Goal: Information Seeking & Learning: Learn about a topic

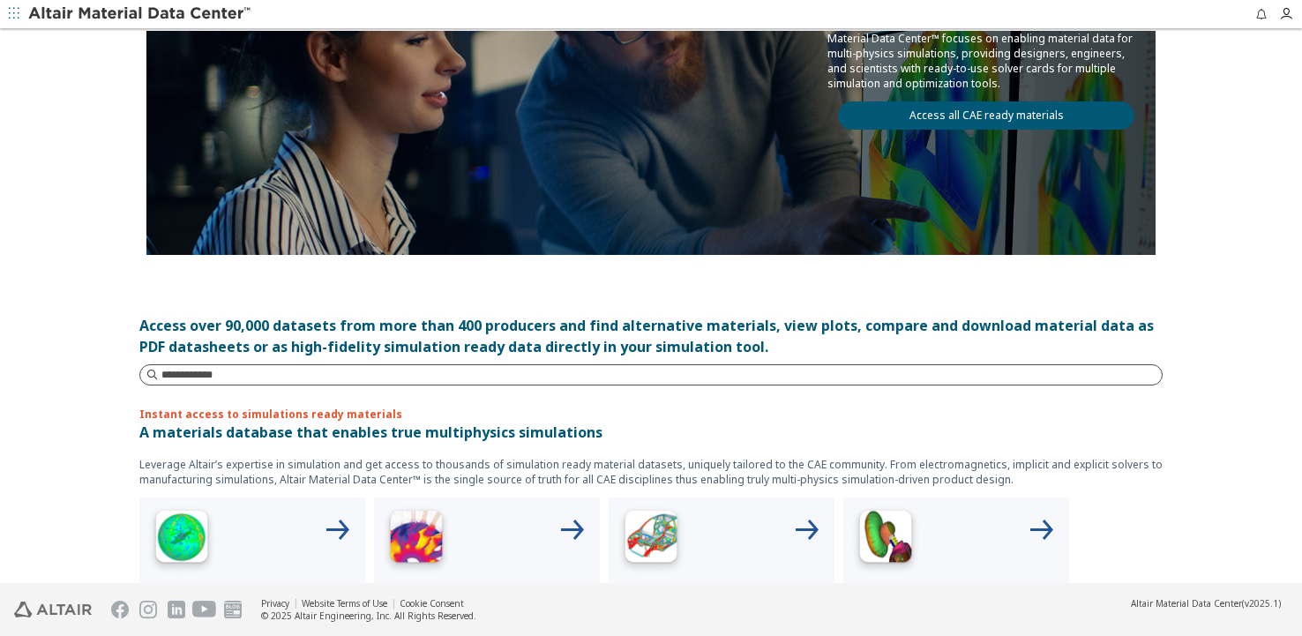
scroll to position [265, 0]
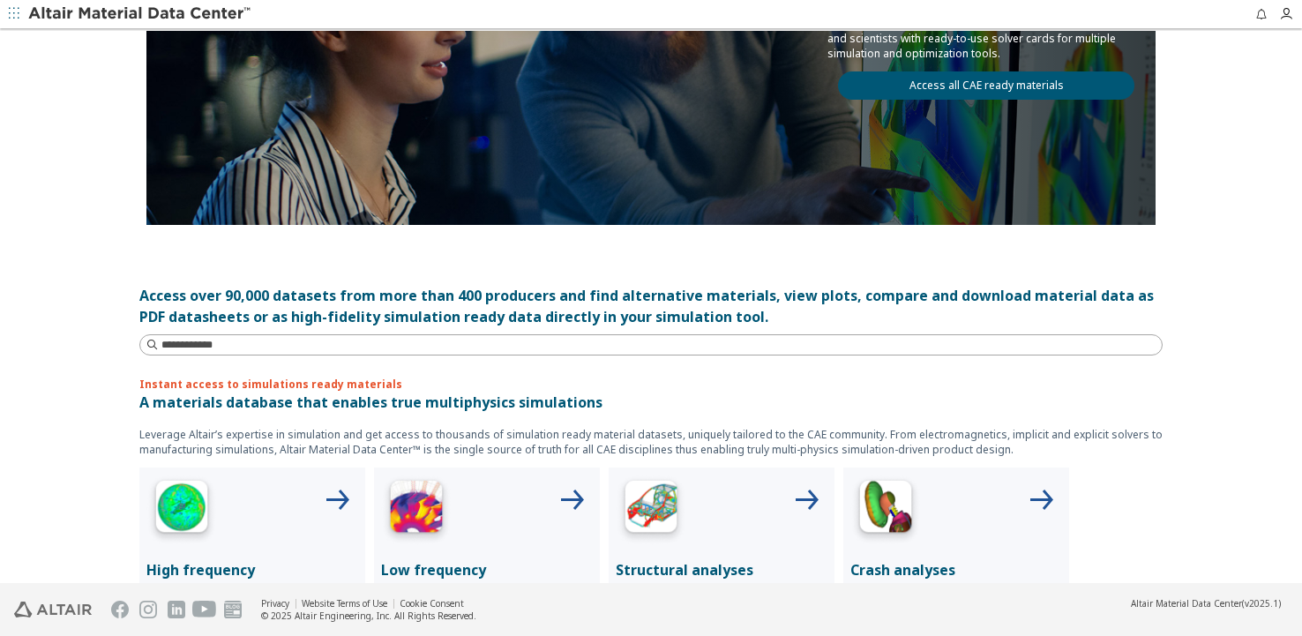
click at [1033, 87] on link "Access all CAE ready materials" at bounding box center [986, 85] width 296 height 28
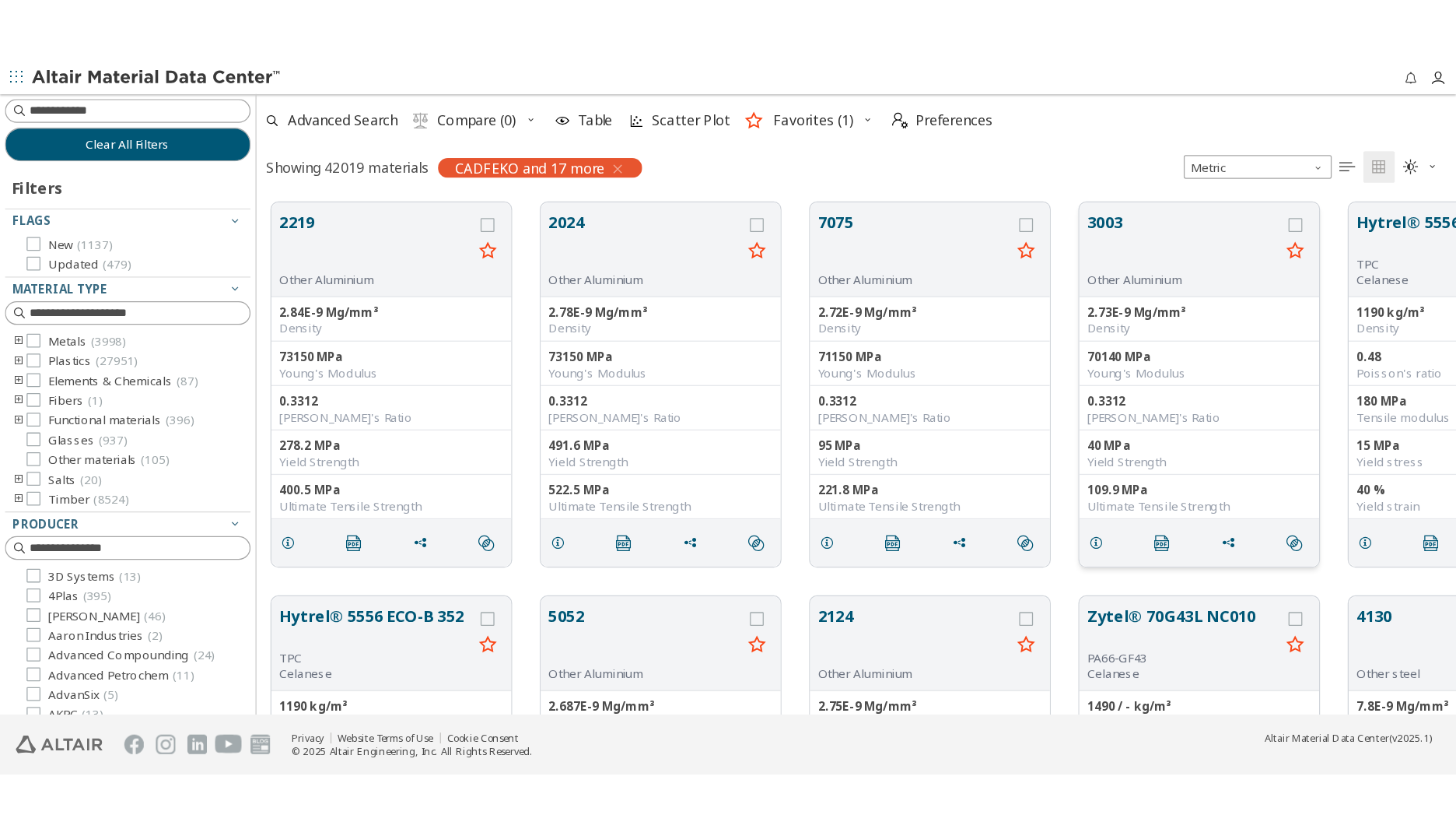
scroll to position [678, 1242]
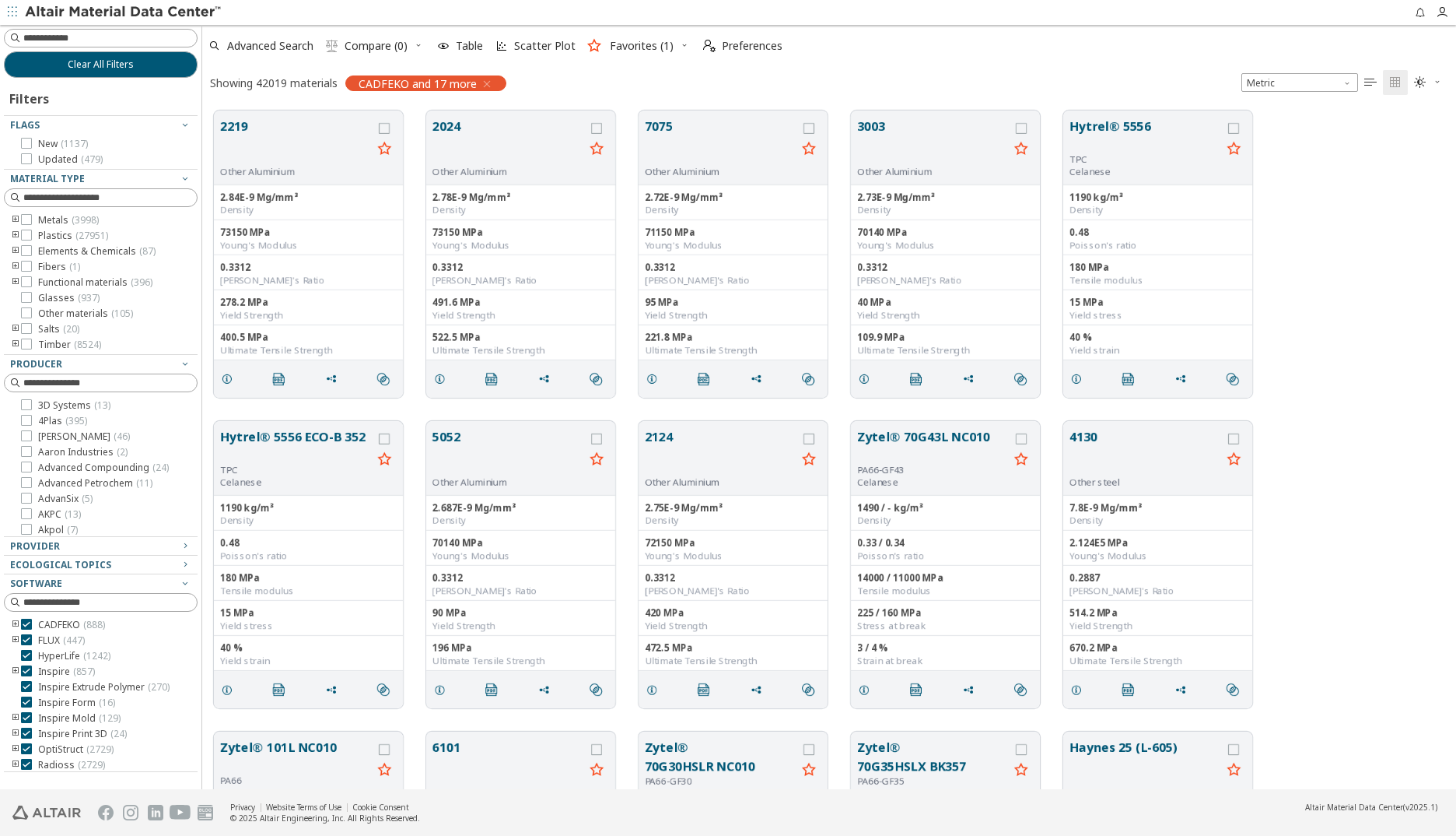
click at [487, 83] on icon "button" at bounding box center [487, 84] width 12 height 12
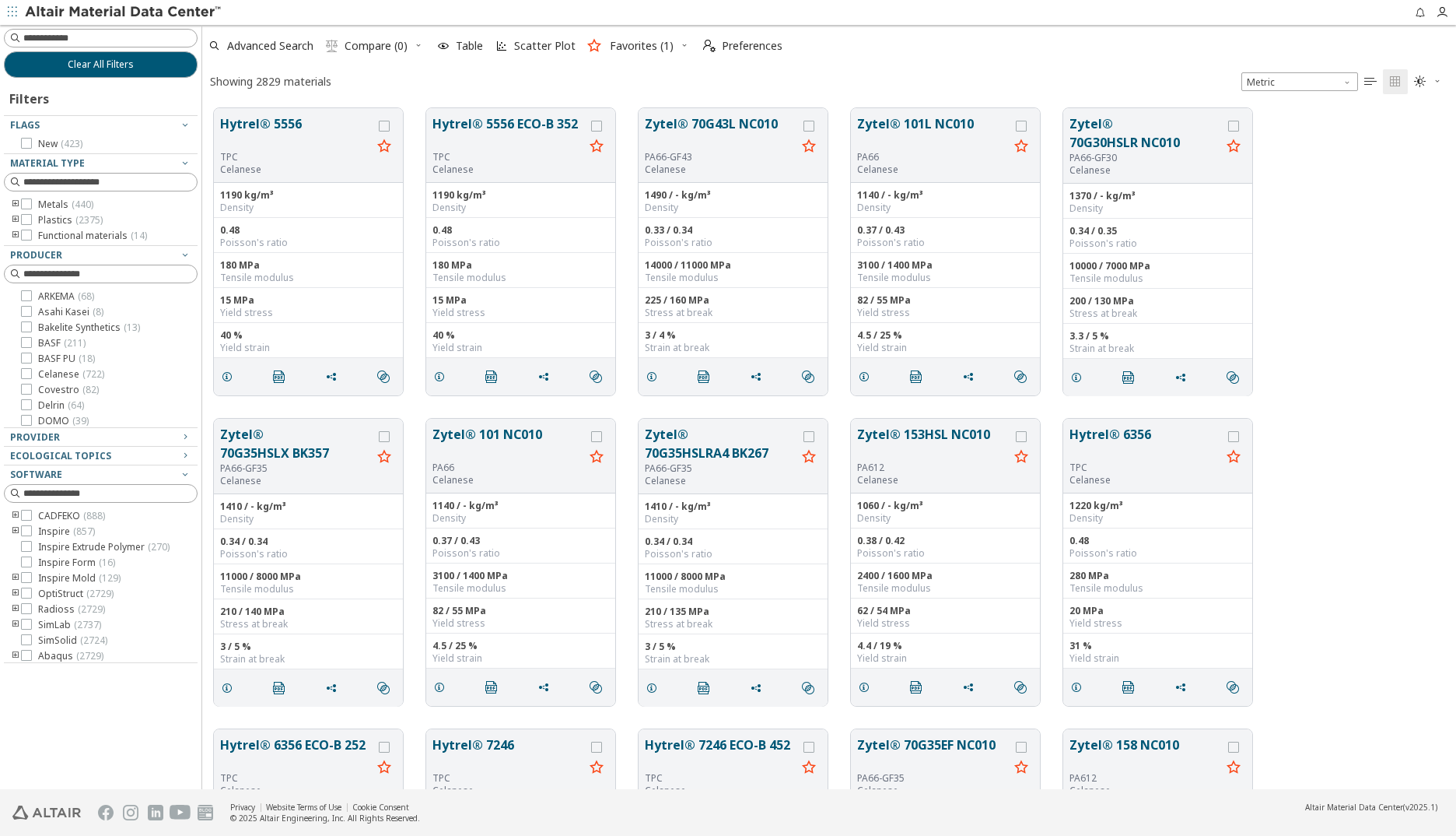
scroll to position [681, 1242]
click at [96, 39] on input at bounding box center [109, 38] width 174 height 16
type input "******"
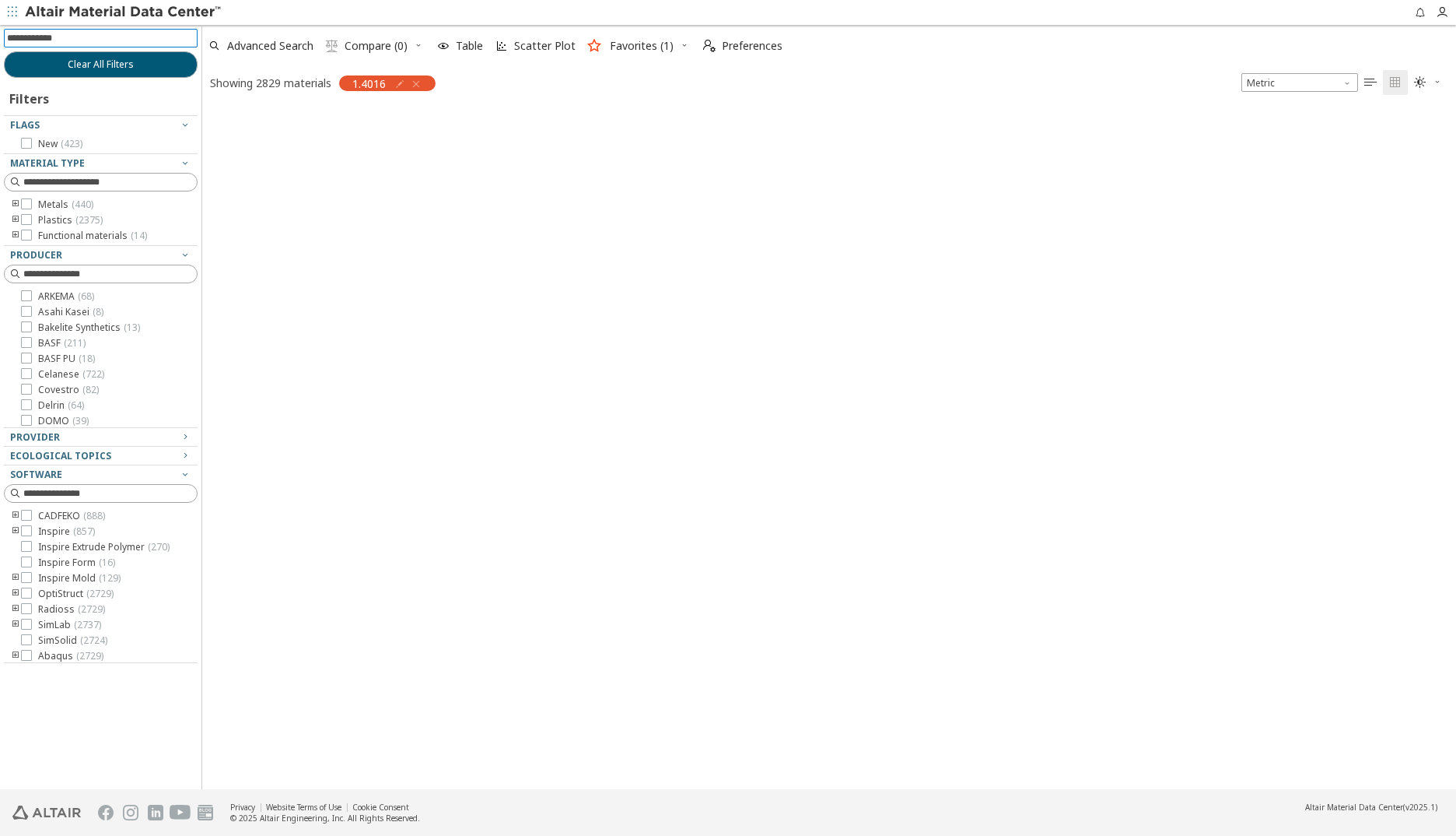
scroll to position [678, 1242]
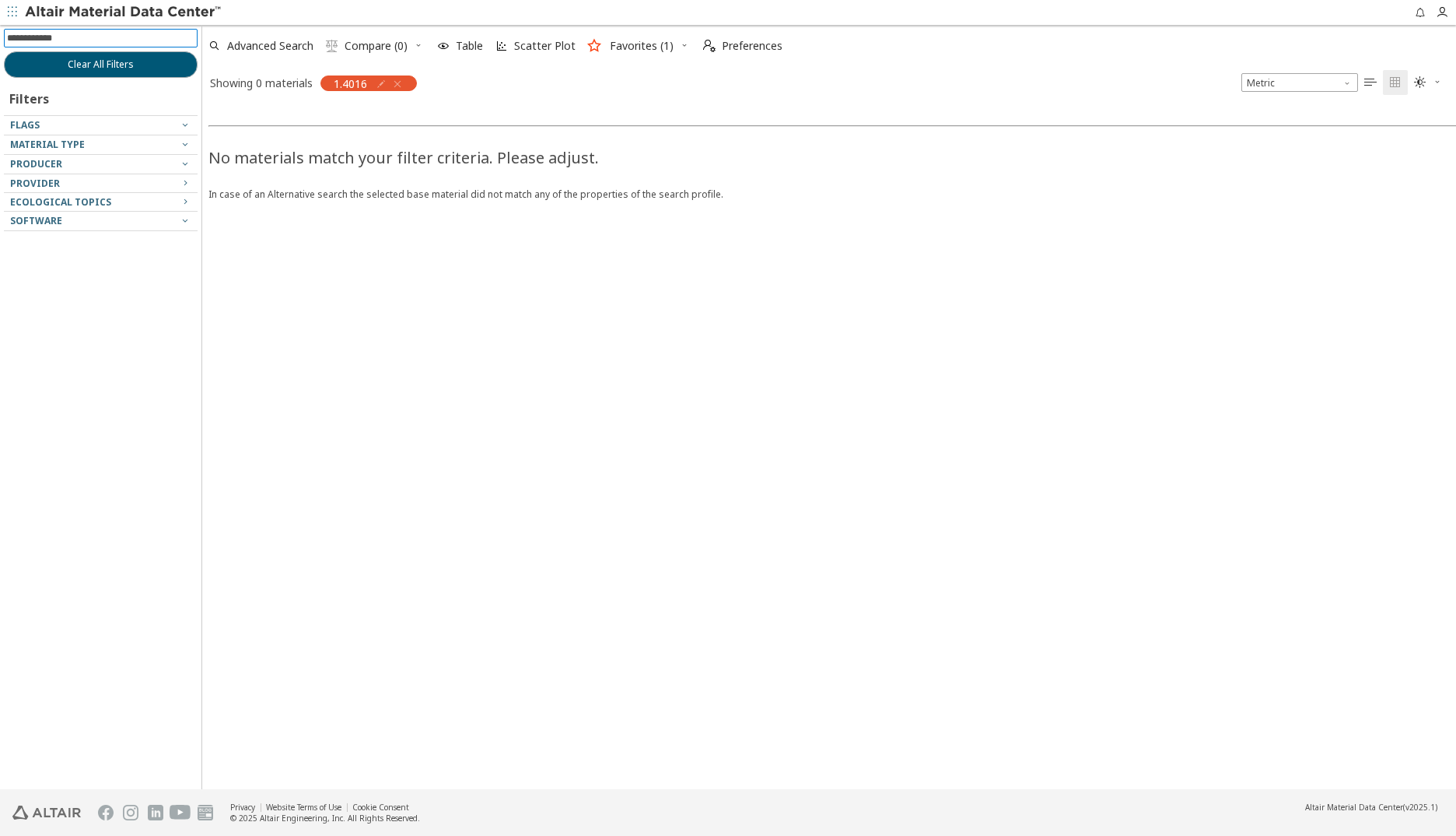
click at [400, 82] on icon "button" at bounding box center [397, 84] width 12 height 12
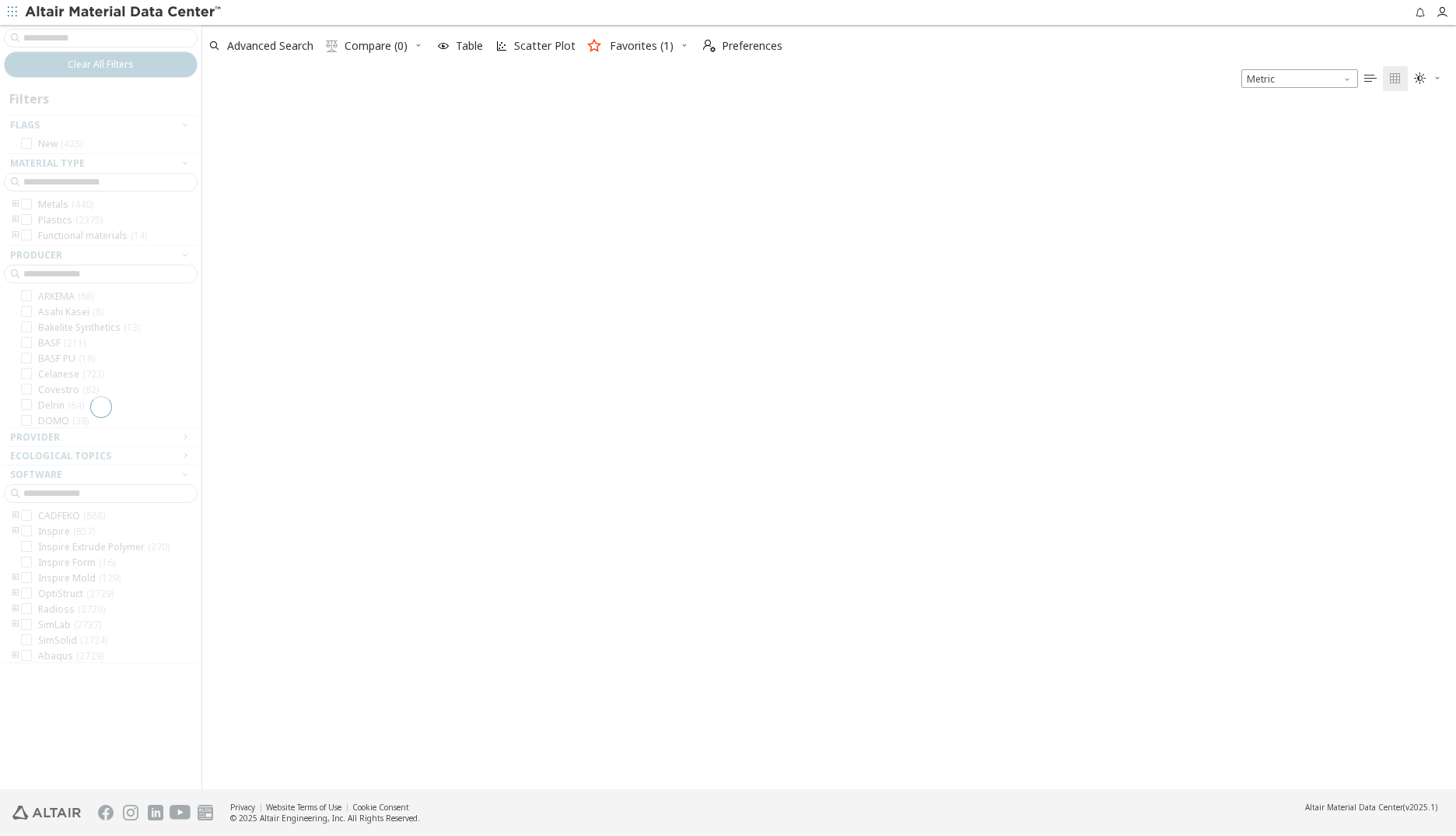
click at [75, 36] on div at bounding box center [100, 407] width 202 height 764
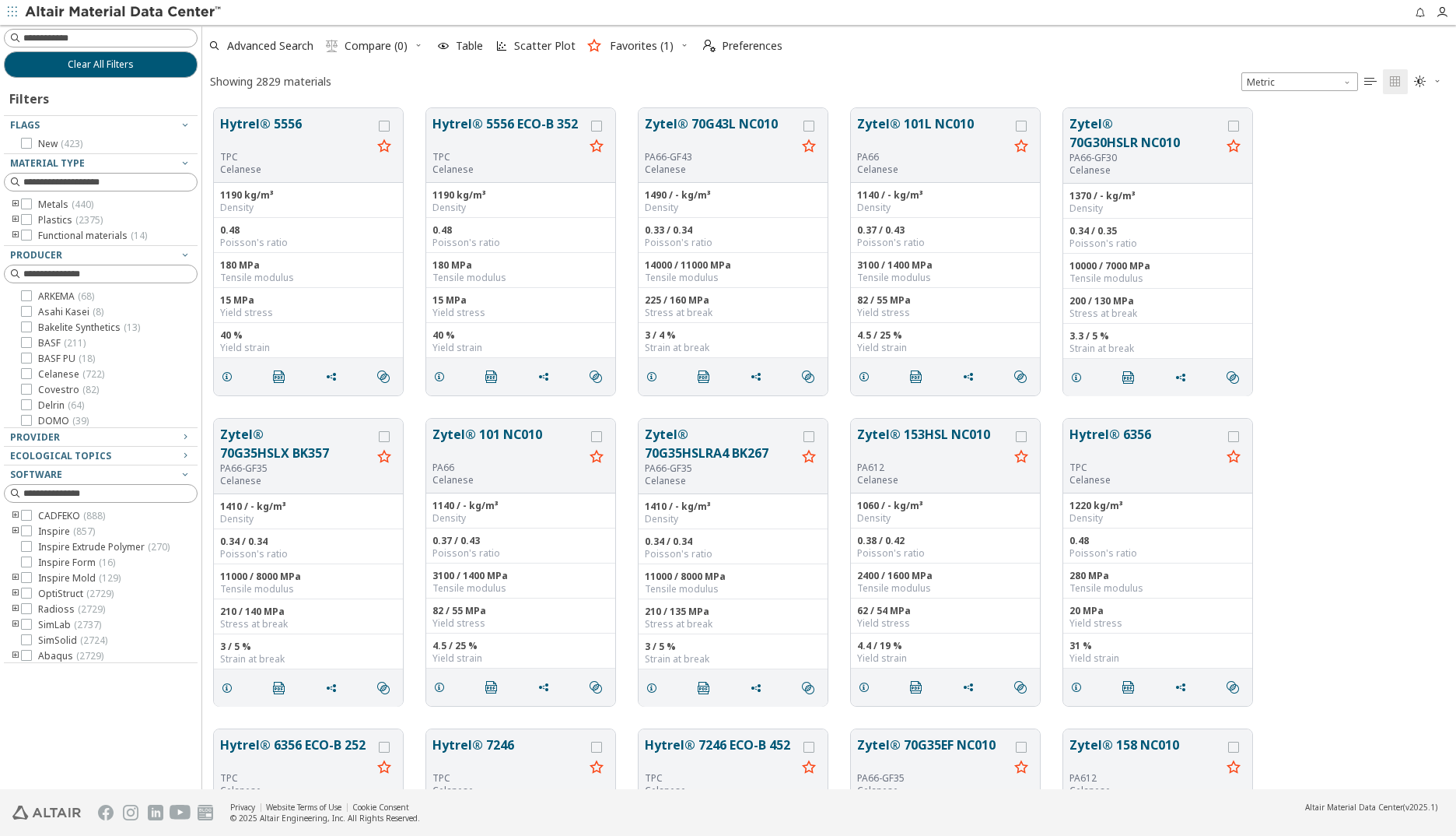
scroll to position [12, 12]
click at [75, 41] on input at bounding box center [109, 38] width 174 height 16
type input "***"
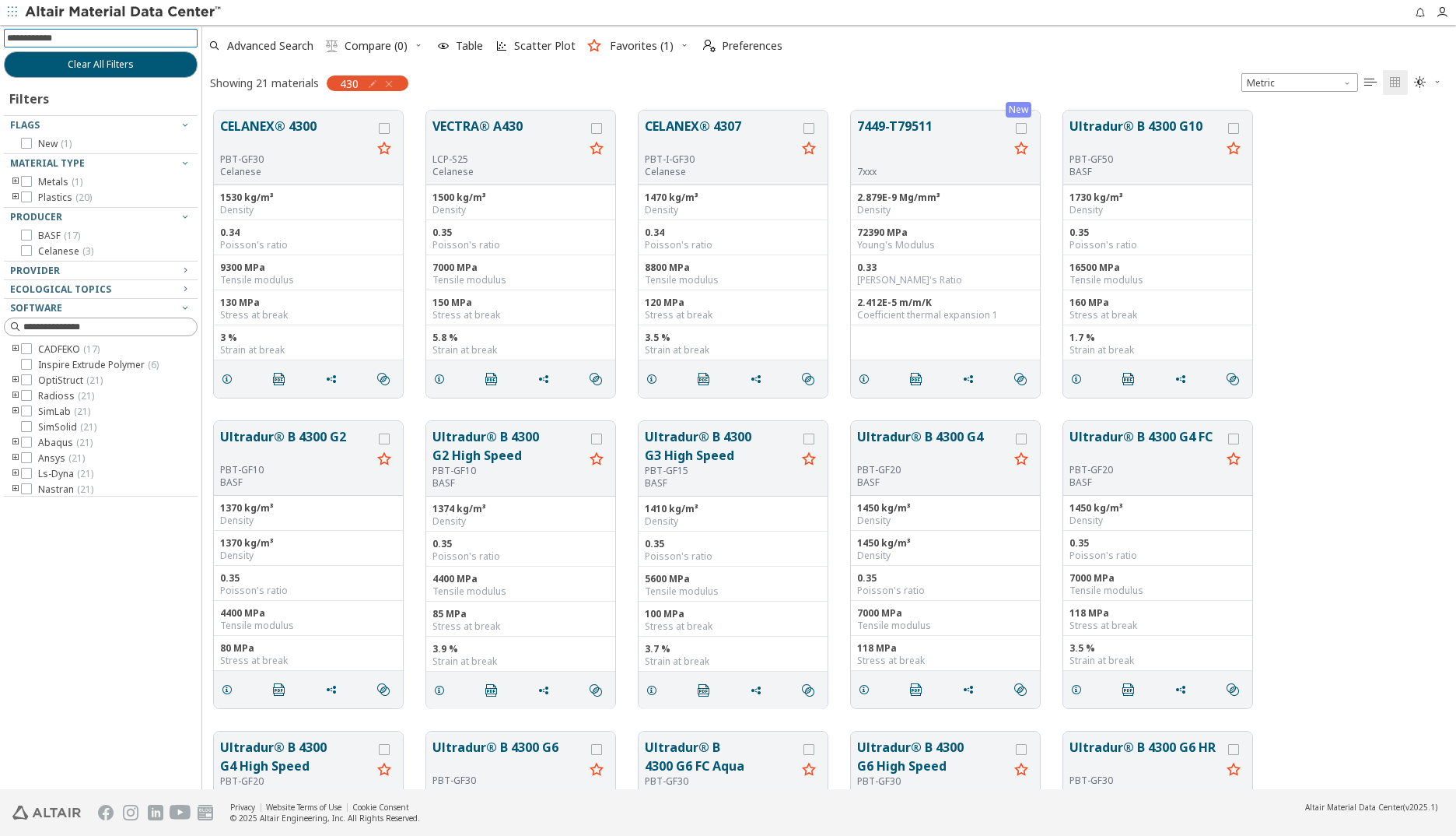
click at [91, 34] on input at bounding box center [102, 38] width 190 height 17
click at [389, 86] on icon "button" at bounding box center [389, 84] width 12 height 12
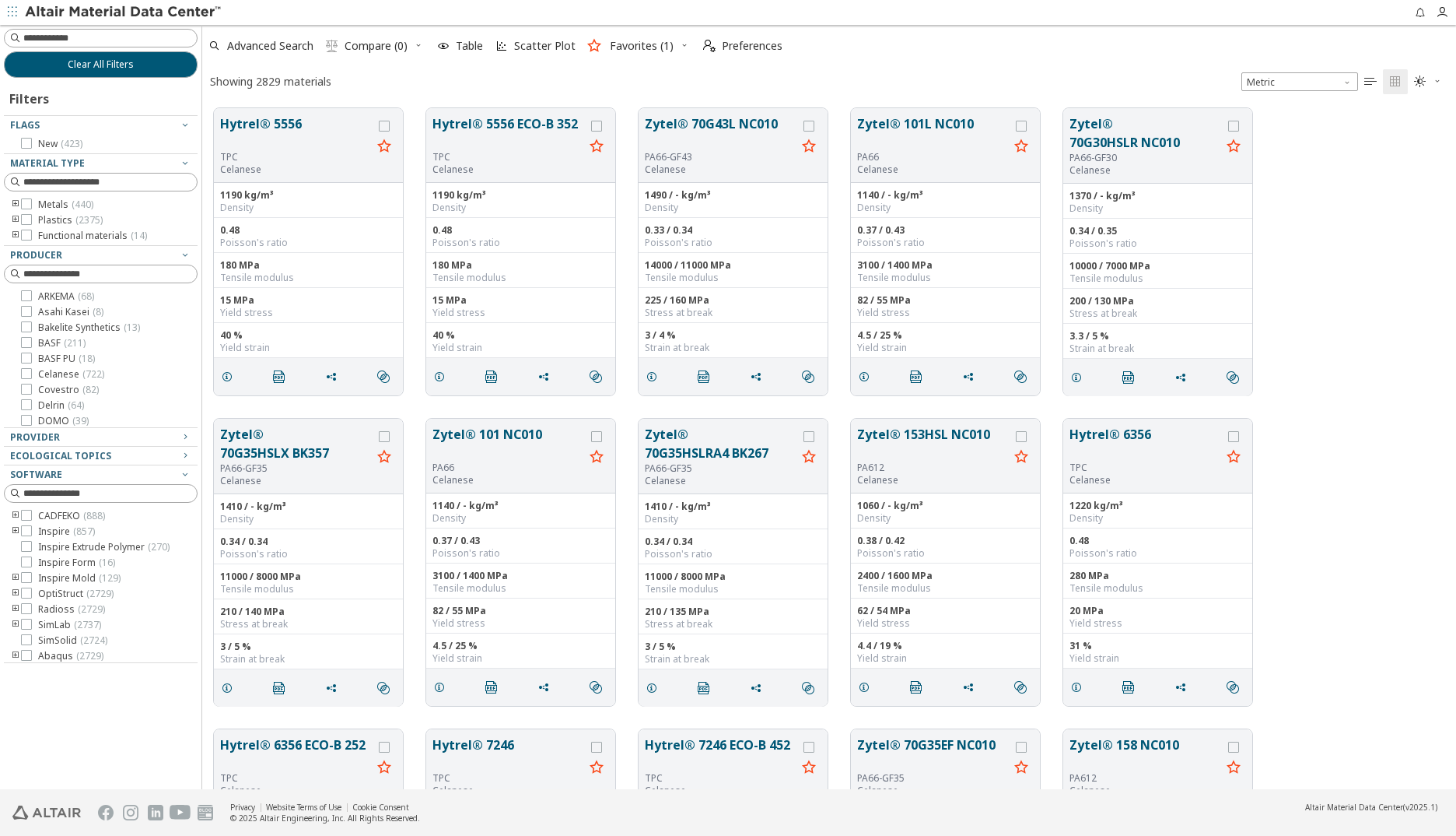
scroll to position [681, 1242]
click at [48, 38] on input at bounding box center [109, 38] width 174 height 16
type input "******"
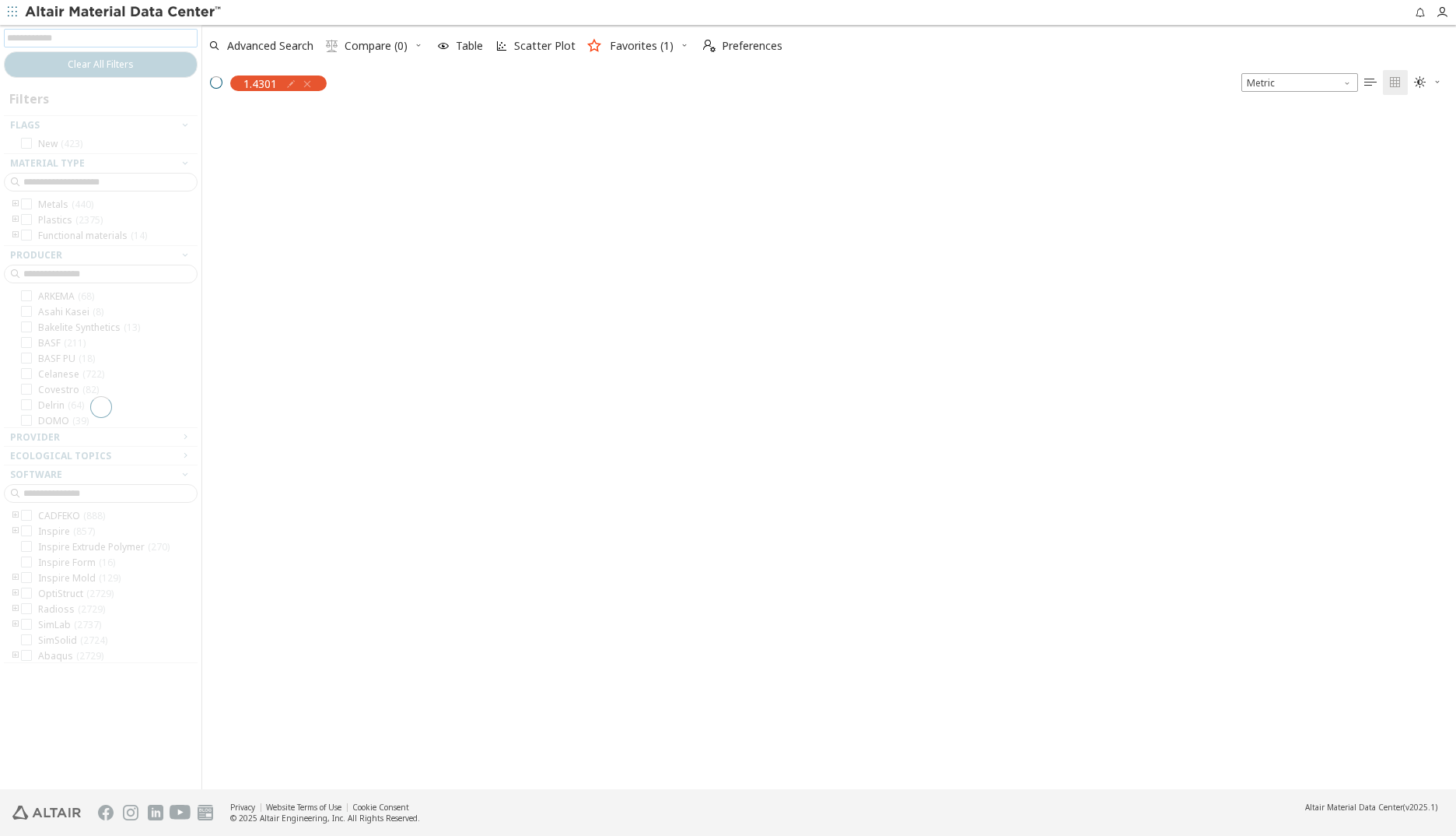
scroll to position [678, 1242]
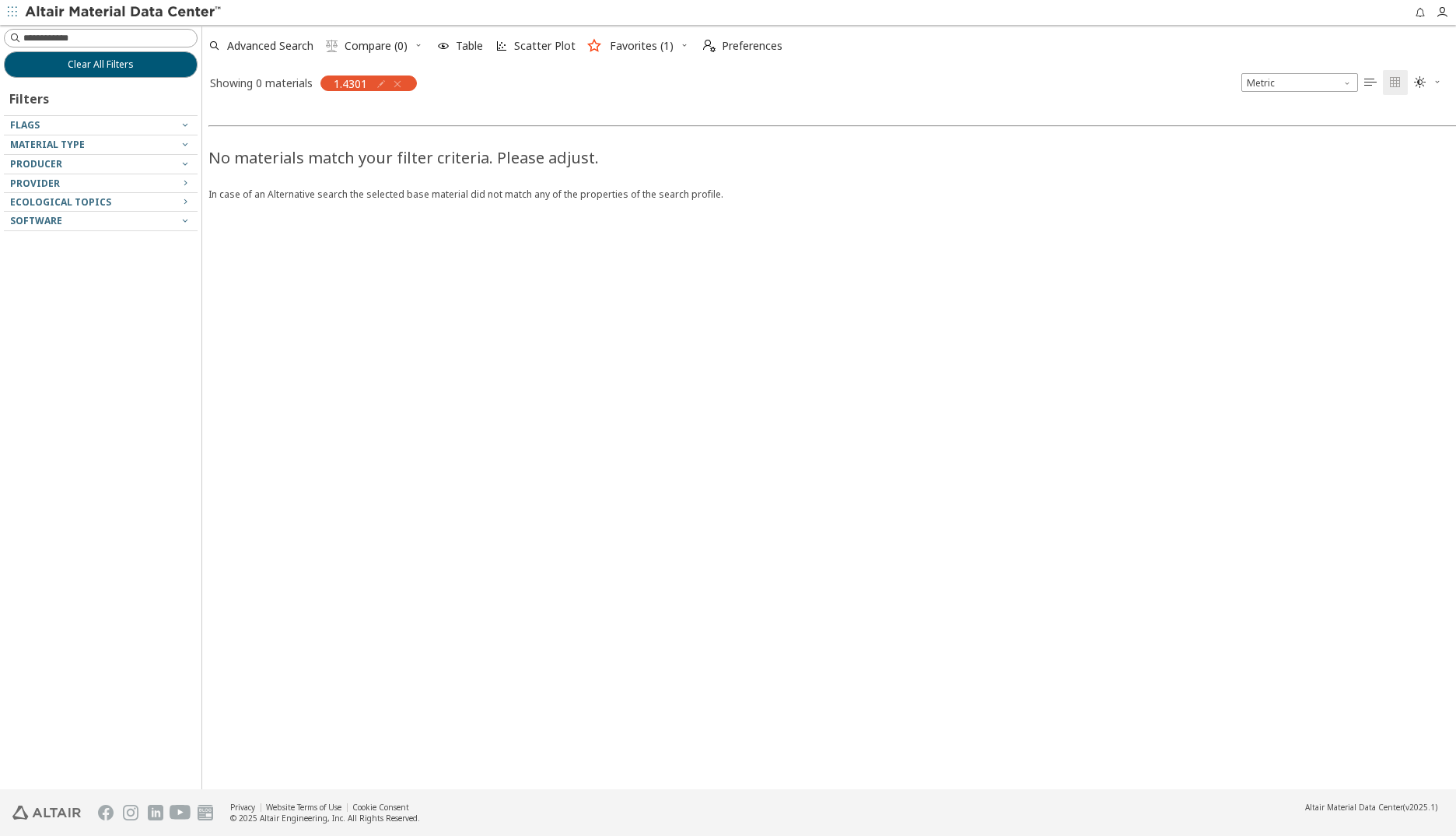
click at [400, 81] on icon "button" at bounding box center [397, 84] width 12 height 12
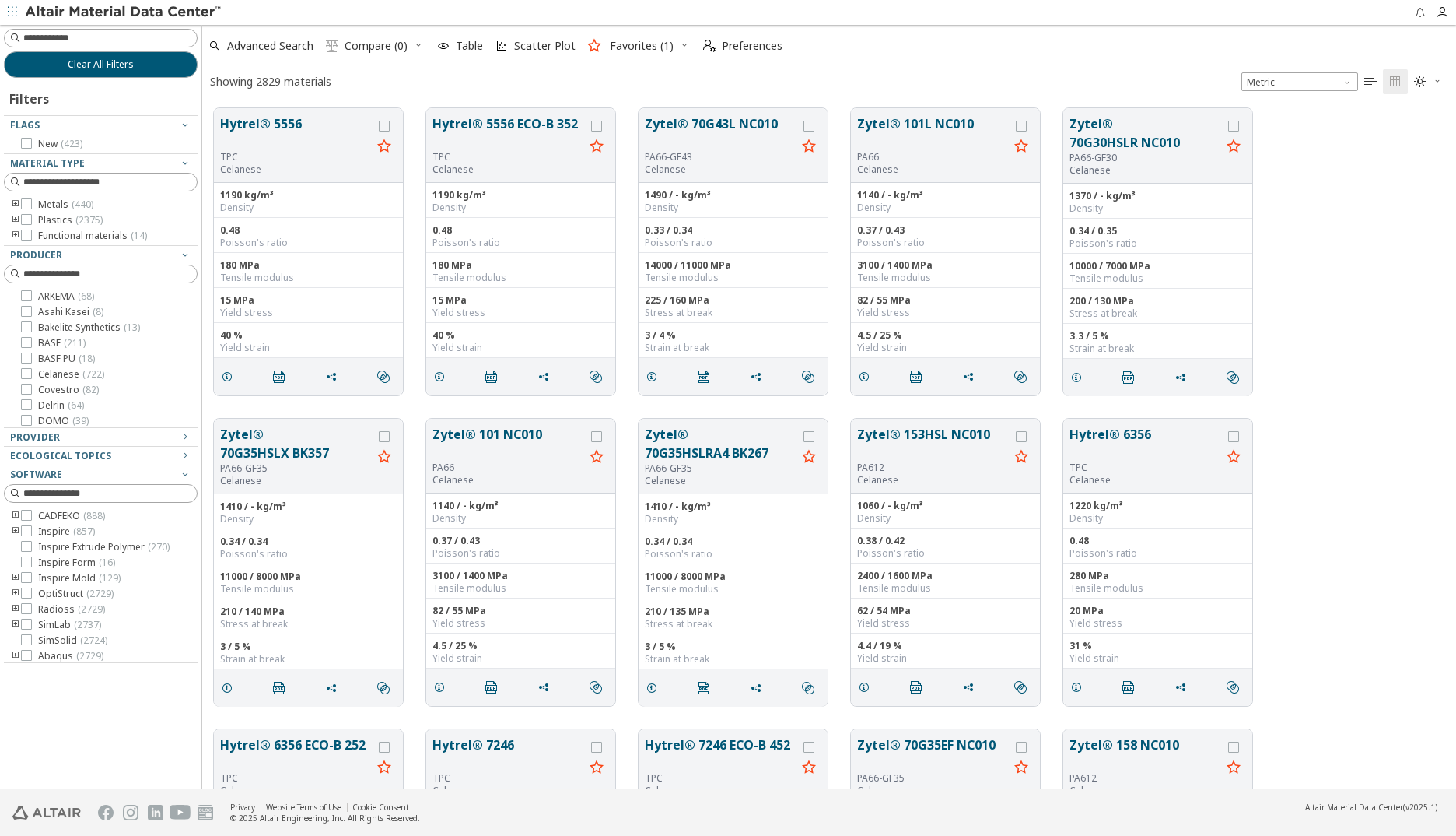
scroll to position [681, 1242]
click at [17, 203] on icon "toogle group" at bounding box center [15, 205] width 11 height 12
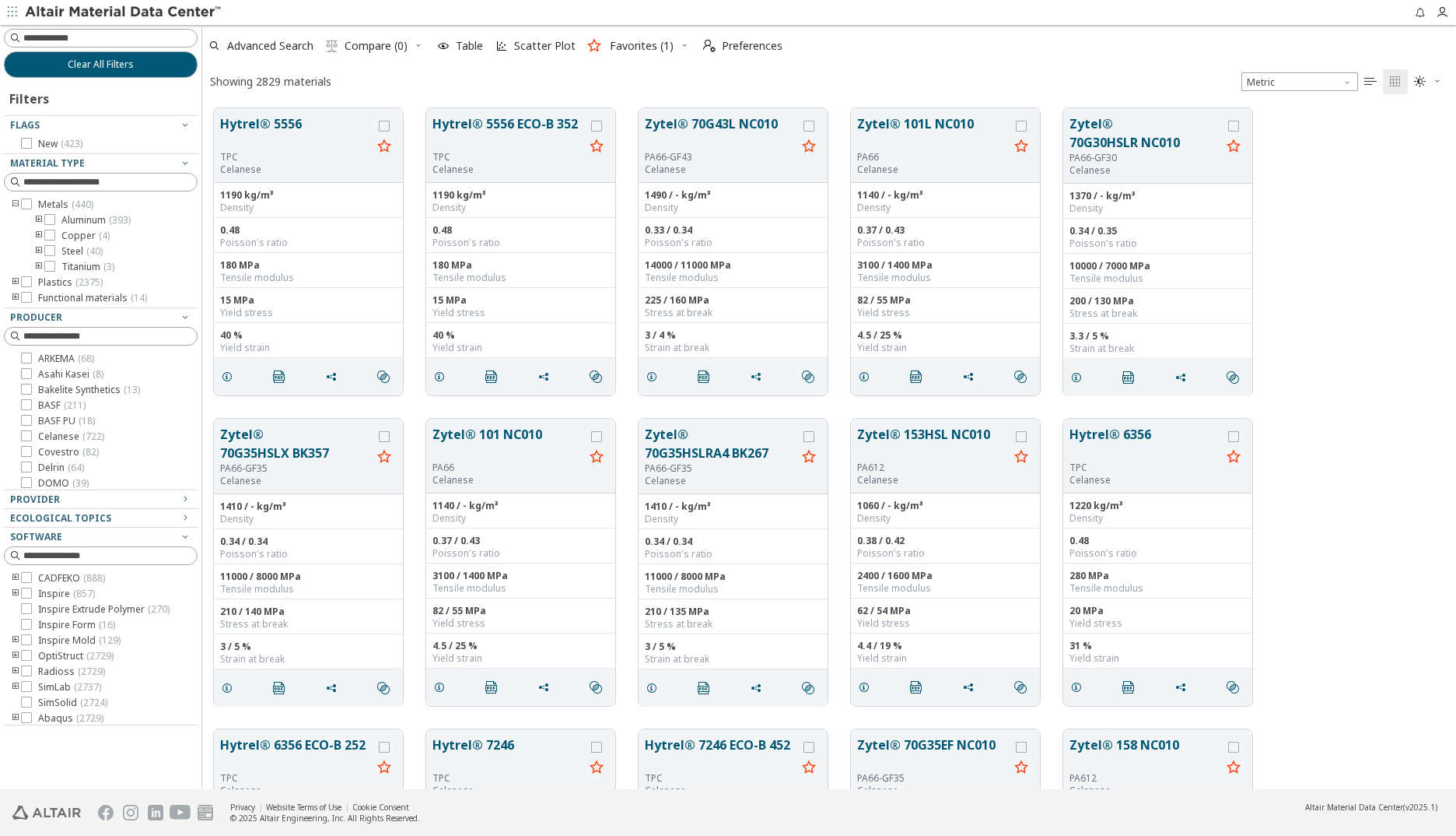
click at [37, 249] on icon "toogle group" at bounding box center [39, 251] width 11 height 12
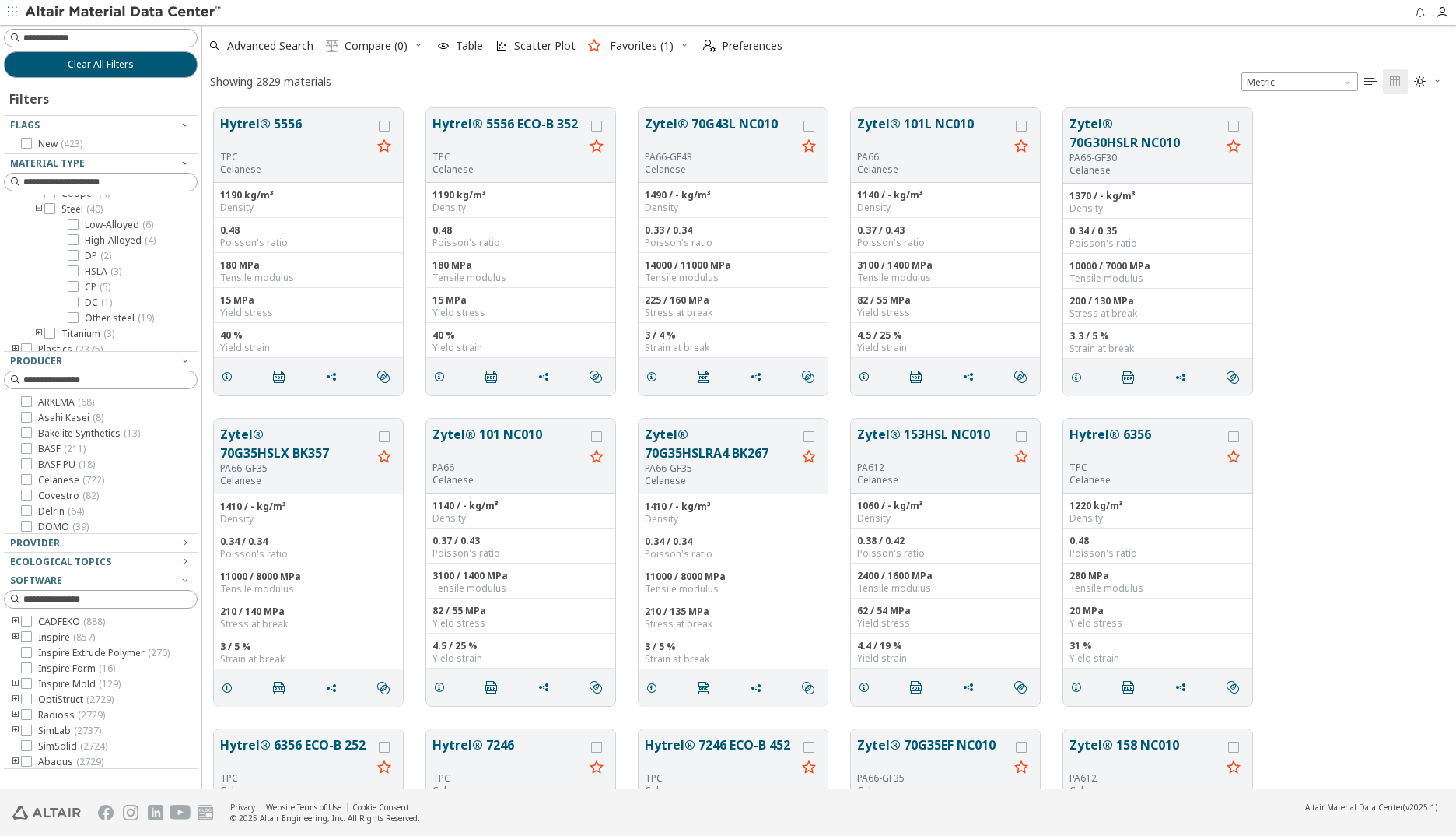
scroll to position [65, 0]
click at [76, 216] on icon at bounding box center [73, 216] width 11 height 11
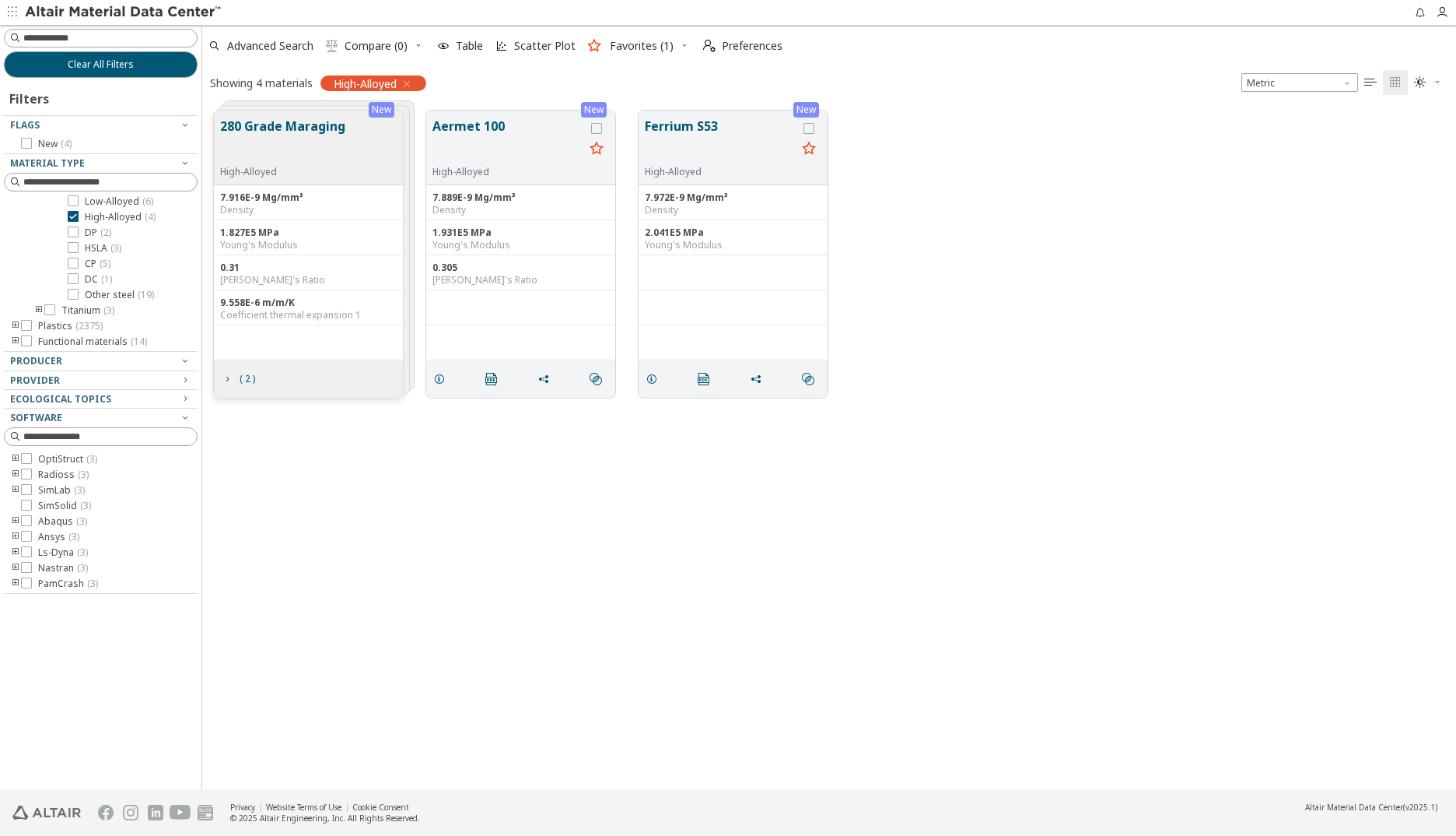
click at [274, 123] on button "280 Grade Maraging" at bounding box center [283, 141] width 125 height 49
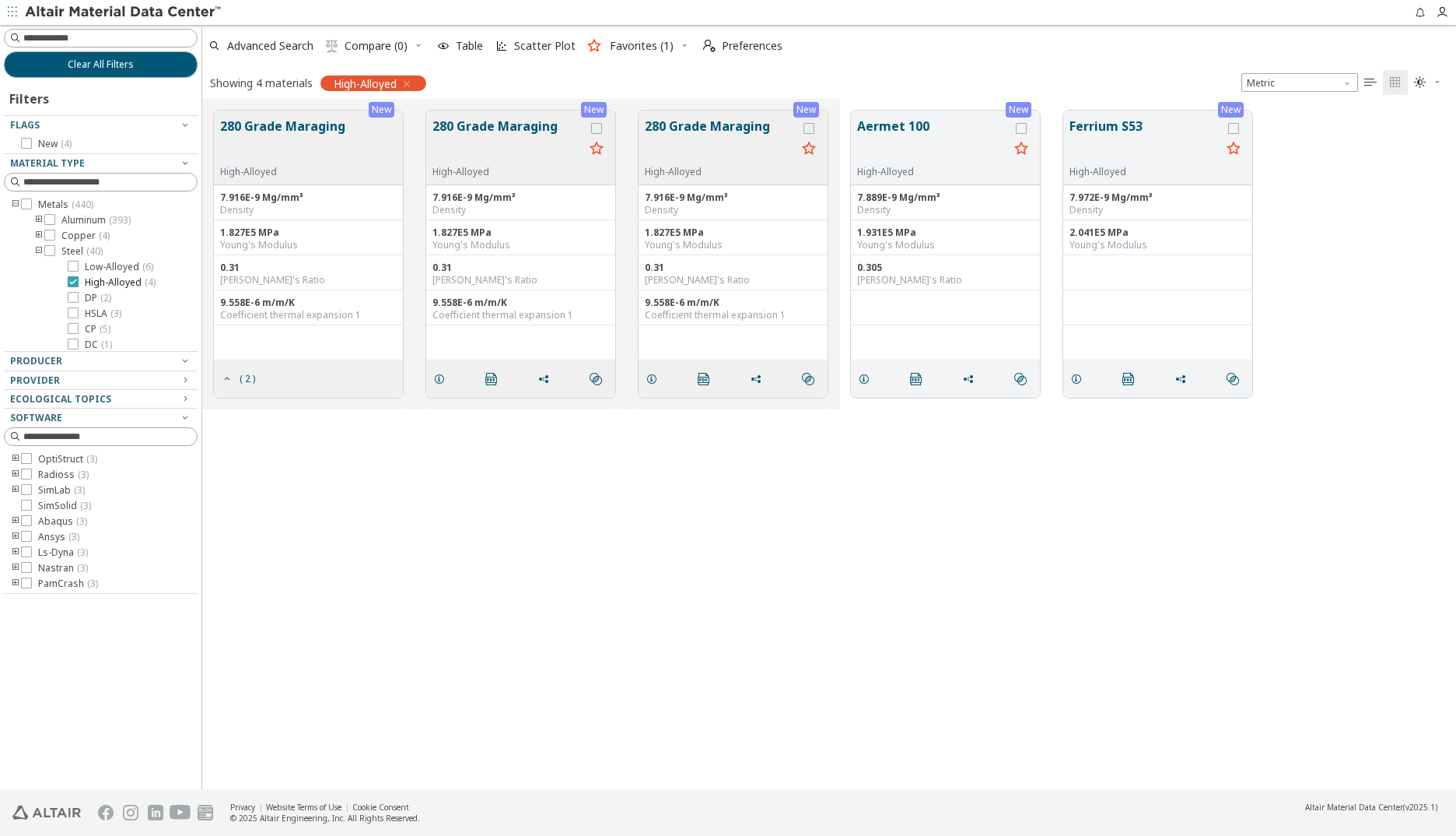
scroll to position [65, 0]
click at [72, 215] on icon at bounding box center [73, 216] width 11 height 11
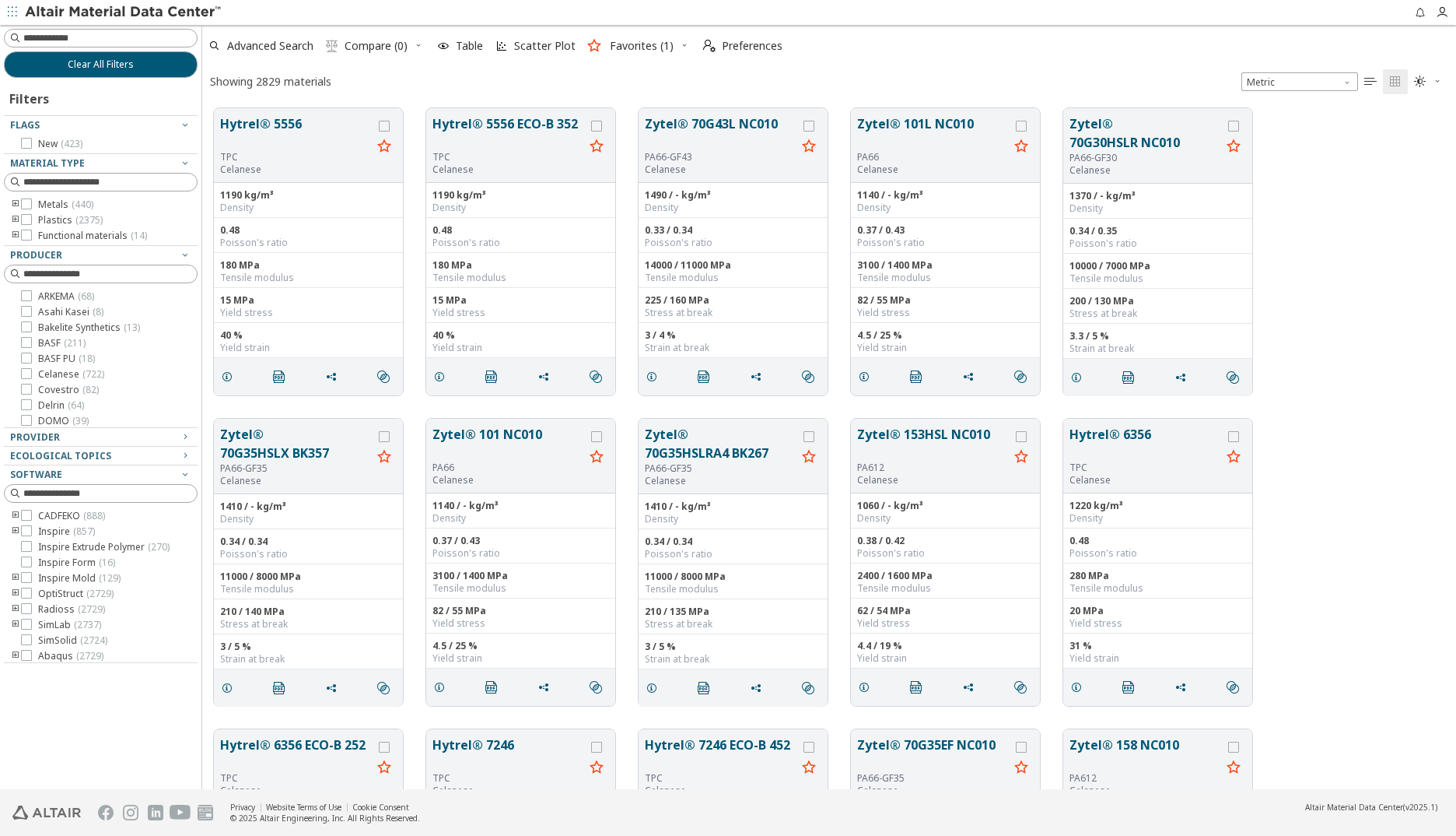
scroll to position [681, 1242]
click at [15, 217] on icon "toogle group" at bounding box center [15, 220] width 11 height 12
click at [39, 231] on icon "toogle group" at bounding box center [39, 235] width 11 height 12
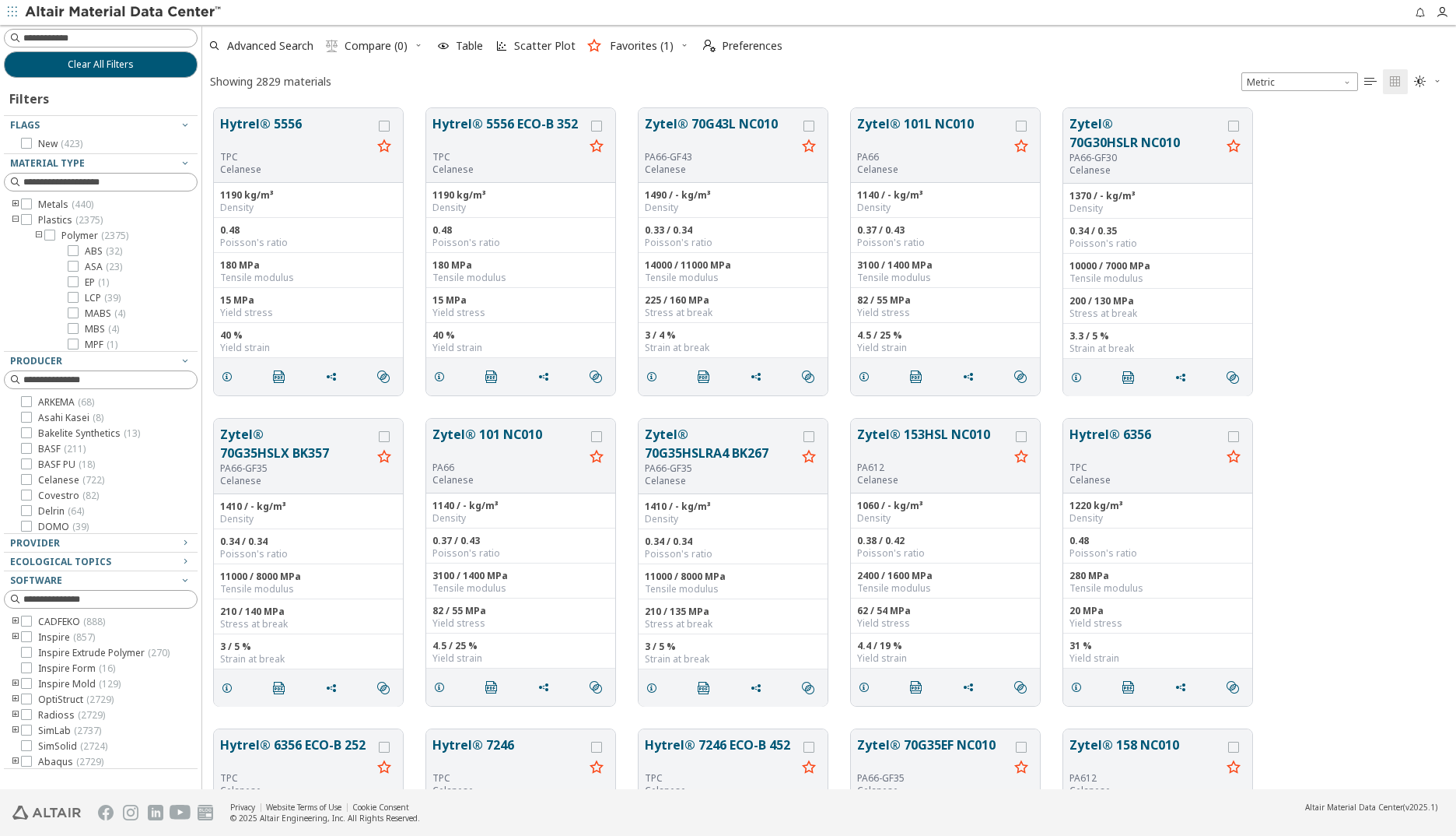
click at [39, 231] on icon "toogle group" at bounding box center [39, 235] width 11 height 12
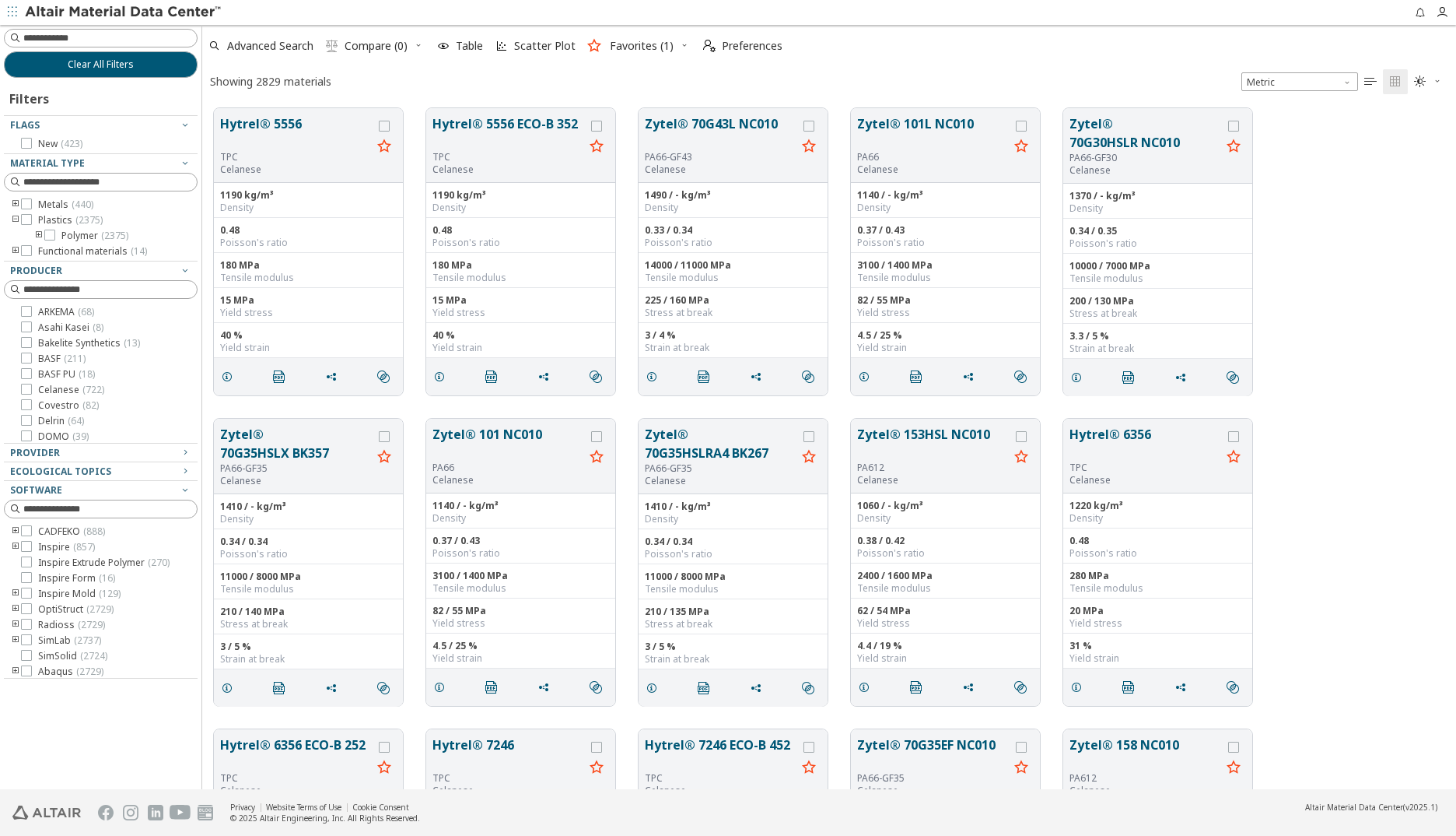
click at [13, 220] on icon "toogle group" at bounding box center [15, 220] width 11 height 12
click at [1147, 14] on icon "button" at bounding box center [1442, 12] width 12 height 12
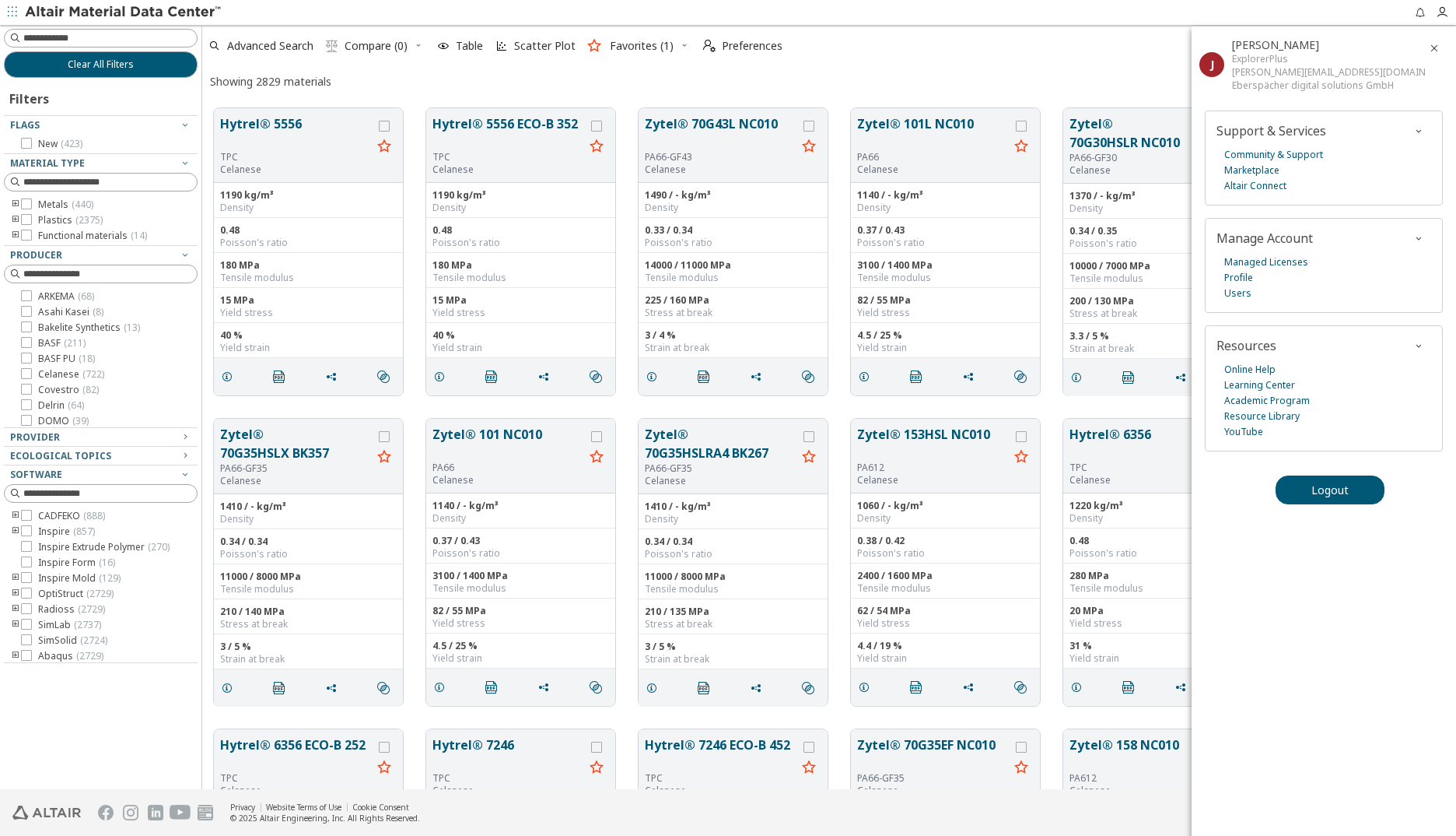
click at [983, 73] on div "Showing 2829 materials Metric   " at bounding box center [828, 81] width 1253 height 30
click at [1147, 49] on icon "button" at bounding box center [1434, 49] width 12 height 12
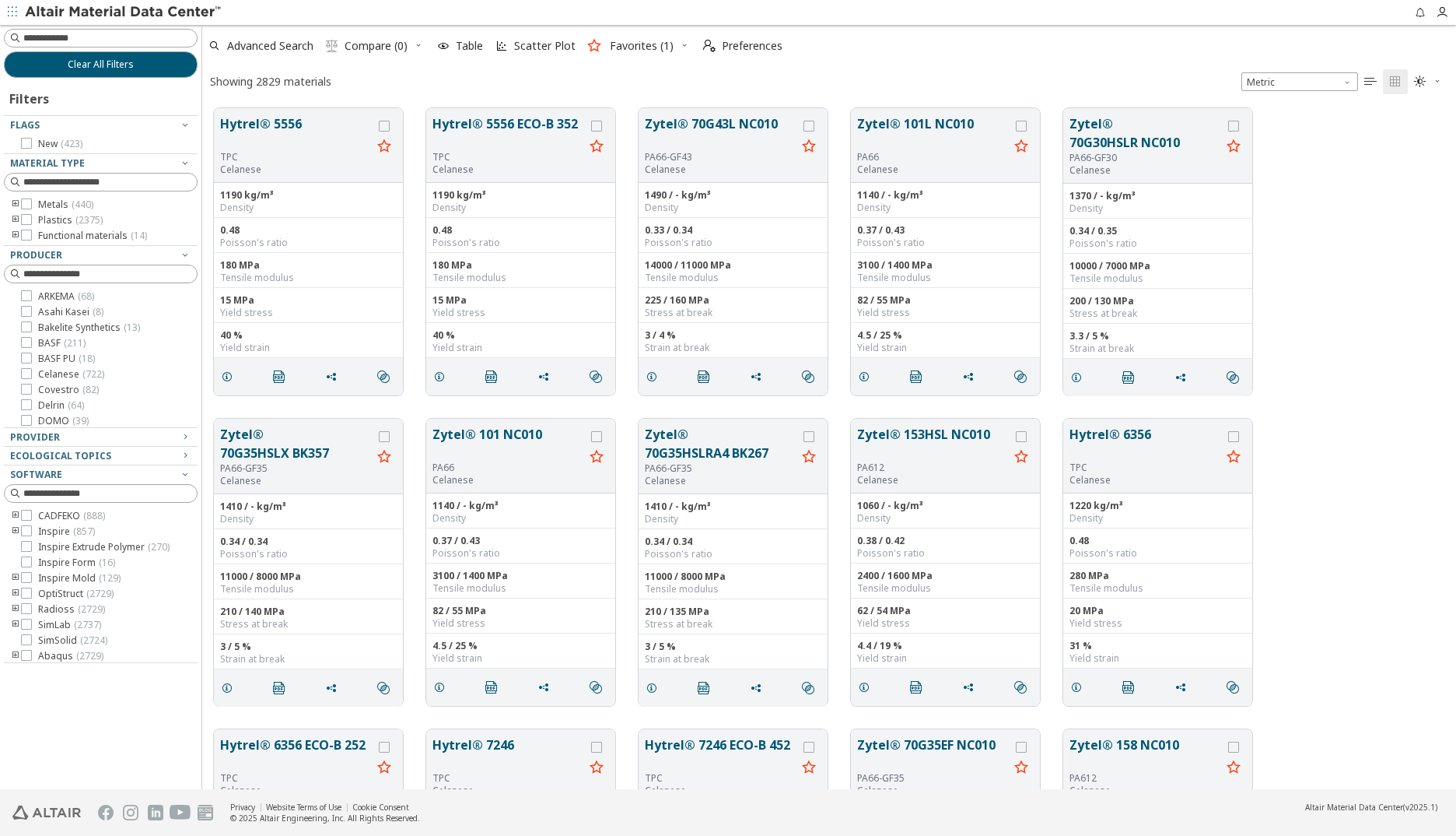
click at [903, 40] on div "Advanced Search  Compare (0) Table Scatter Plot Favorites (1)  Preferences" at bounding box center [822, 46] width 1241 height 34
click at [123, 64] on span "Clear All Filters" at bounding box center [100, 64] width 66 height 12
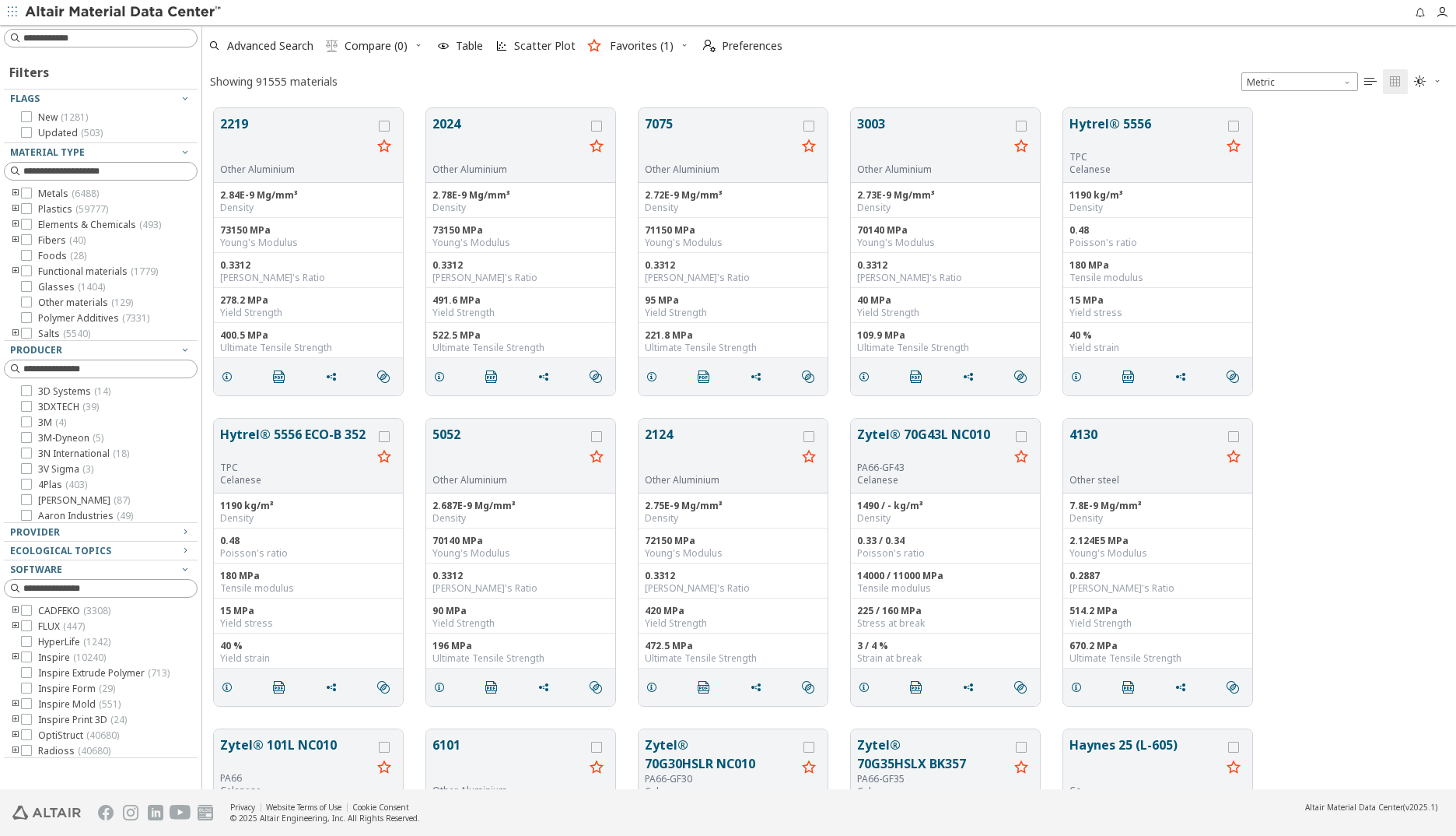
scroll to position [681, 1242]
click at [15, 193] on icon "toogle group" at bounding box center [15, 194] width 11 height 12
click at [65, 36] on input at bounding box center [109, 38] width 174 height 16
click at [93, 36] on input at bounding box center [109, 38] width 174 height 16
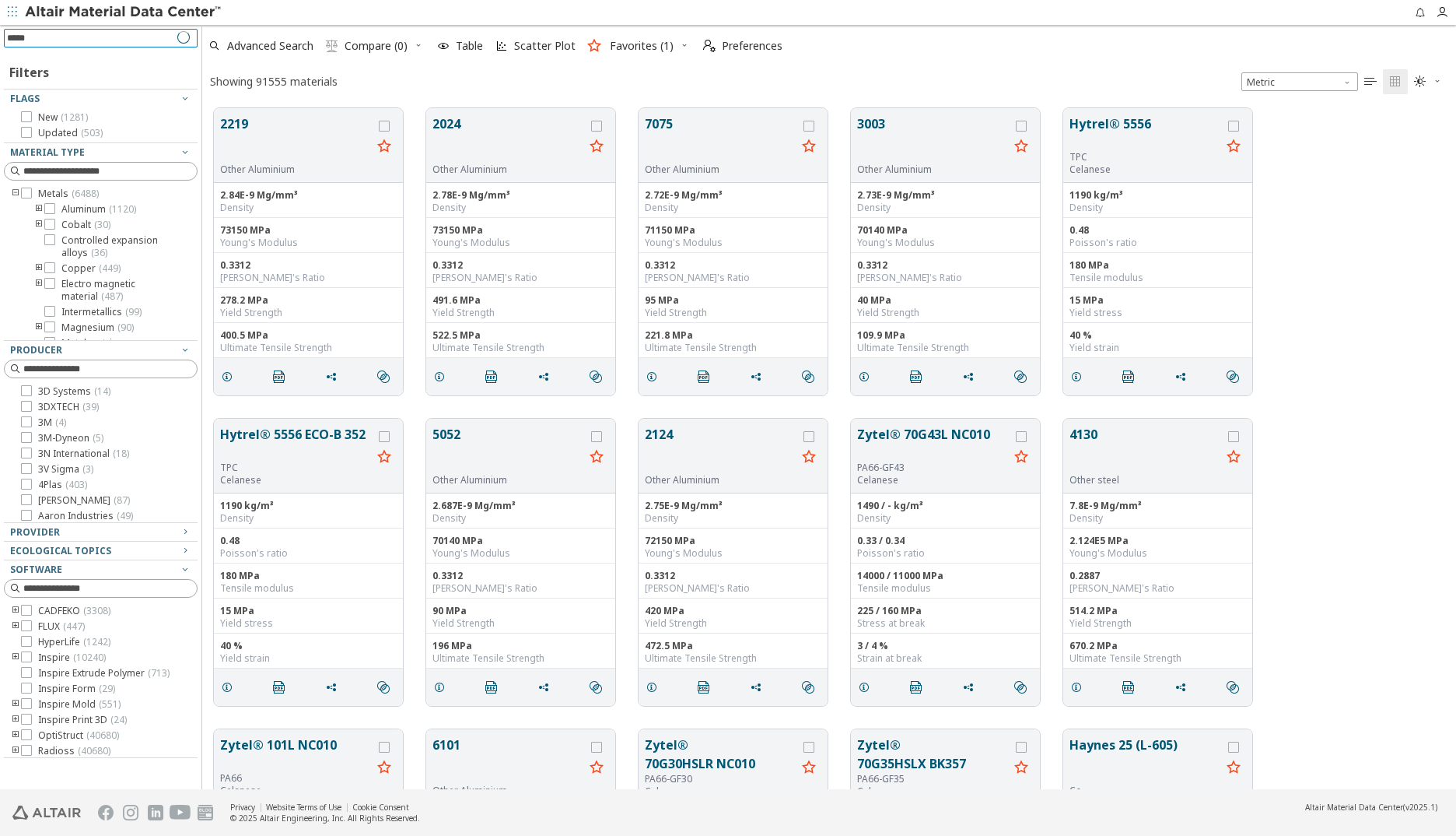
type input "******"
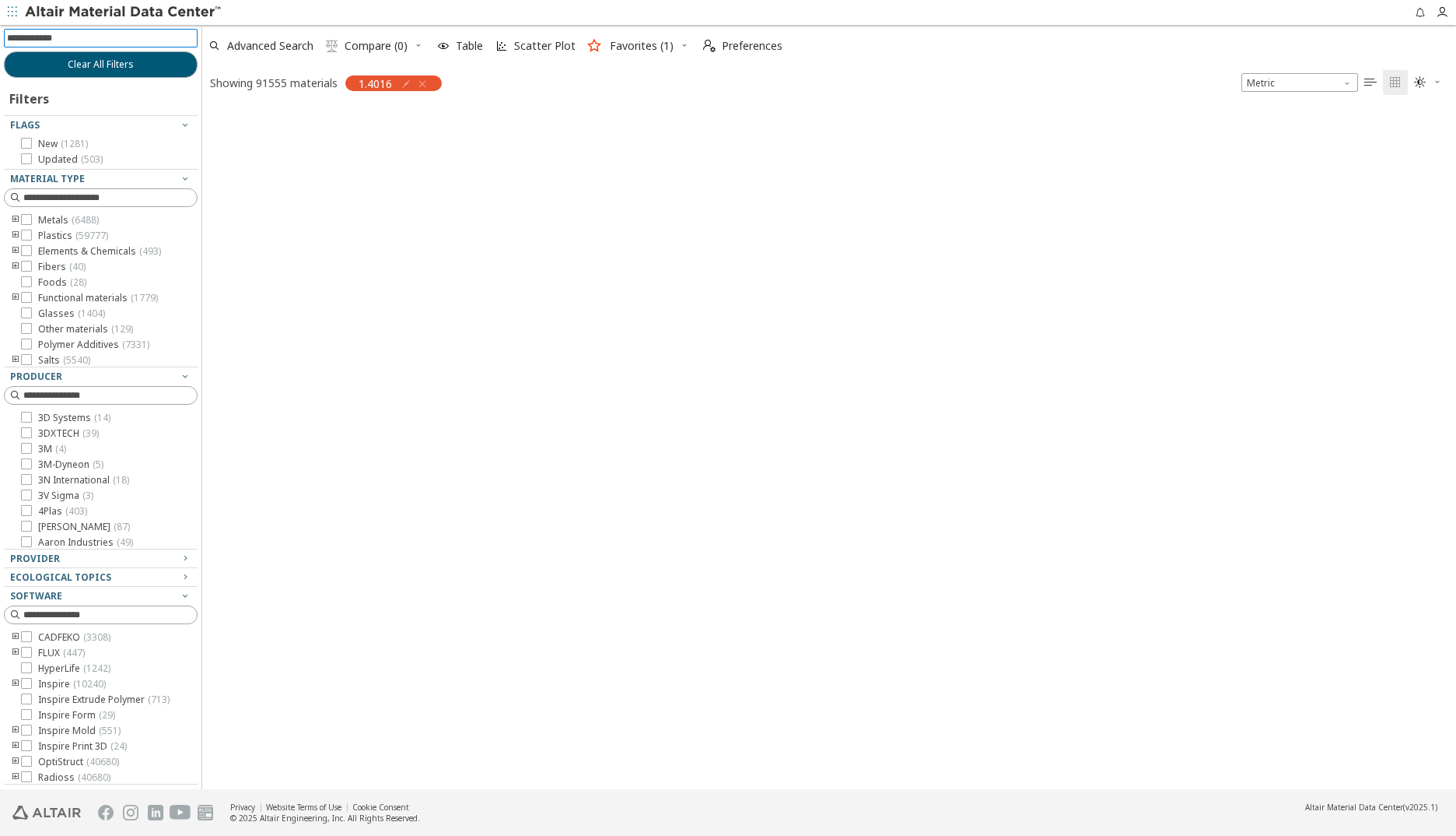
scroll to position [678, 1242]
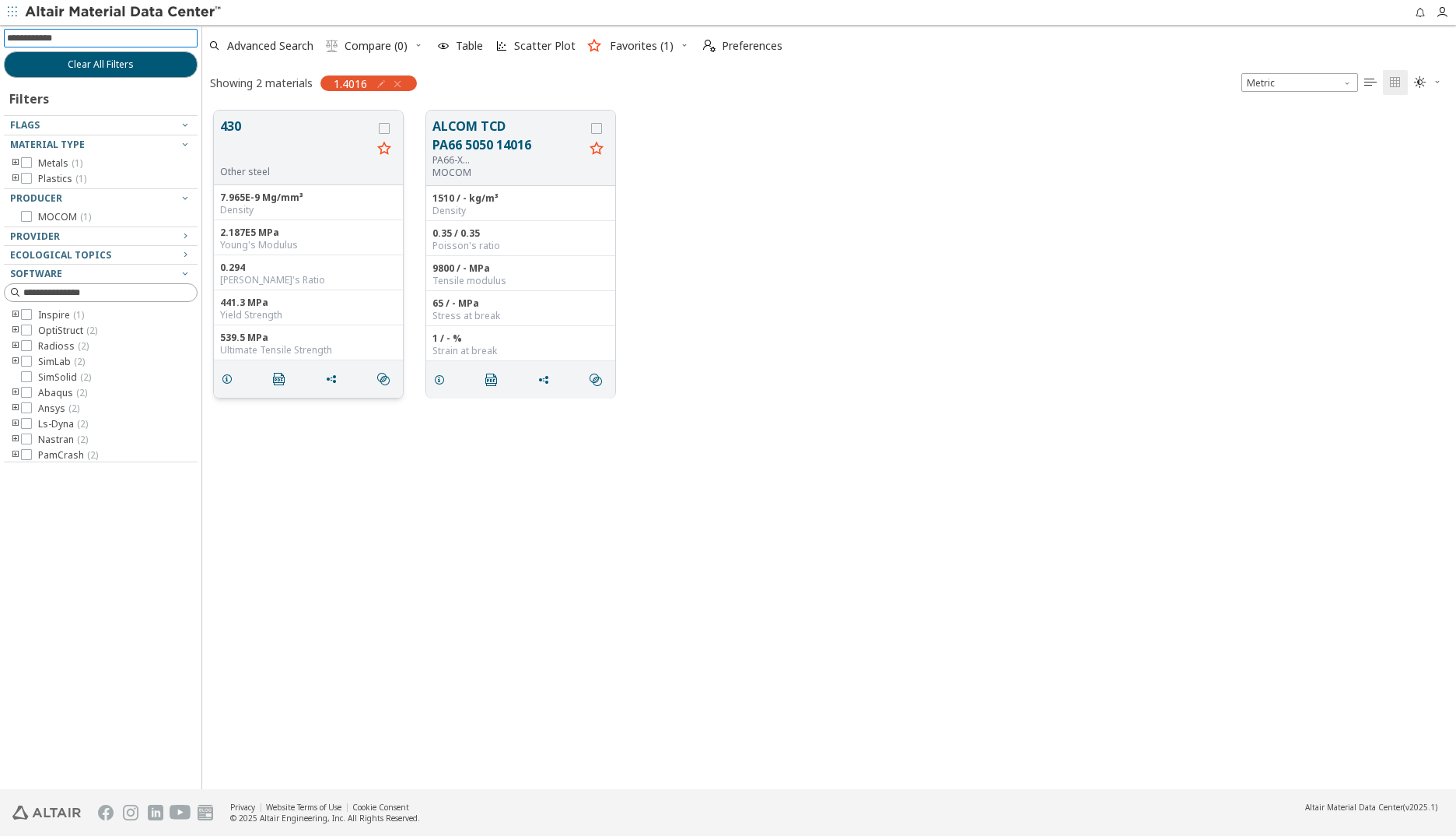
click at [286, 128] on button "430" at bounding box center [296, 141] width 152 height 49
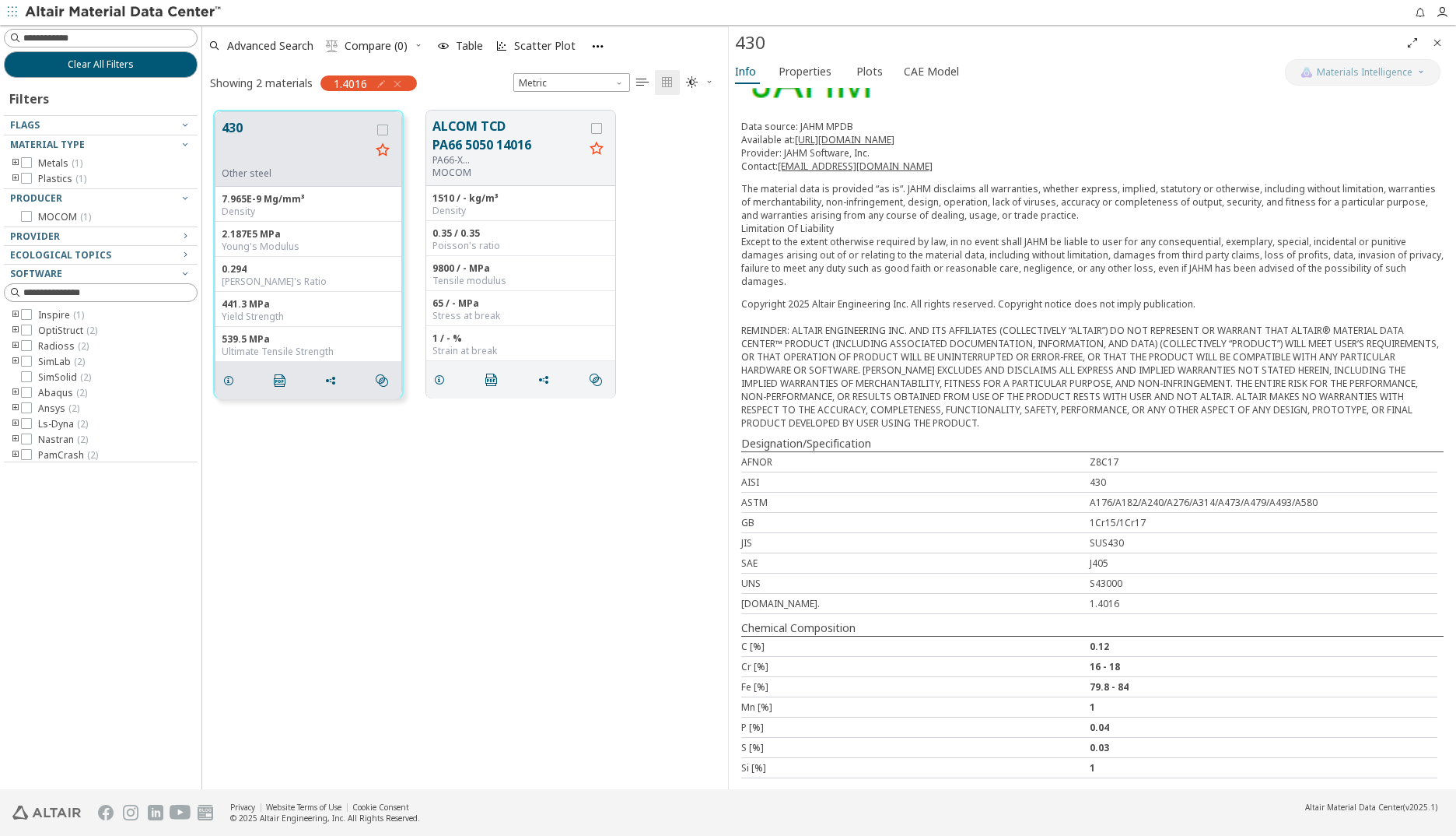
scroll to position [162, 0]
click at [805, 70] on span "Properties" at bounding box center [805, 71] width 53 height 25
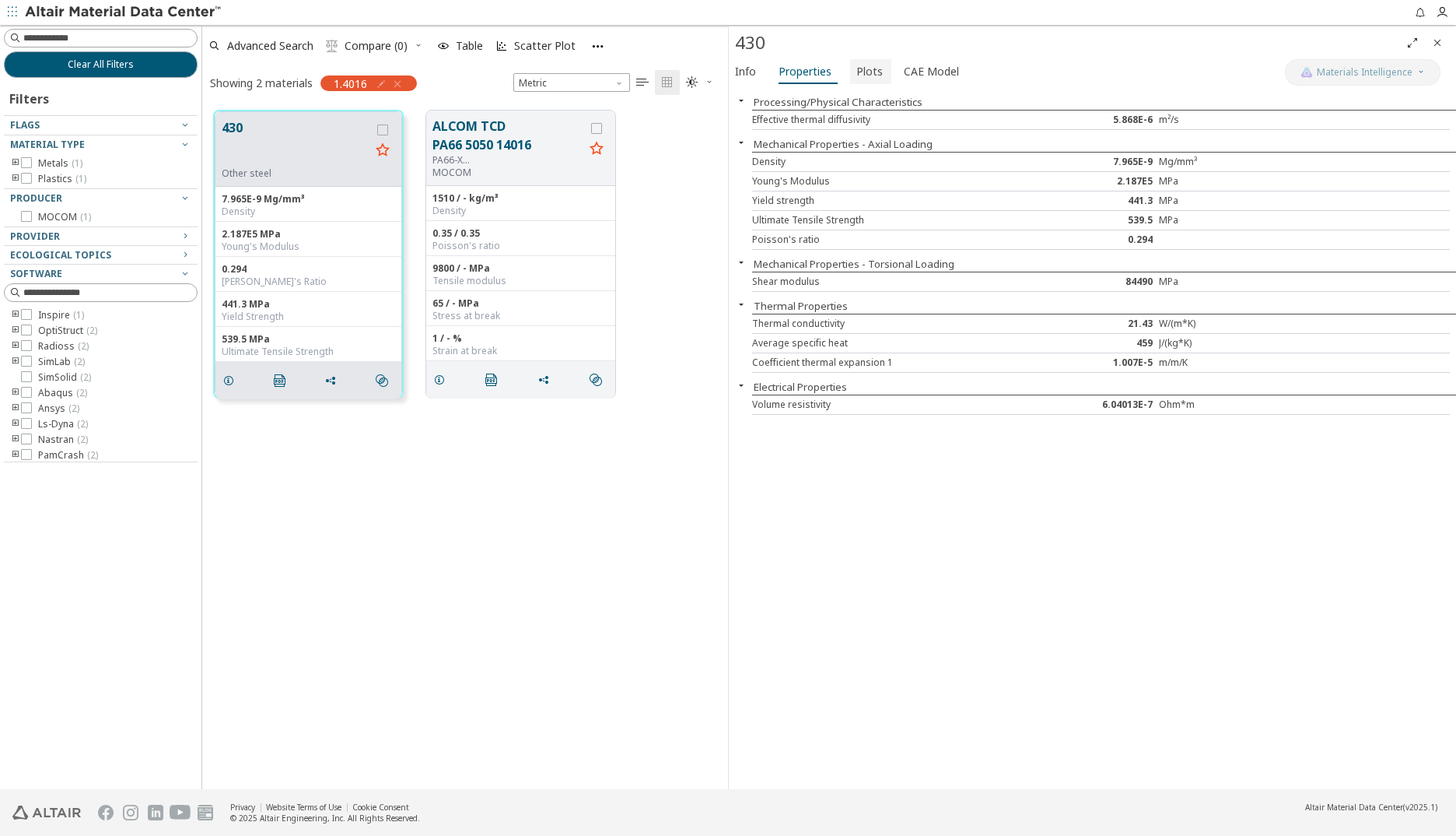
click at [862, 70] on span "Plots" at bounding box center [869, 71] width 26 height 25
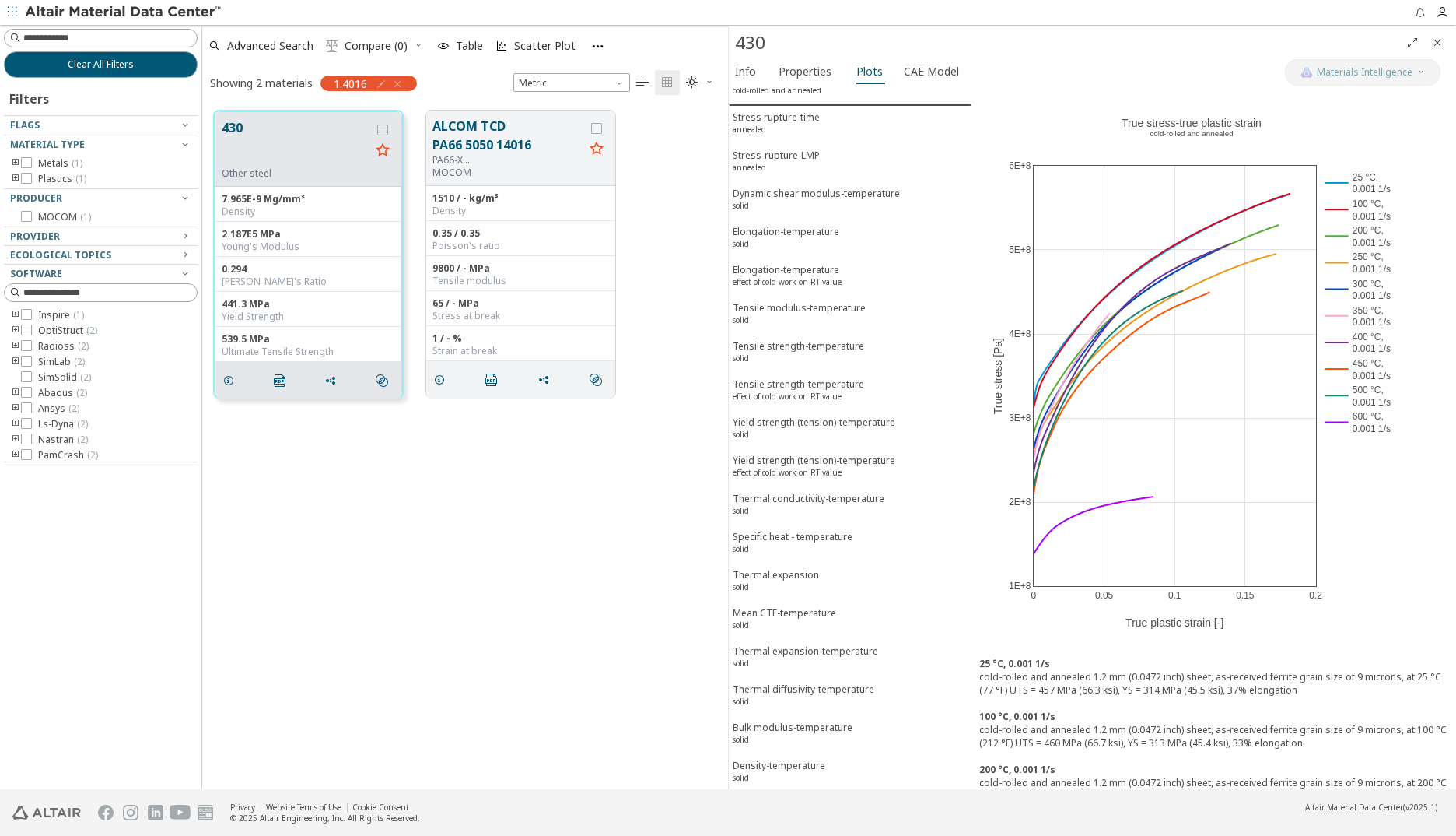
scroll to position [0, 0]
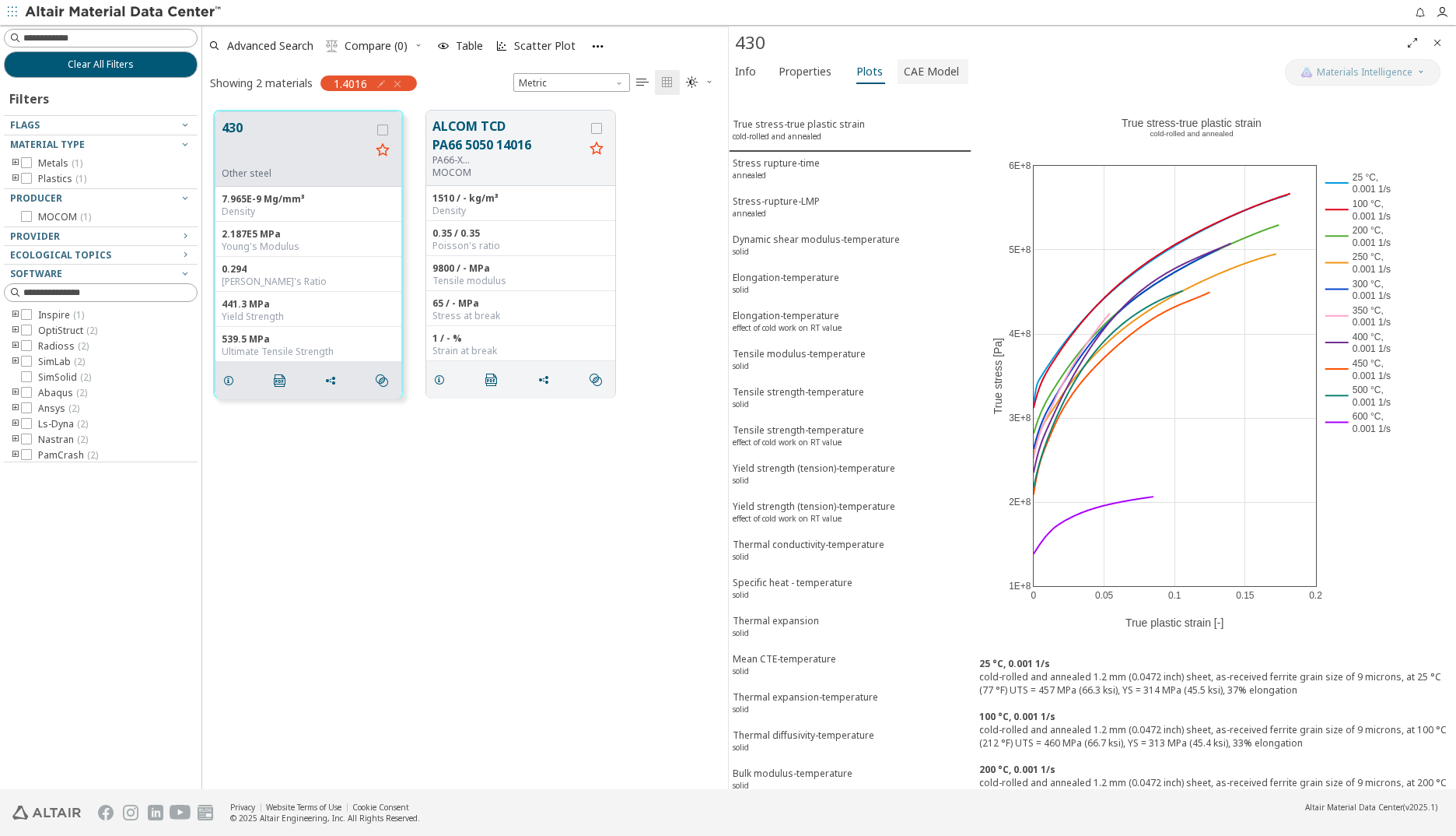
click at [926, 74] on span "CAE Model" at bounding box center [931, 71] width 56 height 25
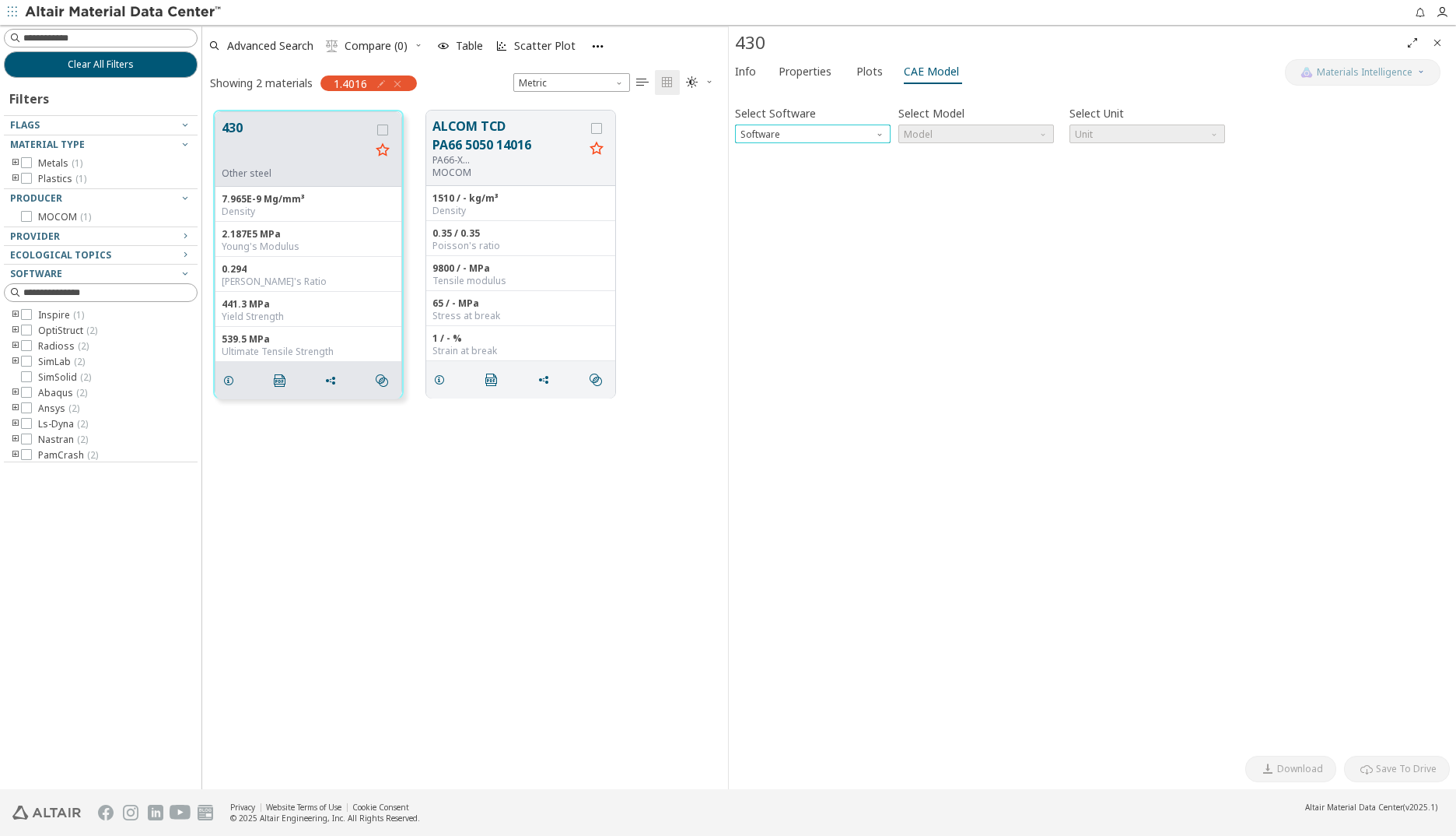
click at [879, 131] on span "Software" at bounding box center [881, 131] width 12 height 12
click at [782, 247] on span "Abaqus" at bounding box center [813, 247] width 143 height 11
click at [1044, 136] on span "Model" at bounding box center [1044, 131] width 12 height 12
click at [934, 183] on button "Plastic" at bounding box center [976, 190] width 155 height 19
click at [1147, 133] on span "Unit" at bounding box center [1215, 131] width 12 height 12
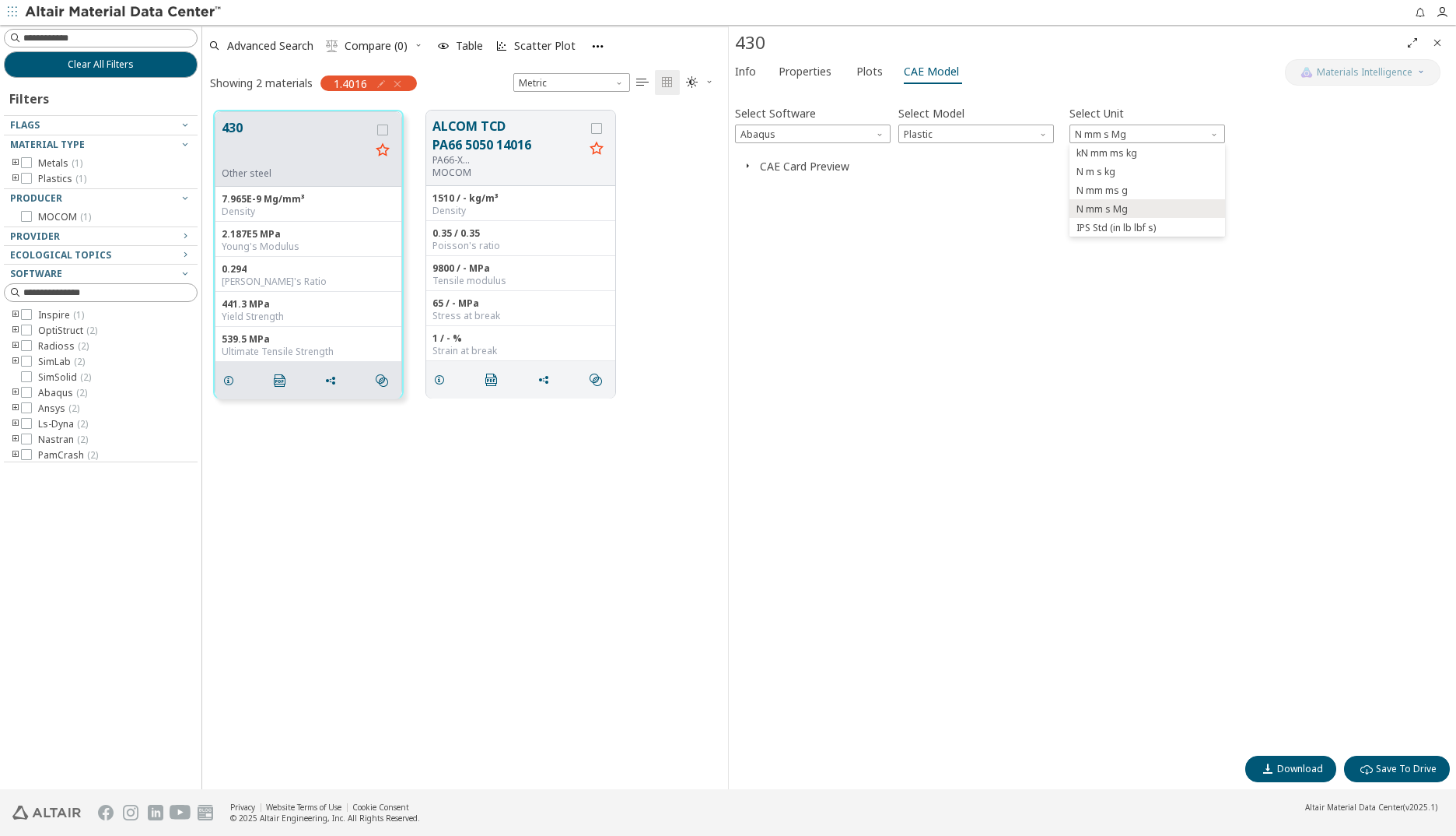
click at [1147, 266] on div "Select Software Abaqus Select Model Plastic Select Unit N mm s Mg Invalid data.…" at bounding box center [1092, 421] width 715 height 653
click at [745, 165] on icon "button" at bounding box center [747, 166] width 12 height 12
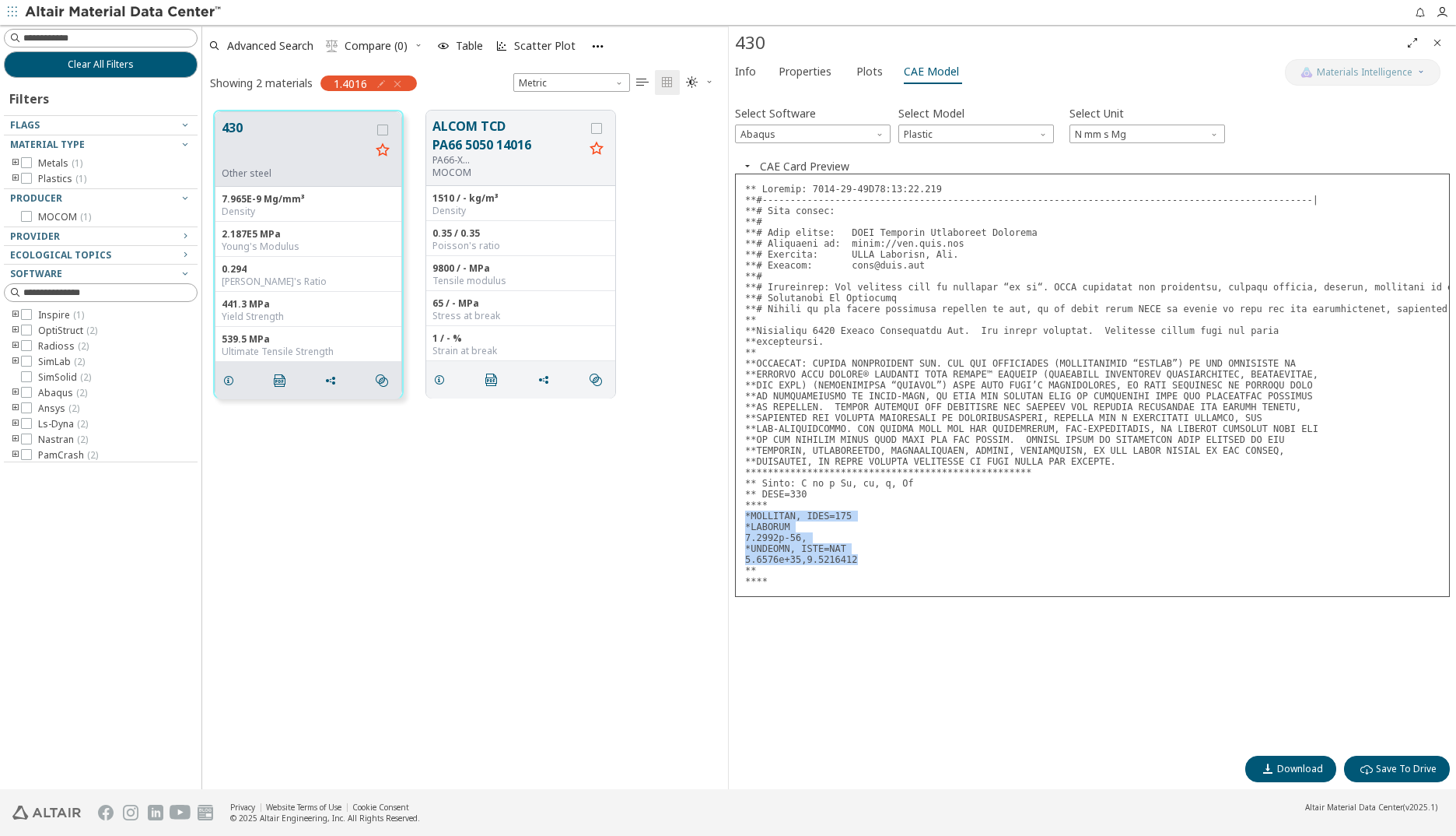
drag, startPoint x: 745, startPoint y: 512, endPoint x: 865, endPoint y: 558, distance: 128.5
click at [865, 558] on pre at bounding box center [1092, 385] width 715 height 423
click at [871, 66] on span "Plots" at bounding box center [869, 71] width 26 height 25
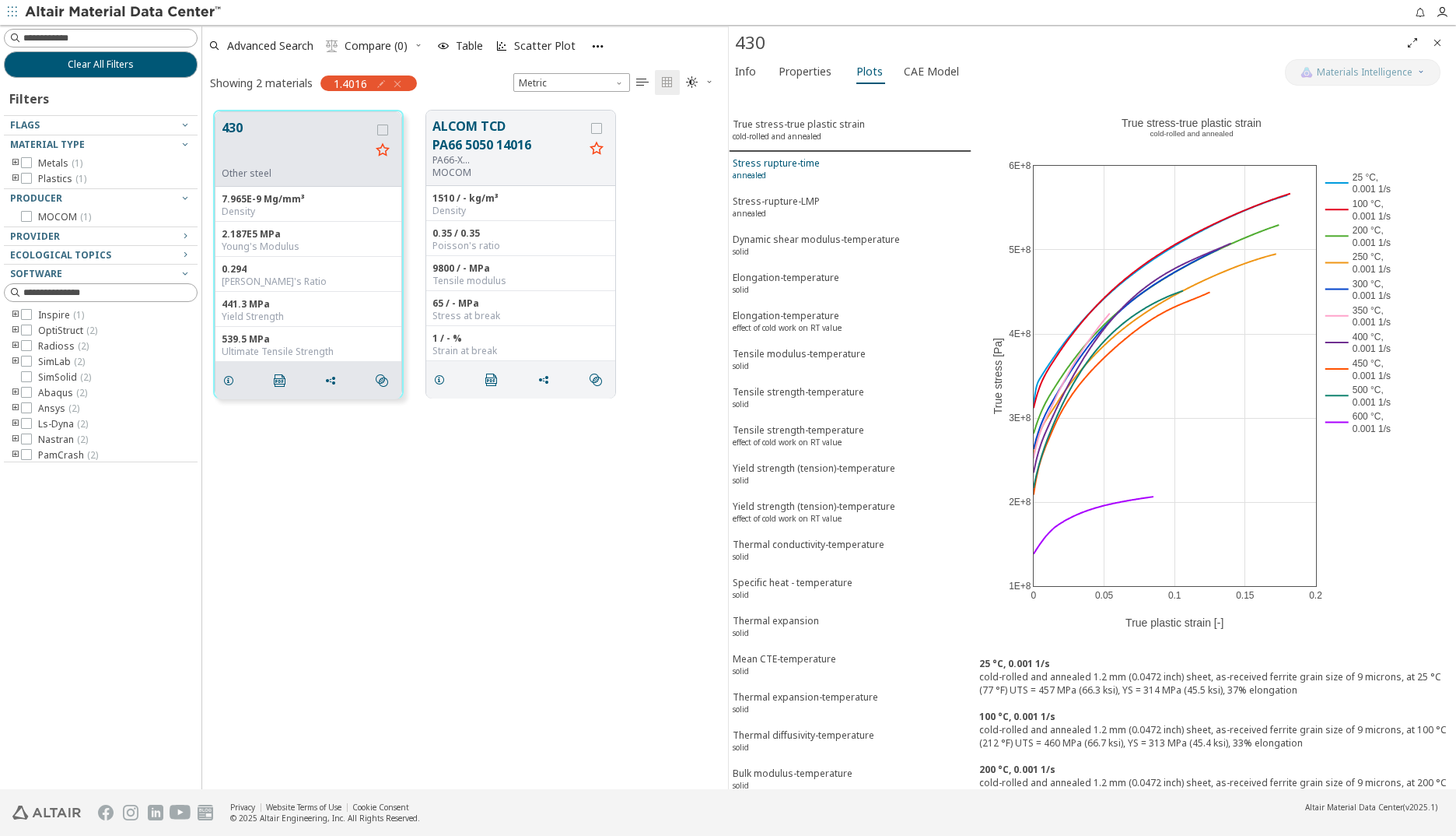
click at [794, 168] on div "Stress [MEDICAL_DATA]-time annealed" at bounding box center [776, 170] width 87 height 29
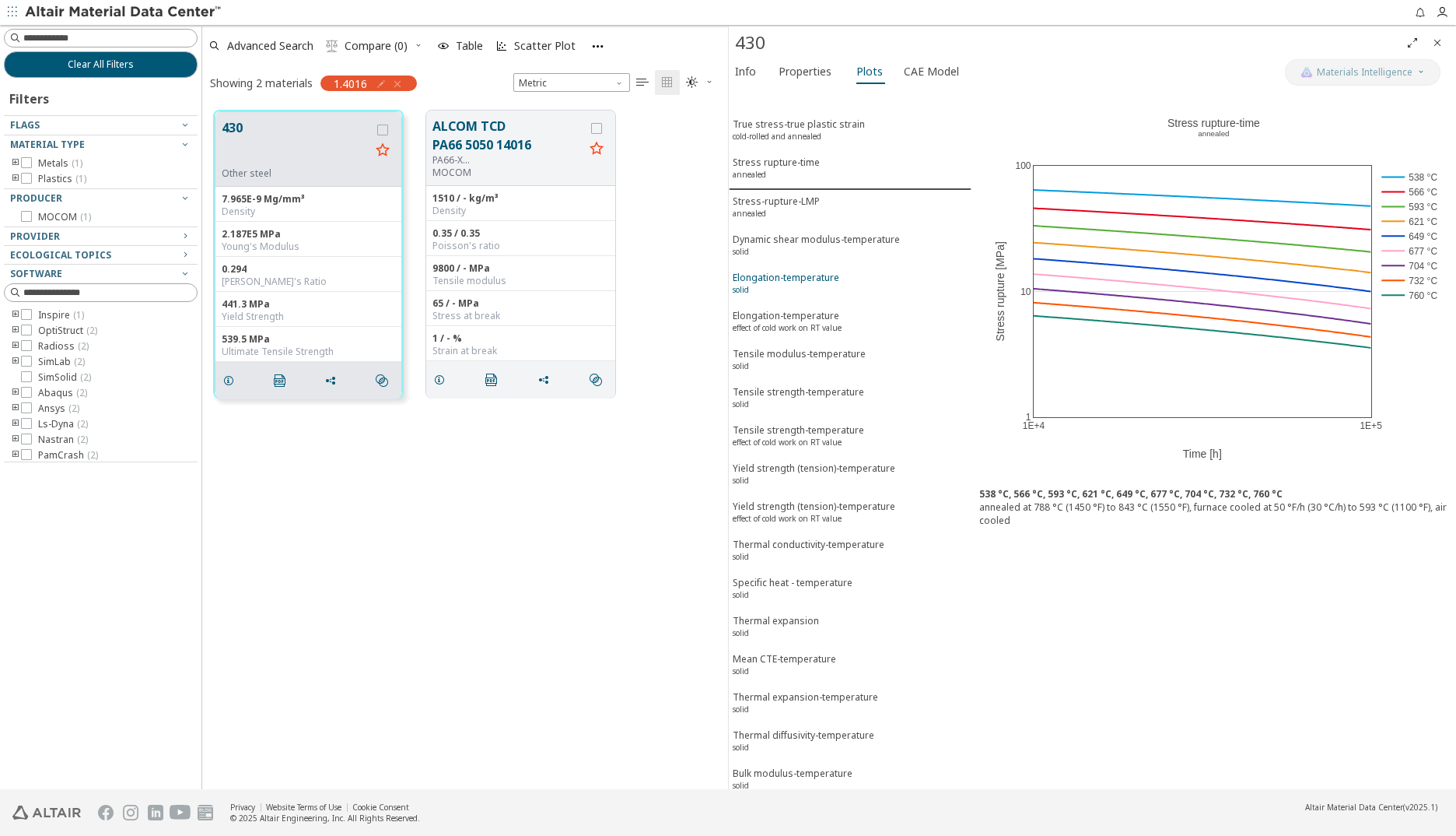
click at [786, 274] on div "Elongation-temperature solid" at bounding box center [785, 285] width 107 height 29
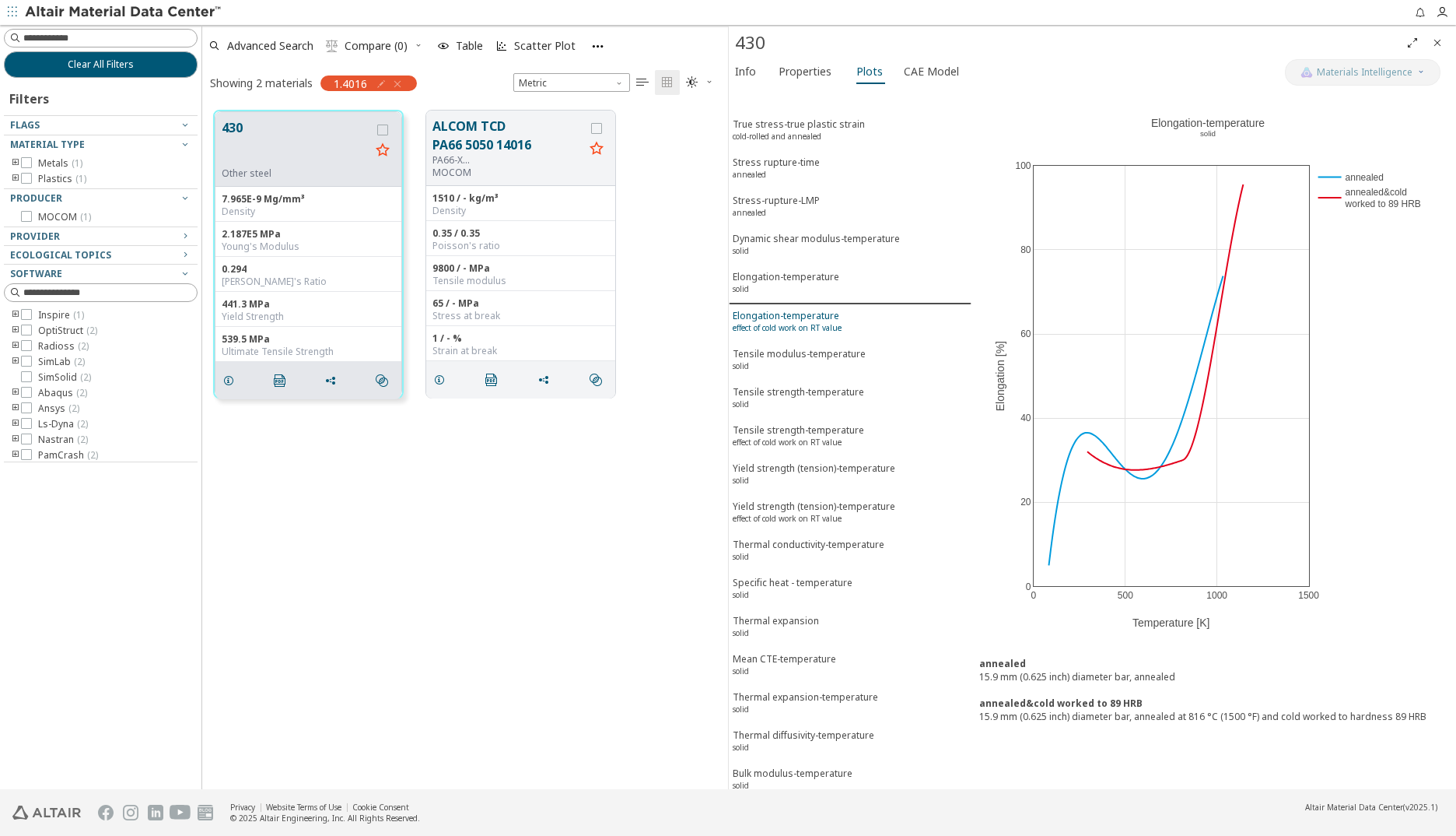
click at [833, 327] on sup "effect of cold work on RT value" at bounding box center [787, 327] width 109 height 11
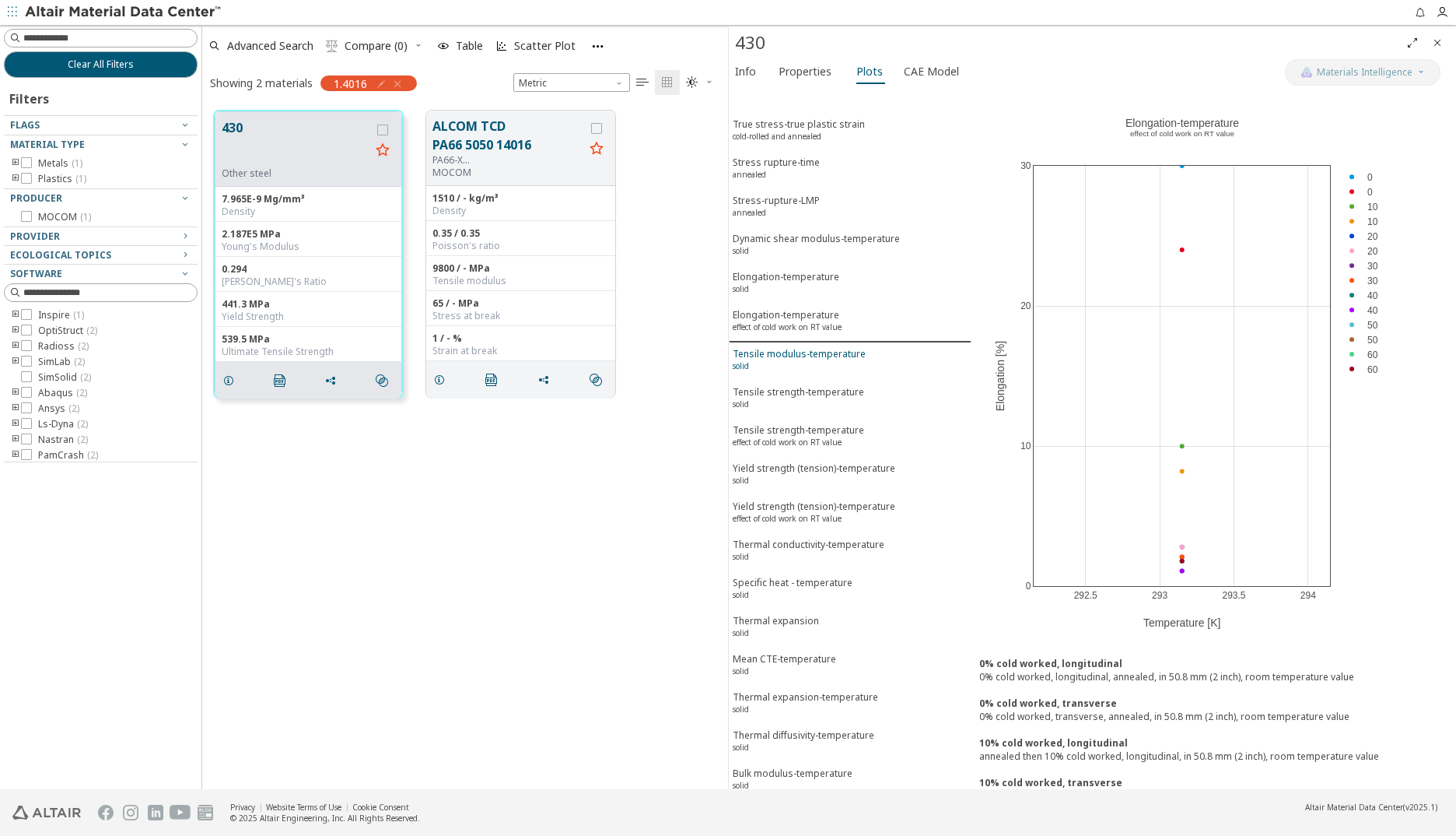
click at [796, 354] on div "Tensile modulus-temperature solid" at bounding box center [799, 361] width 133 height 29
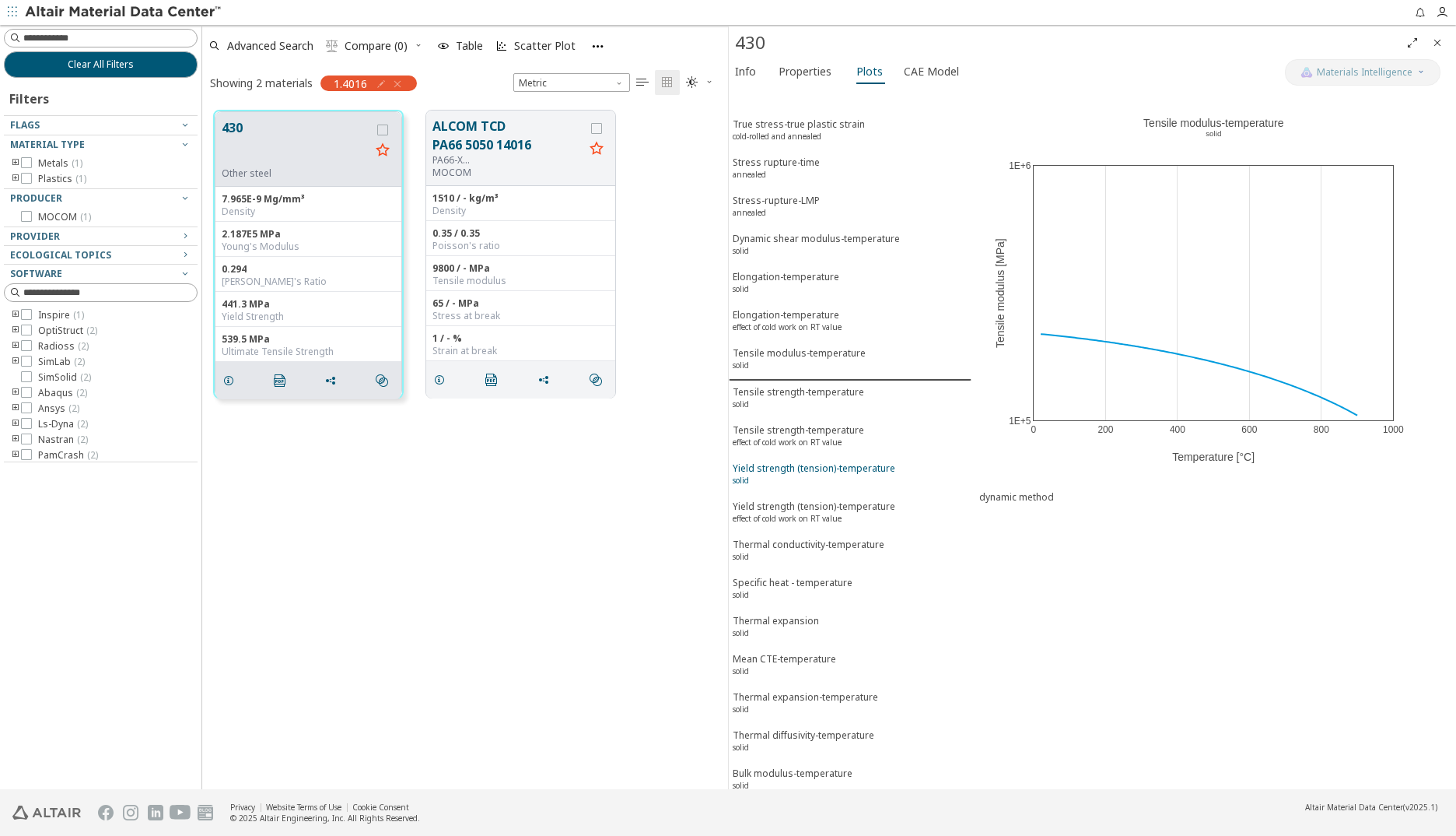
click at [809, 470] on div "Yield strength (tension)-temperature solid" at bounding box center [813, 475] width 162 height 29
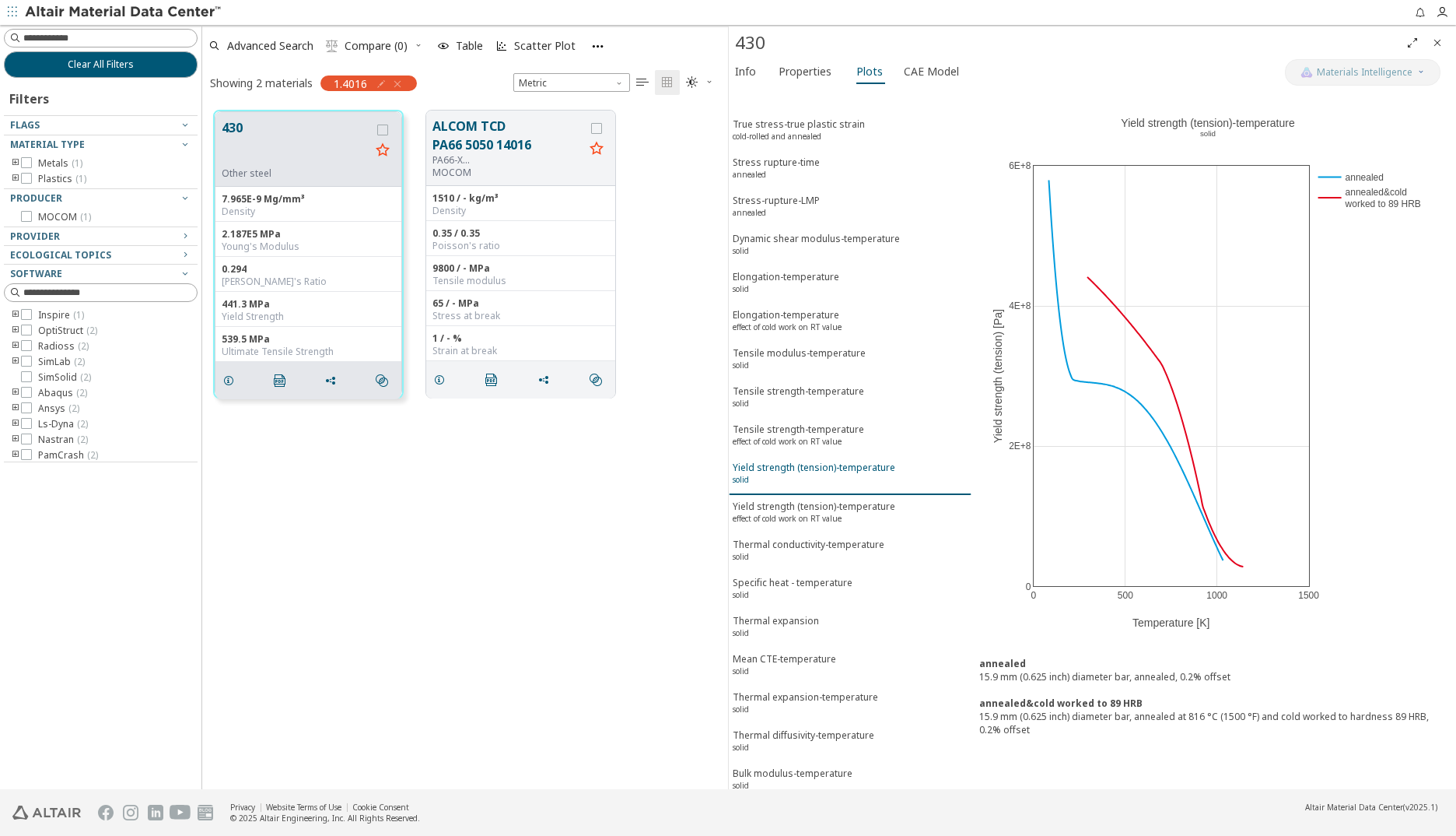
scroll to position [78, 0]
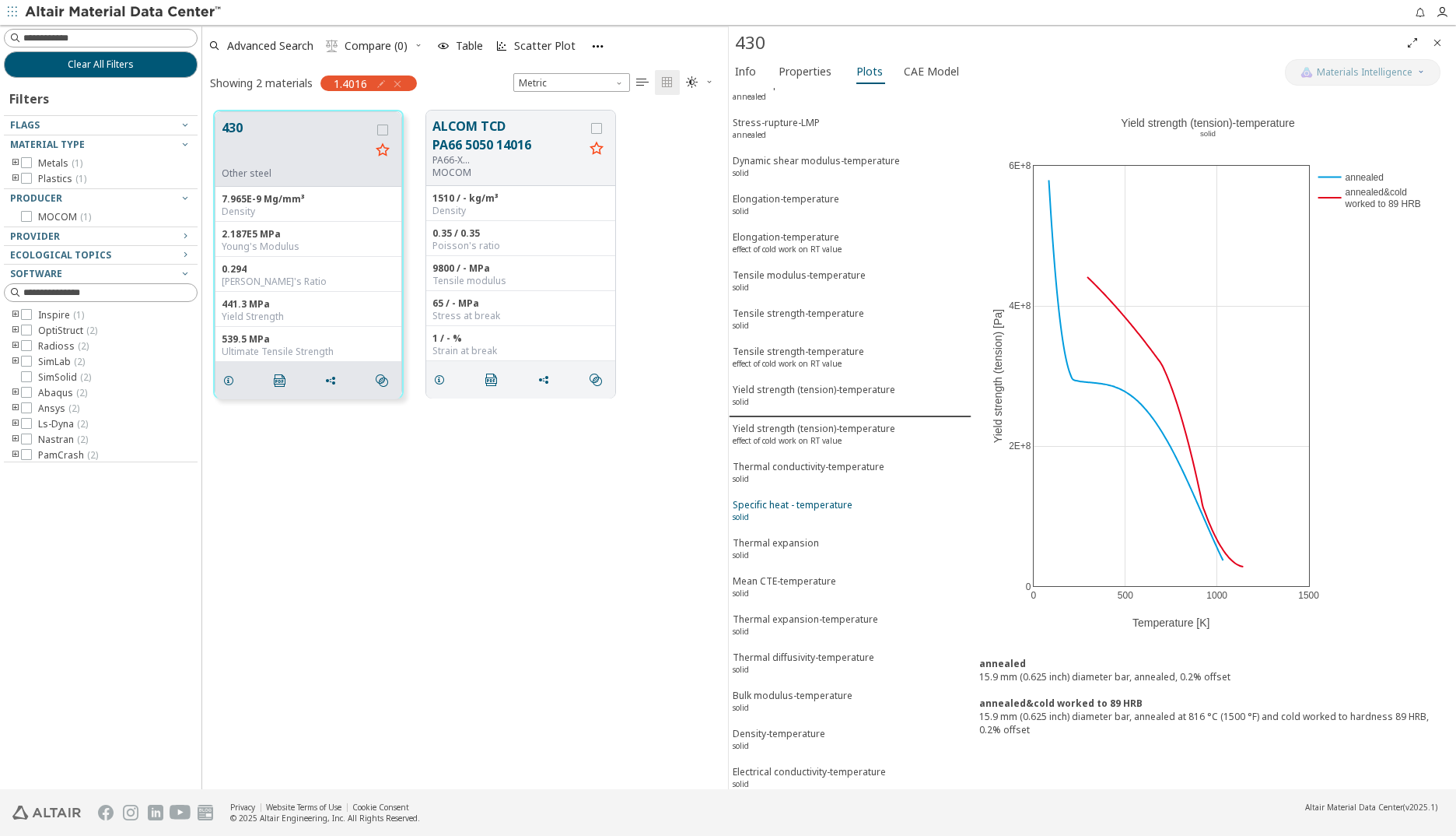
click at [817, 507] on div "Specific heat - temperature solid" at bounding box center [792, 512] width 120 height 29
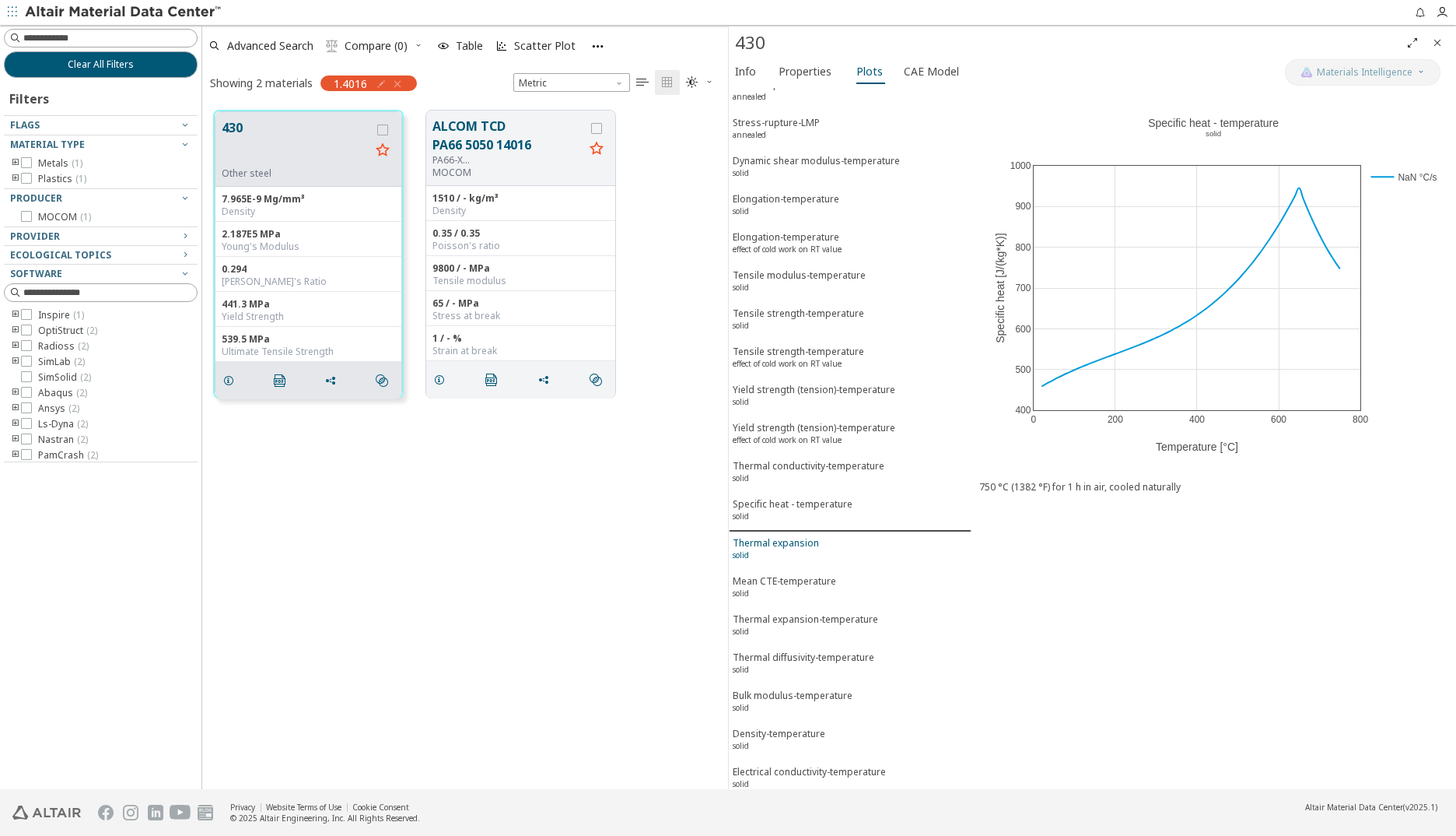
click at [796, 548] on div "Thermal expansion solid" at bounding box center [776, 550] width 86 height 29
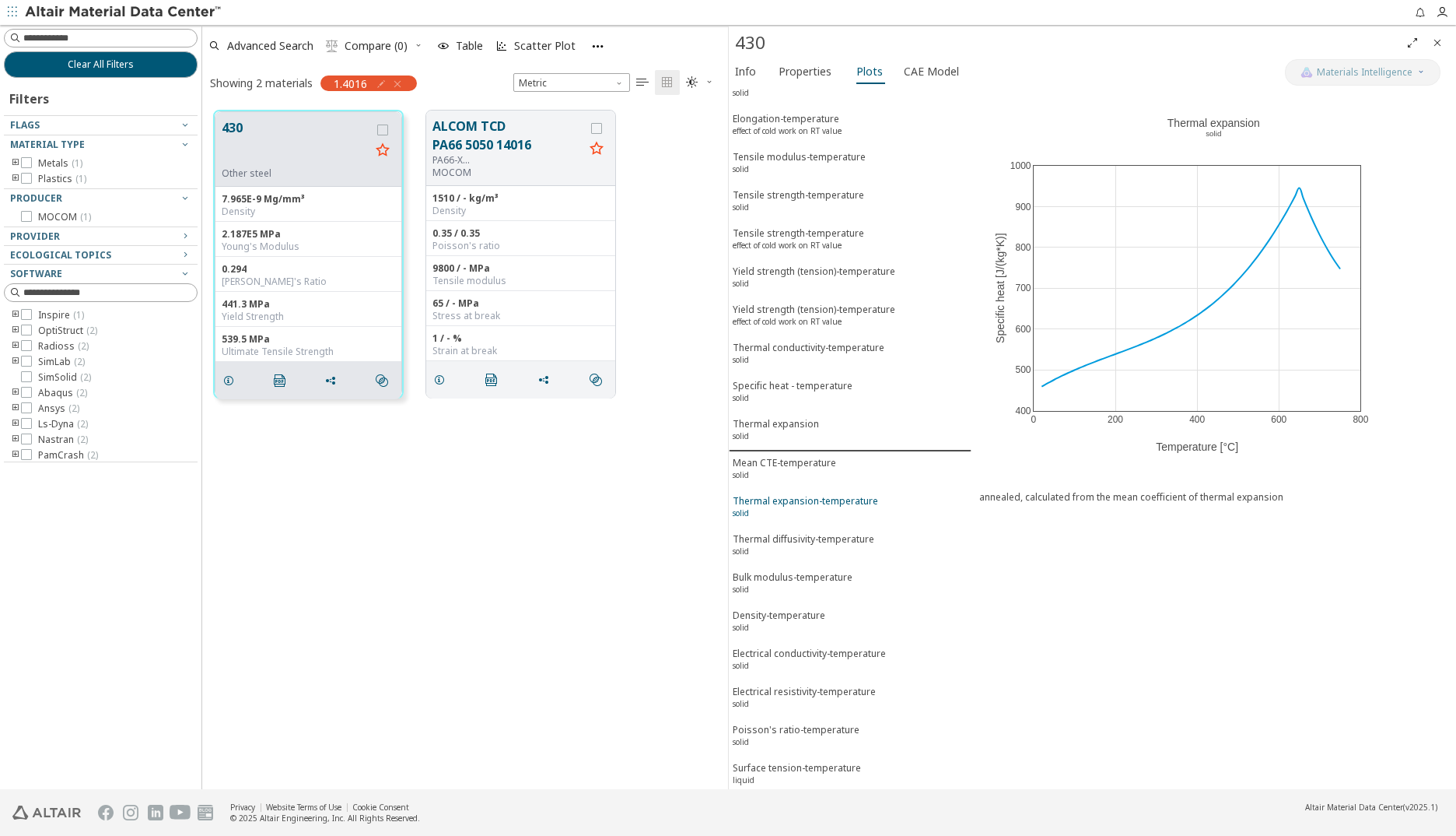
scroll to position [202, 0]
click at [794, 459] on div "Mean CTE-temperature solid" at bounding box center [784, 465] width 103 height 29
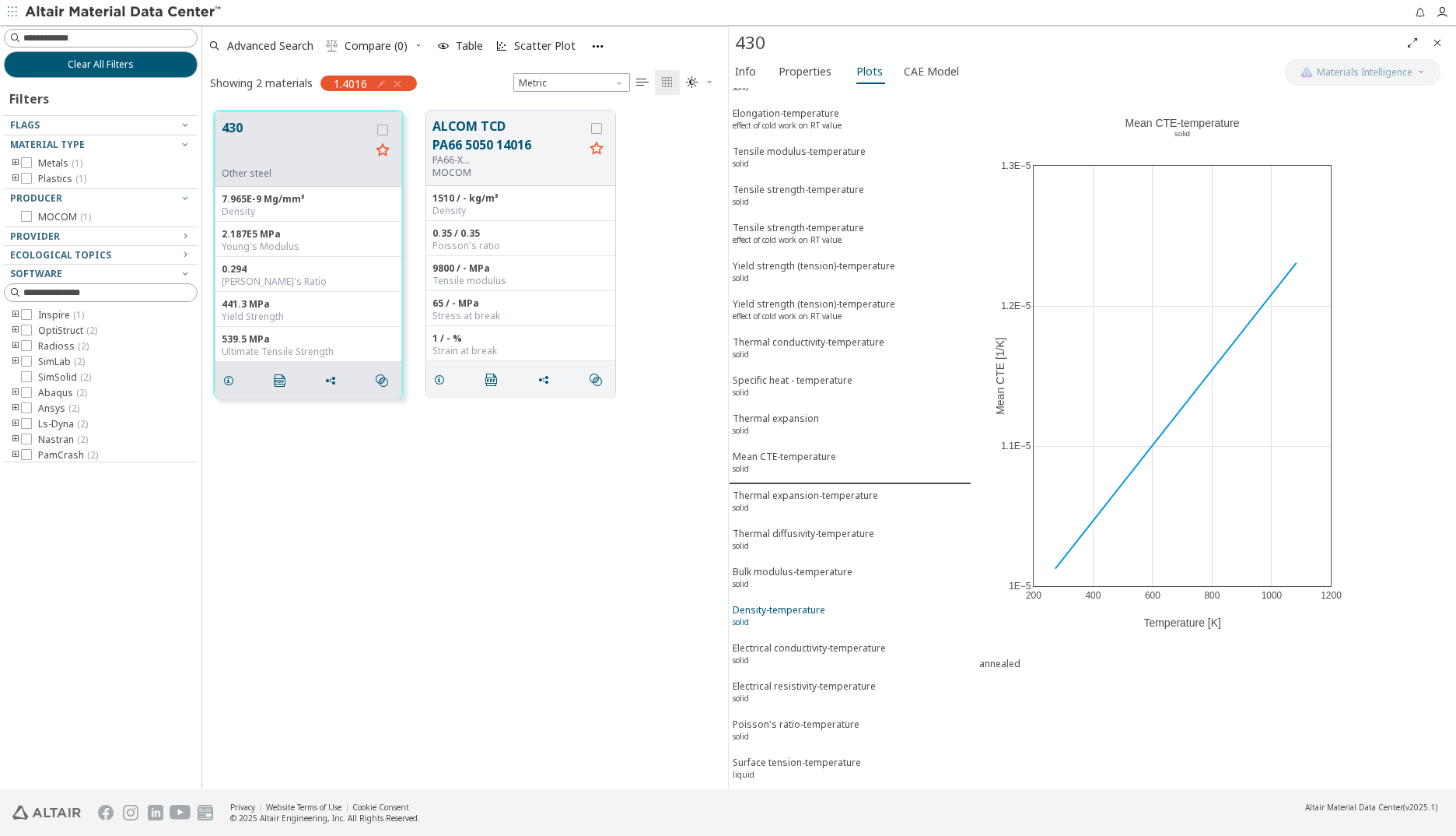
click at [801, 560] on div "Density-temperature solid" at bounding box center [778, 617] width 93 height 29
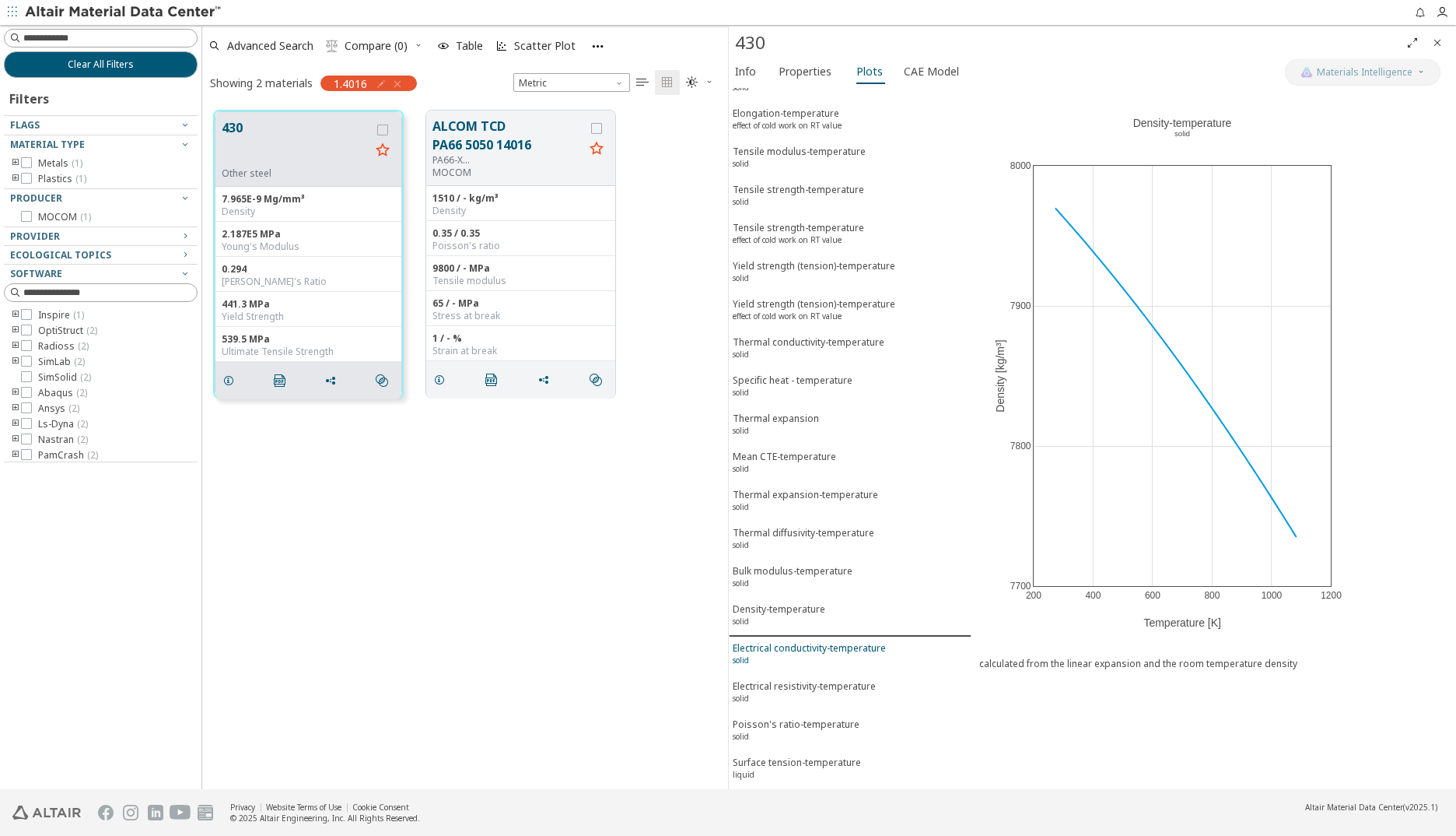
click at [794, 560] on div "Electrical conductivity-temperature solid" at bounding box center [809, 655] width 153 height 29
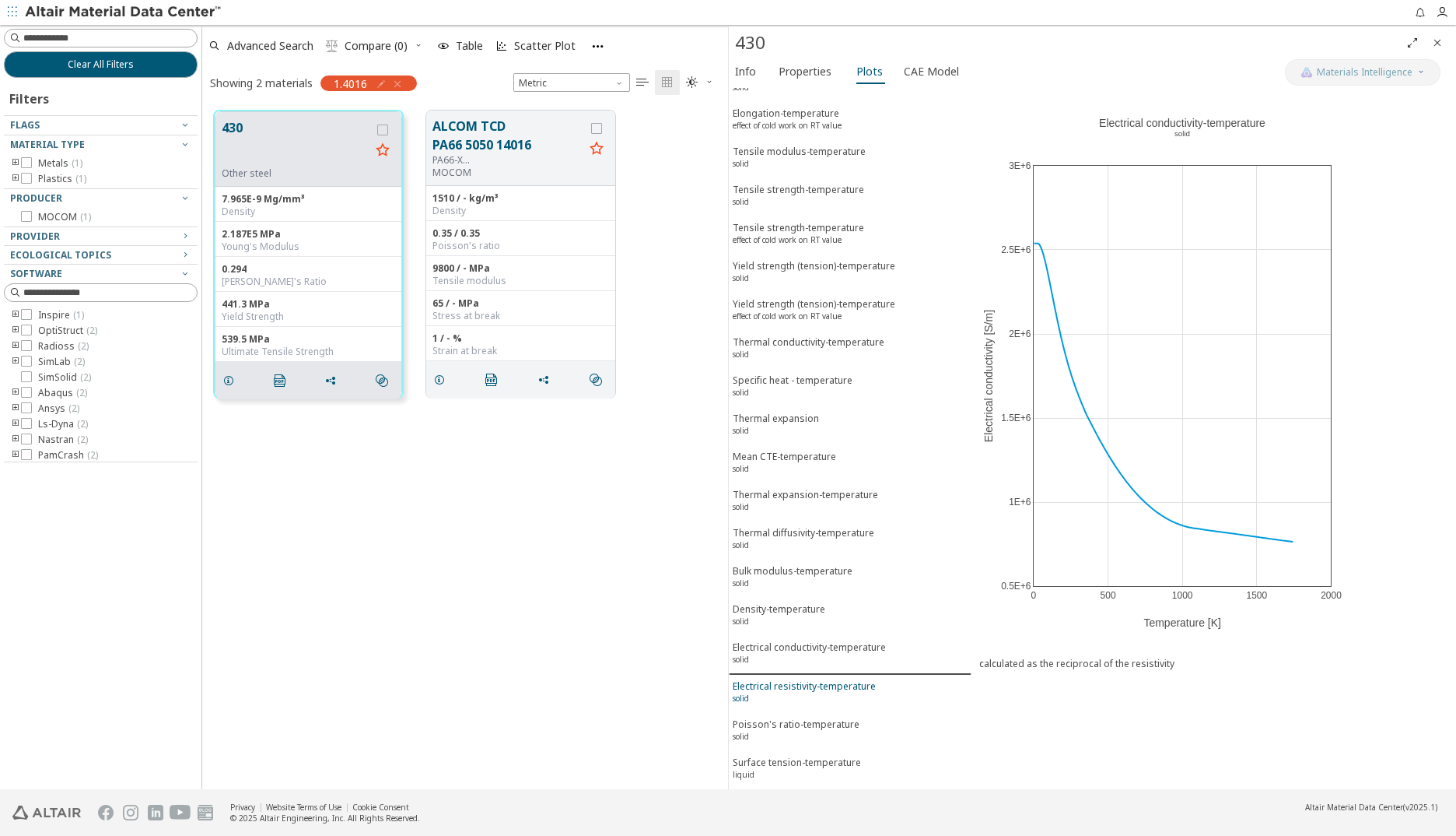
click at [785, 560] on div "Electrical resistivity-temperature solid" at bounding box center [804, 693] width 143 height 29
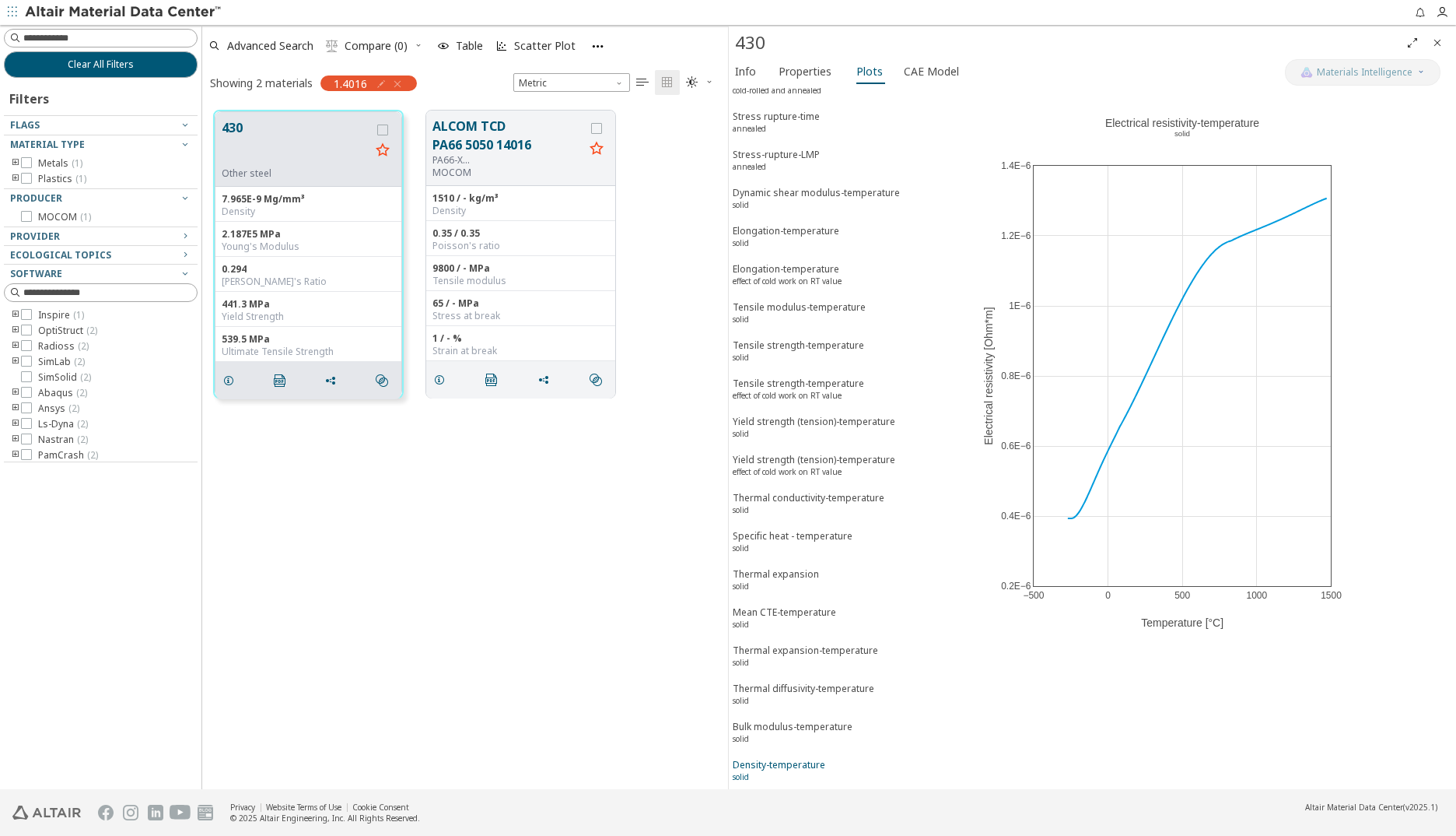
scroll to position [0, 0]
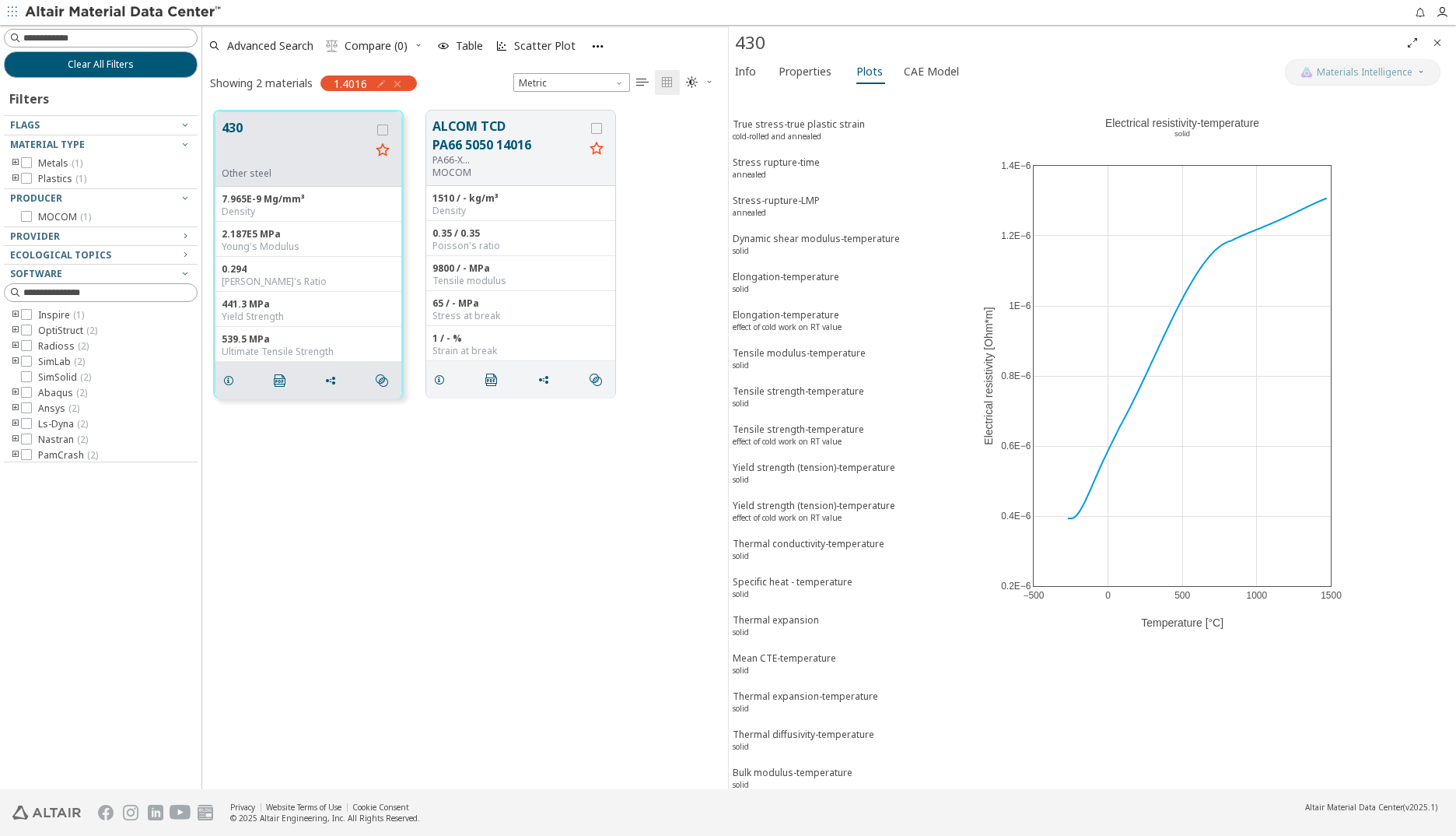
click at [397, 84] on icon "button" at bounding box center [397, 84] width 12 height 12
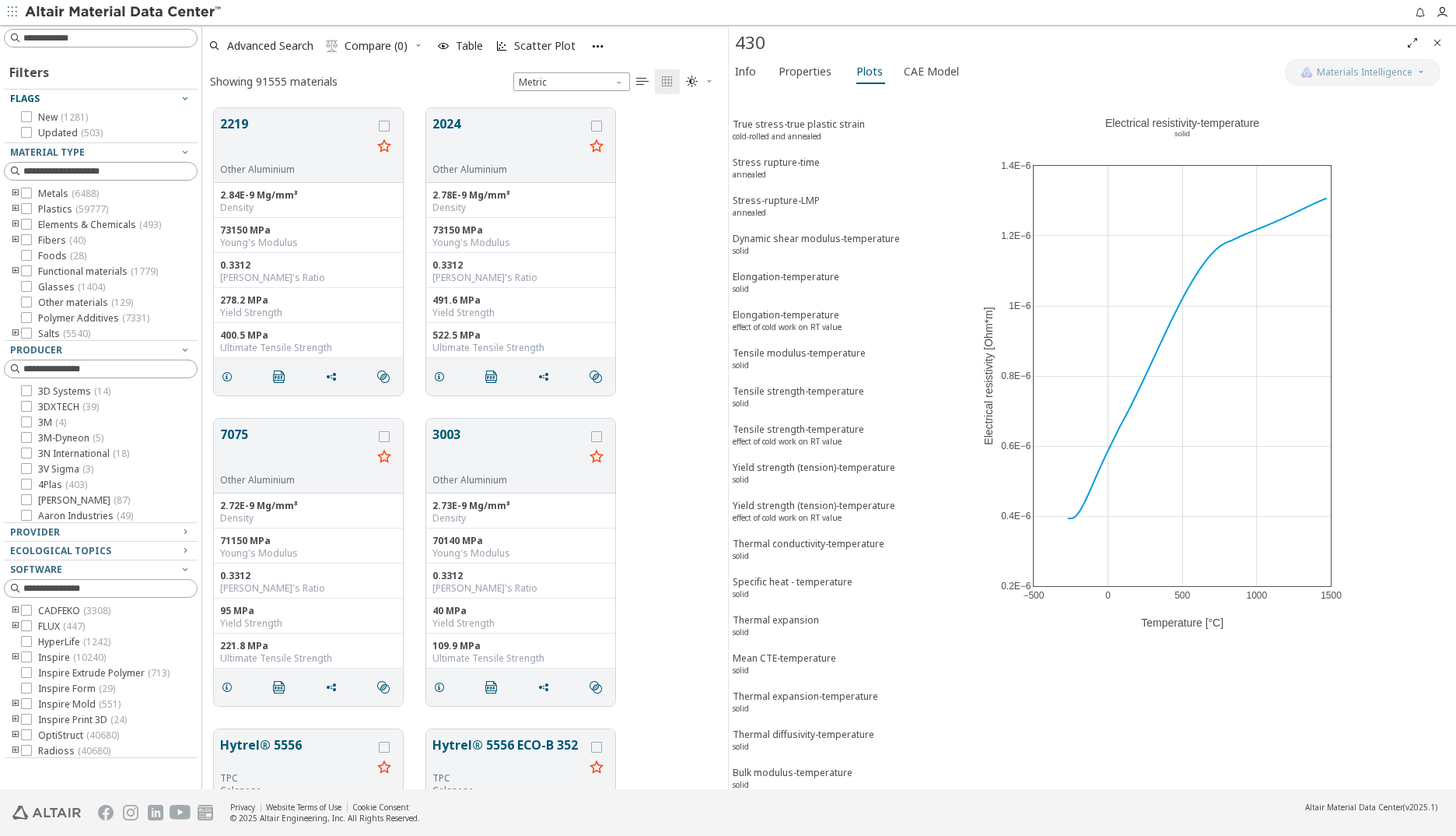
scroll to position [681, 514]
click at [81, 36] on input at bounding box center [102, 38] width 190 height 17
type input "*********"
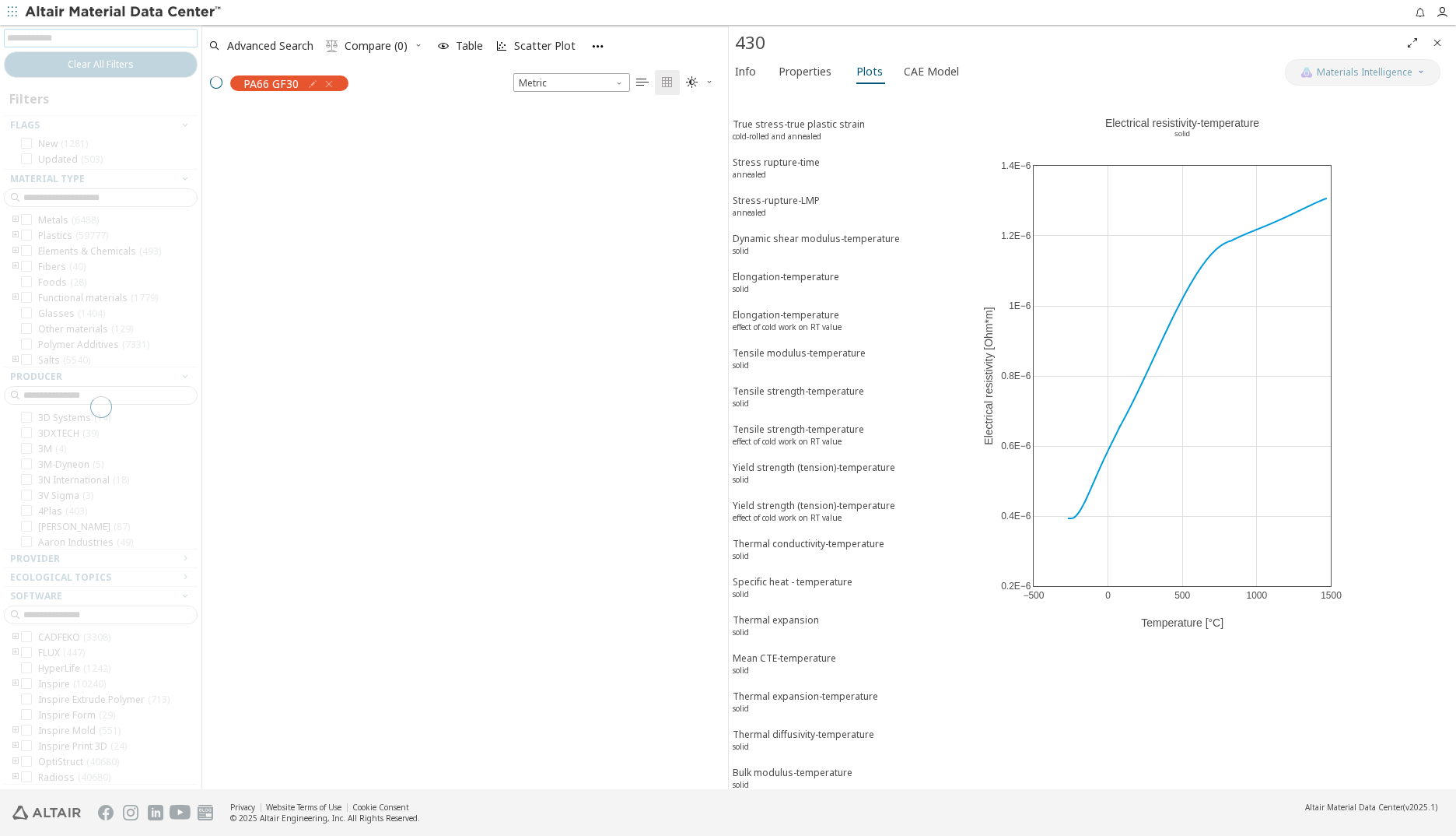
scroll to position [678, 514]
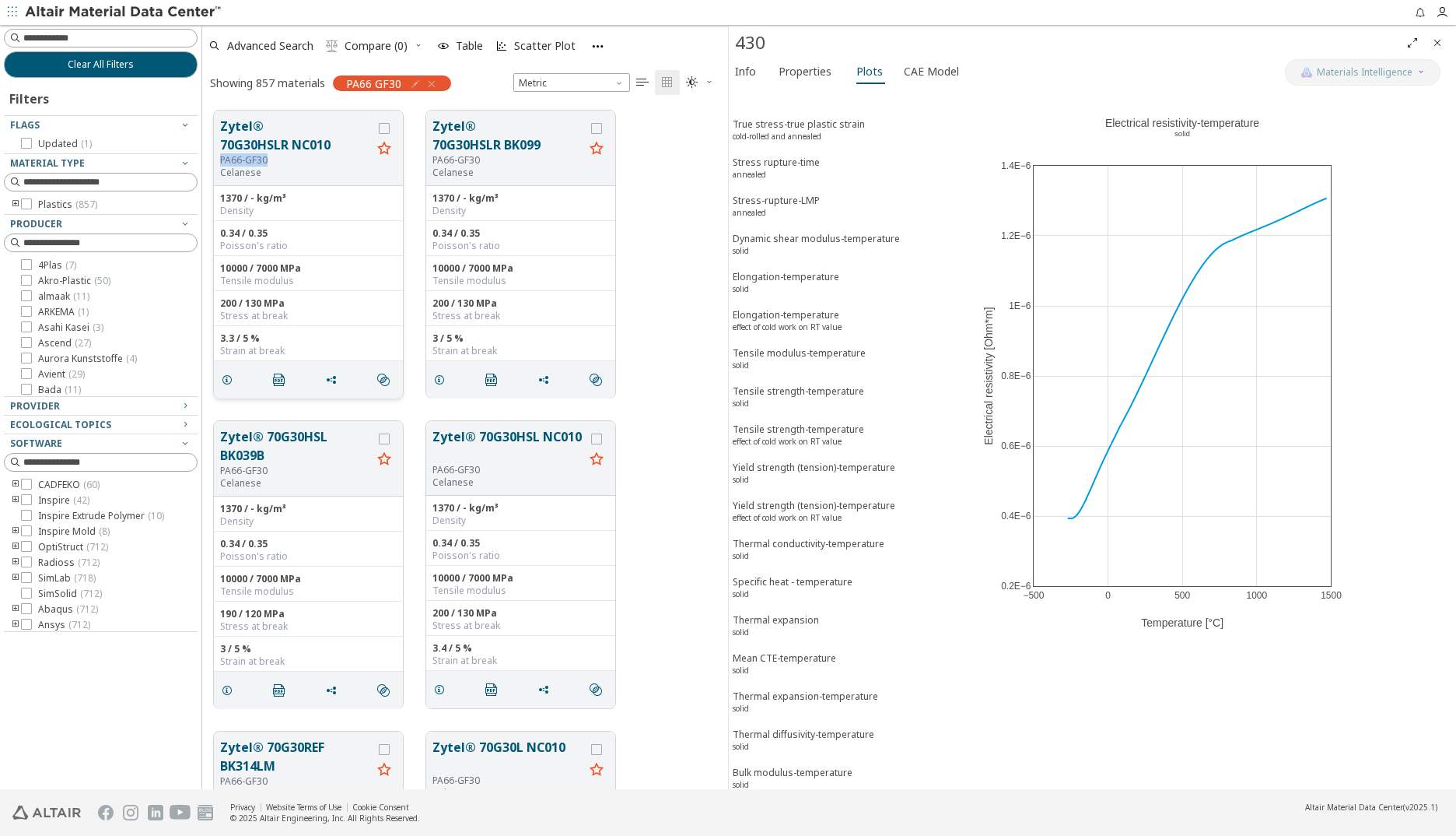
drag, startPoint x: 220, startPoint y: 160, endPoint x: 271, endPoint y: 157, distance: 51.1
click at [271, 157] on div "PA66-GF30" at bounding box center [296, 160] width 152 height 12
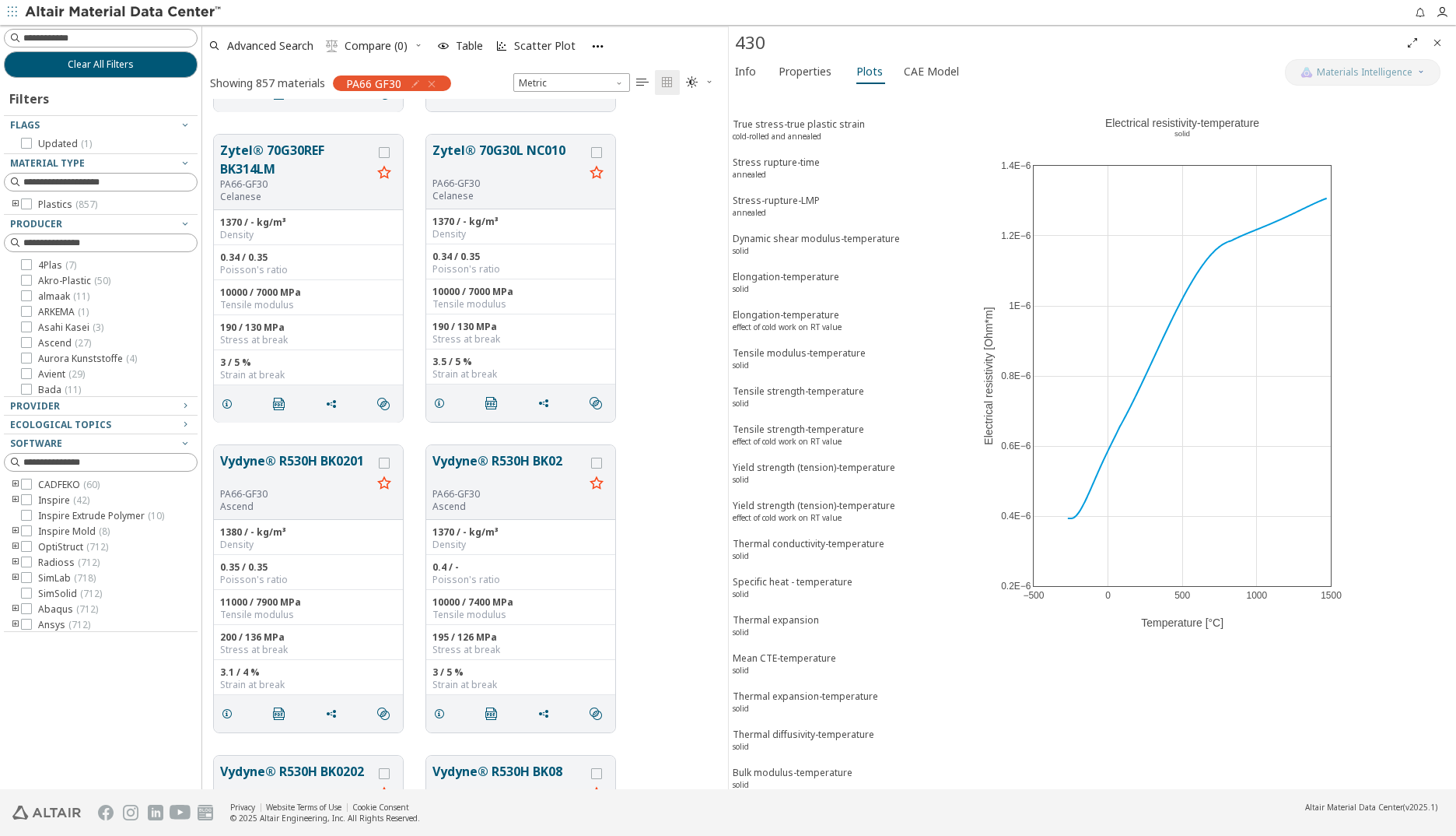
scroll to position [623, 0]
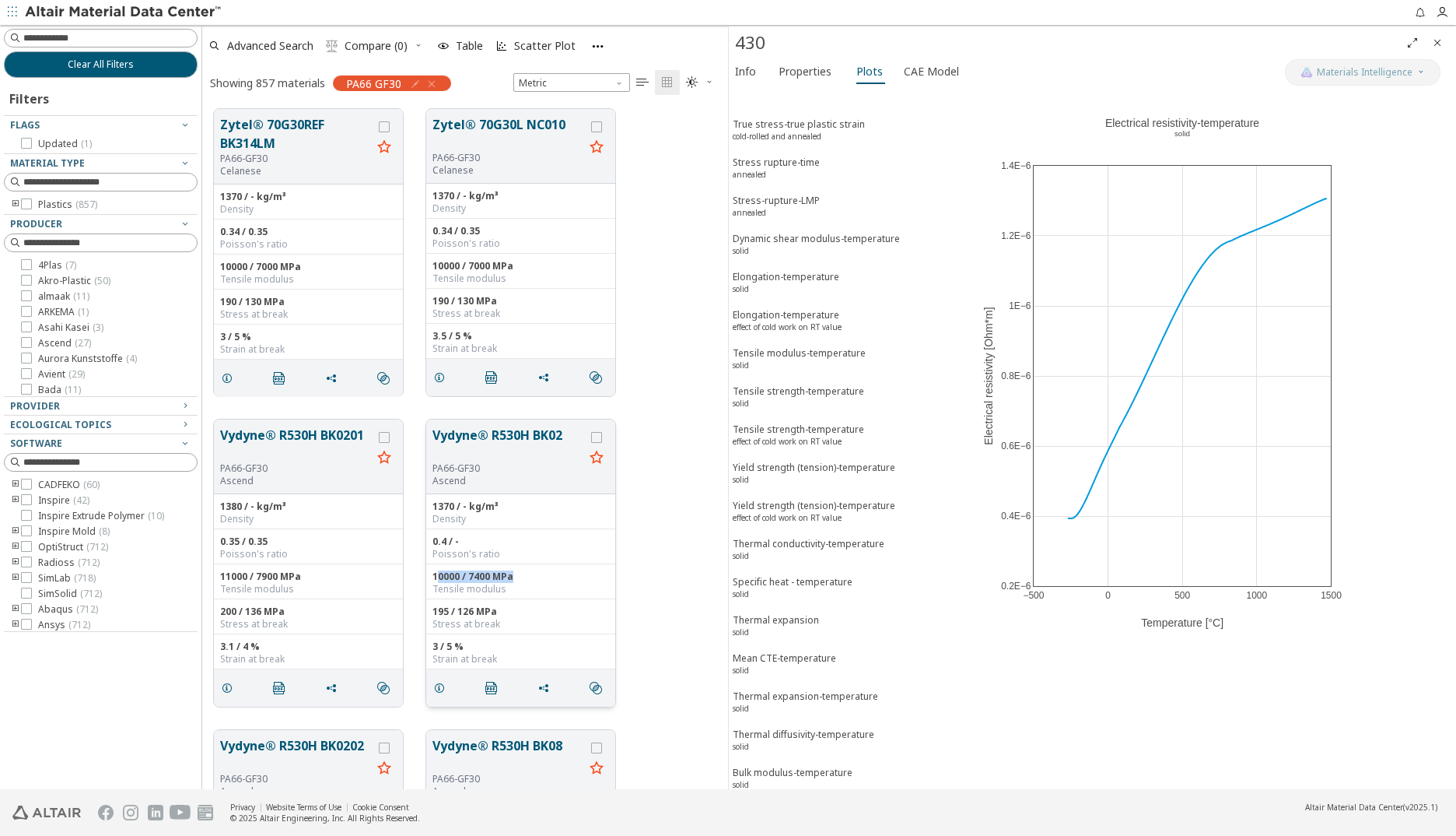
drag, startPoint x: 506, startPoint y: 578, endPoint x: 439, endPoint y: 578, distance: 67.0
click at [439, 560] on div "10000 / 7400 MPa" at bounding box center [521, 577] width 176 height 12
drag, startPoint x: 439, startPoint y: 578, endPoint x: 532, endPoint y: 577, distance: 93.0
click at [532, 560] on div "10000 / 7400 MPa" at bounding box center [521, 577] width 176 height 12
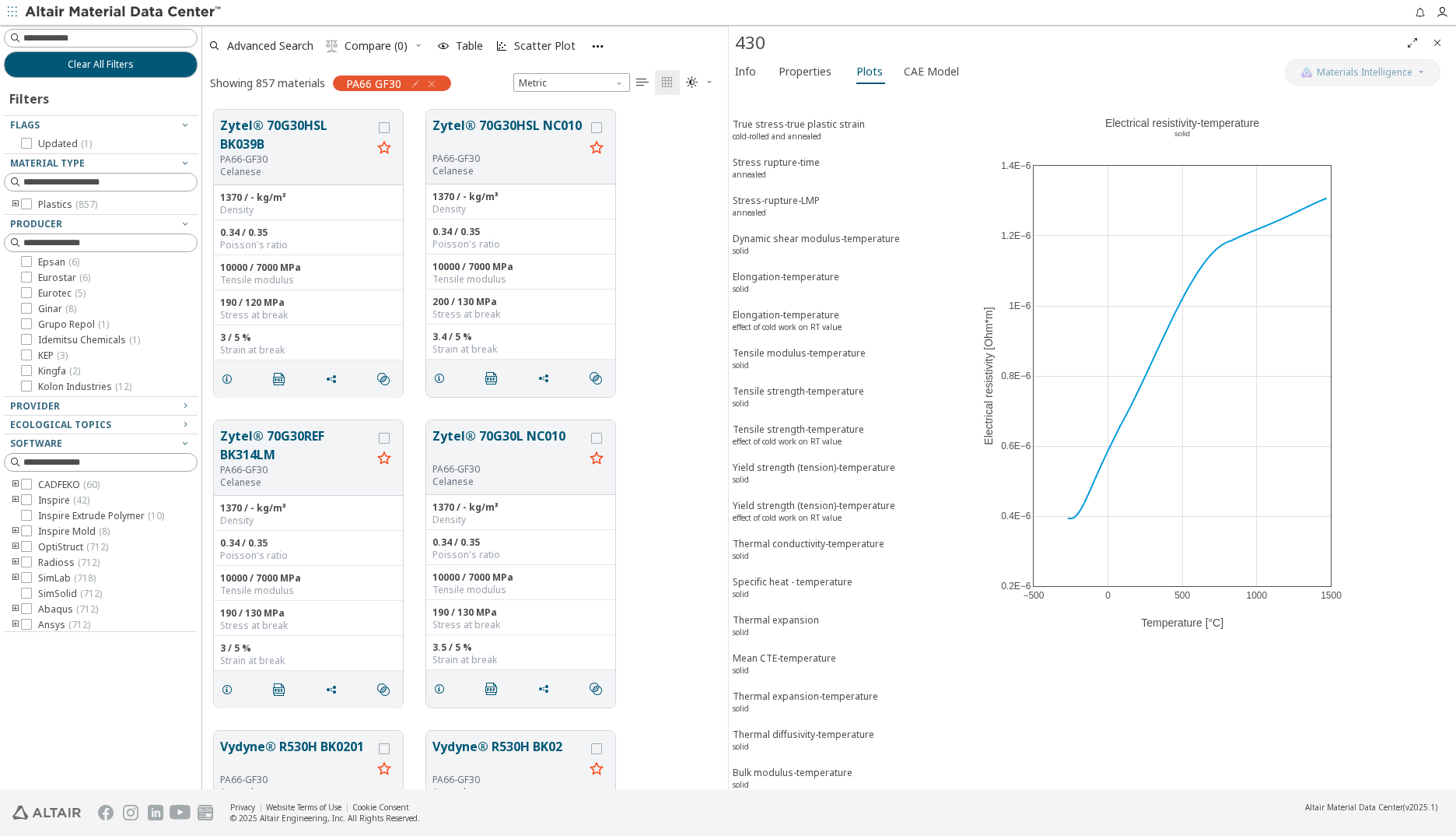
scroll to position [268, 0]
click at [184, 424] on icon "button" at bounding box center [185, 424] width 12 height 12
click at [299, 126] on button "Zytel® 70G30HSL BK039B" at bounding box center [296, 134] width 152 height 37
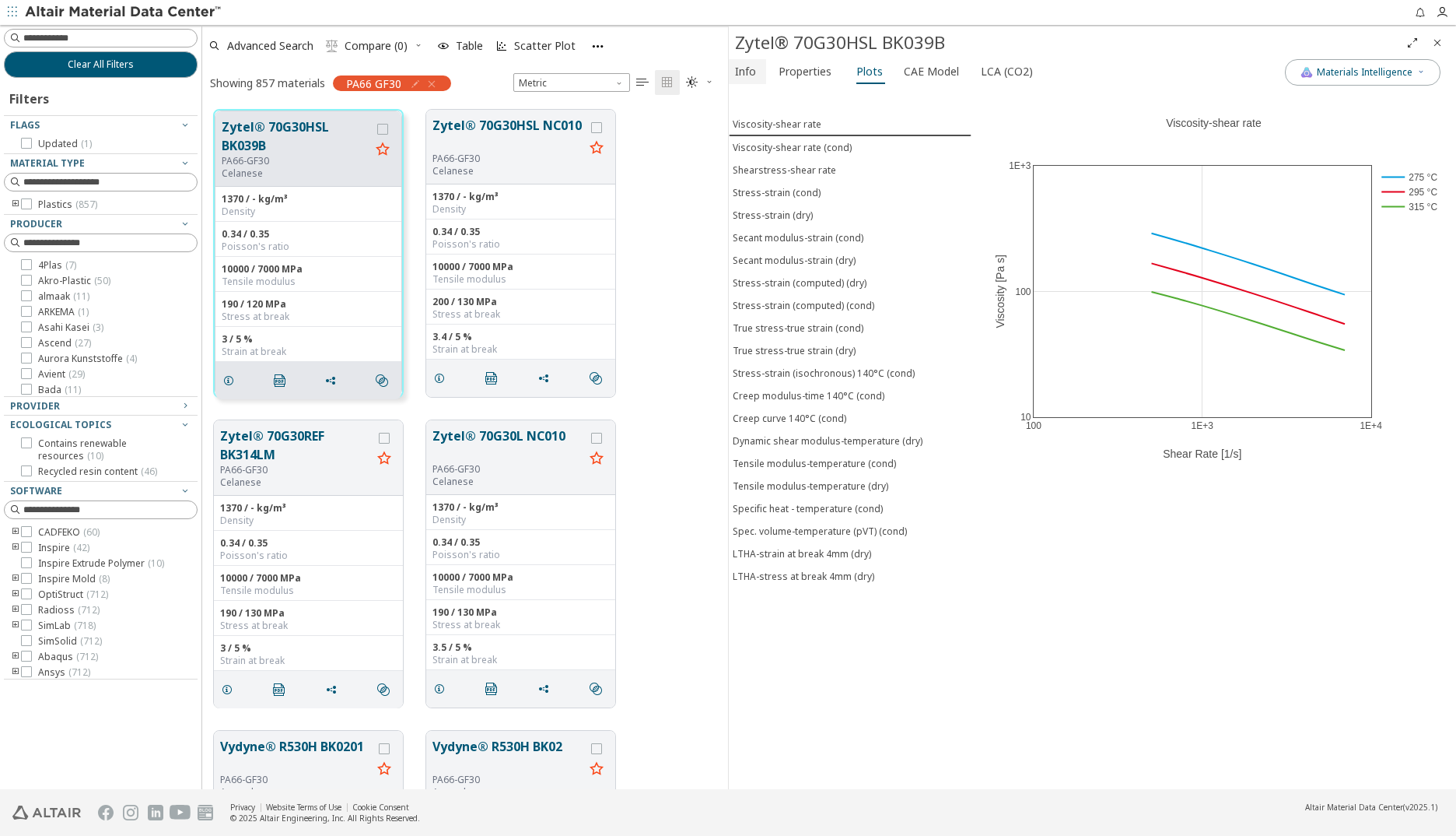
drag, startPoint x: 747, startPoint y: 71, endPoint x: 760, endPoint y: 84, distance: 18.4
click at [747, 71] on span "Info" at bounding box center [746, 71] width 21 height 25
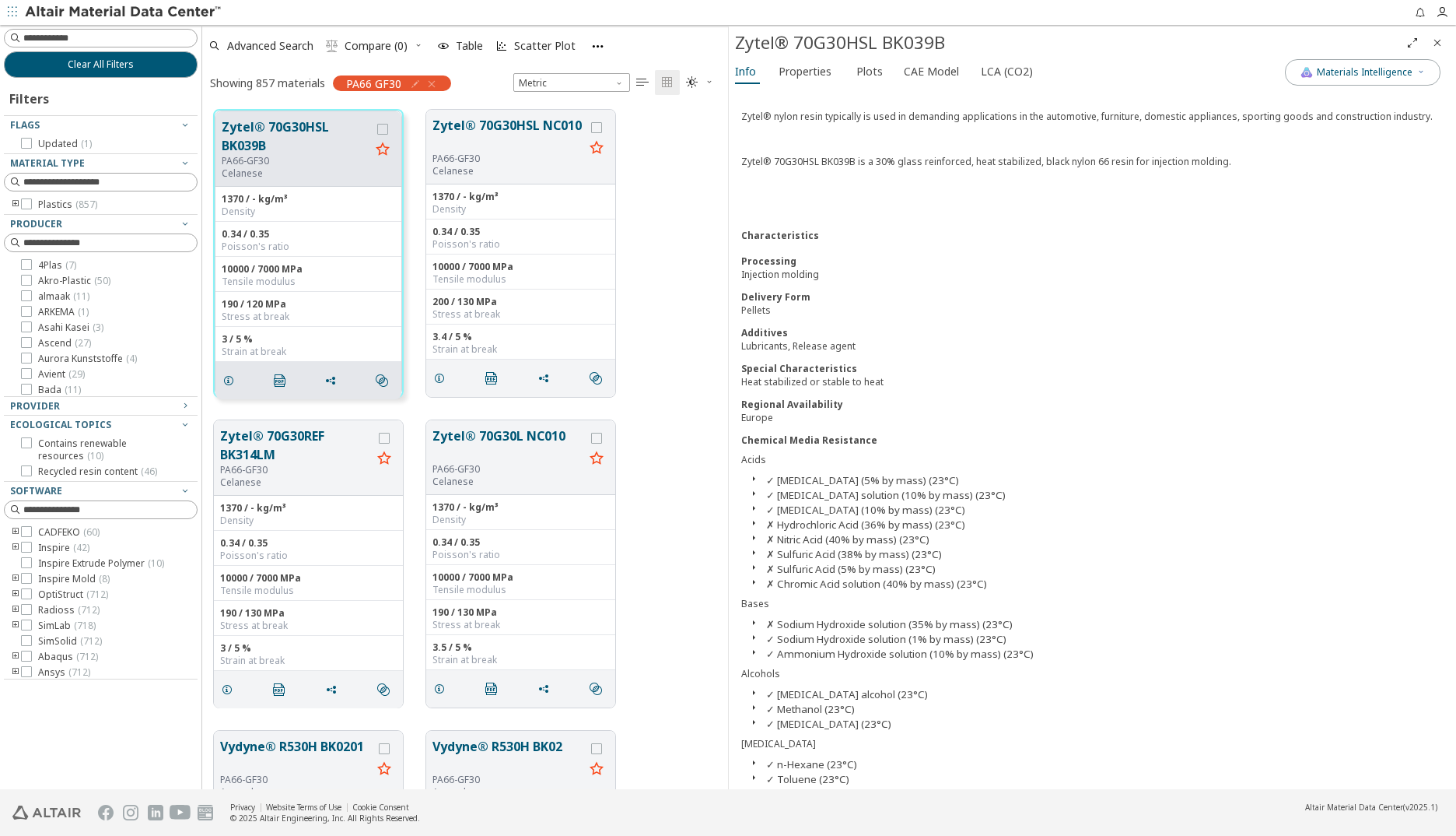
scroll to position [548, 0]
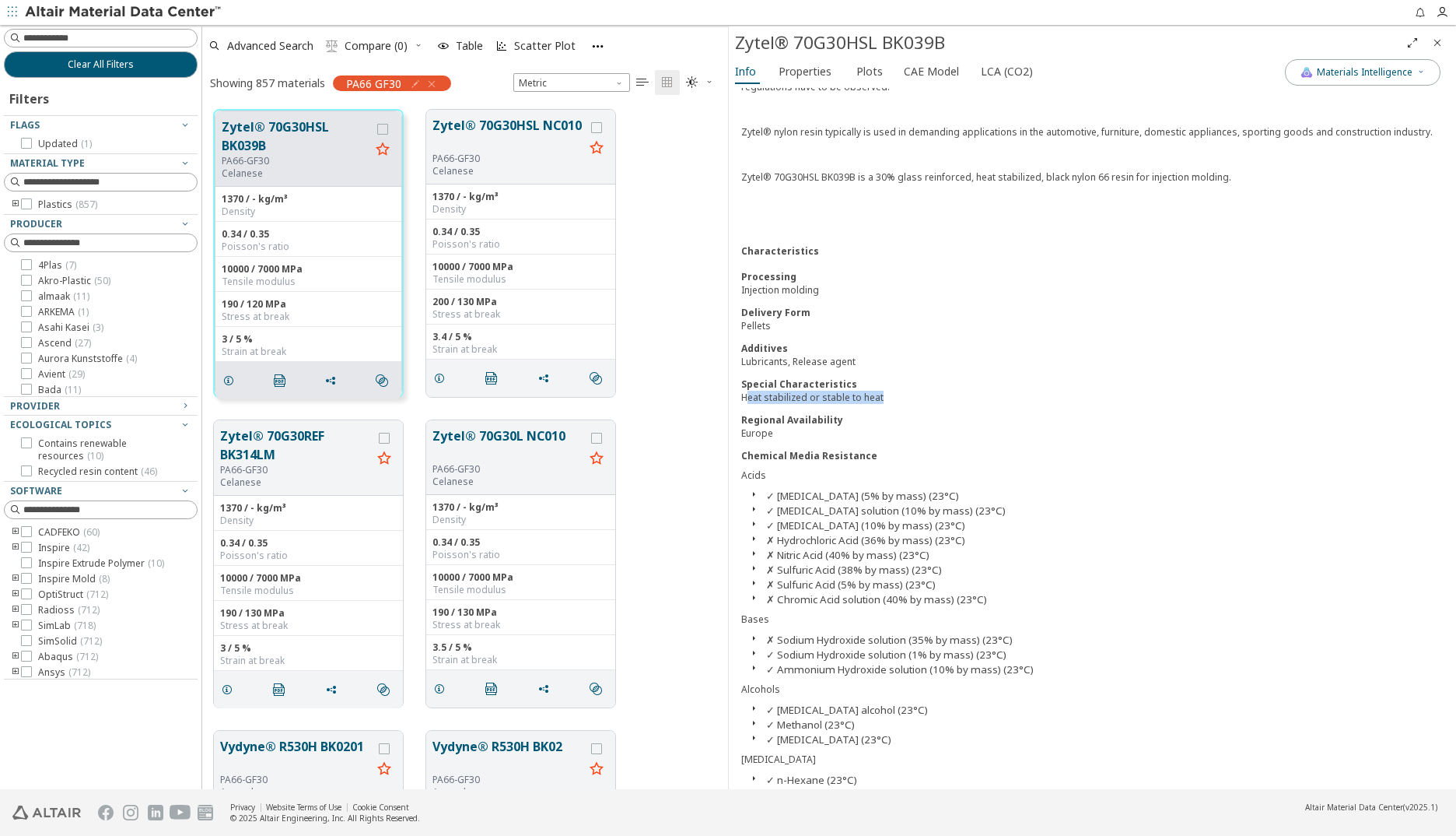
drag, startPoint x: 747, startPoint y: 396, endPoint x: 882, endPoint y: 396, distance: 135.0
click at [882, 396] on div "Heat stabilized or stable to heat" at bounding box center [1092, 397] width 702 height 13
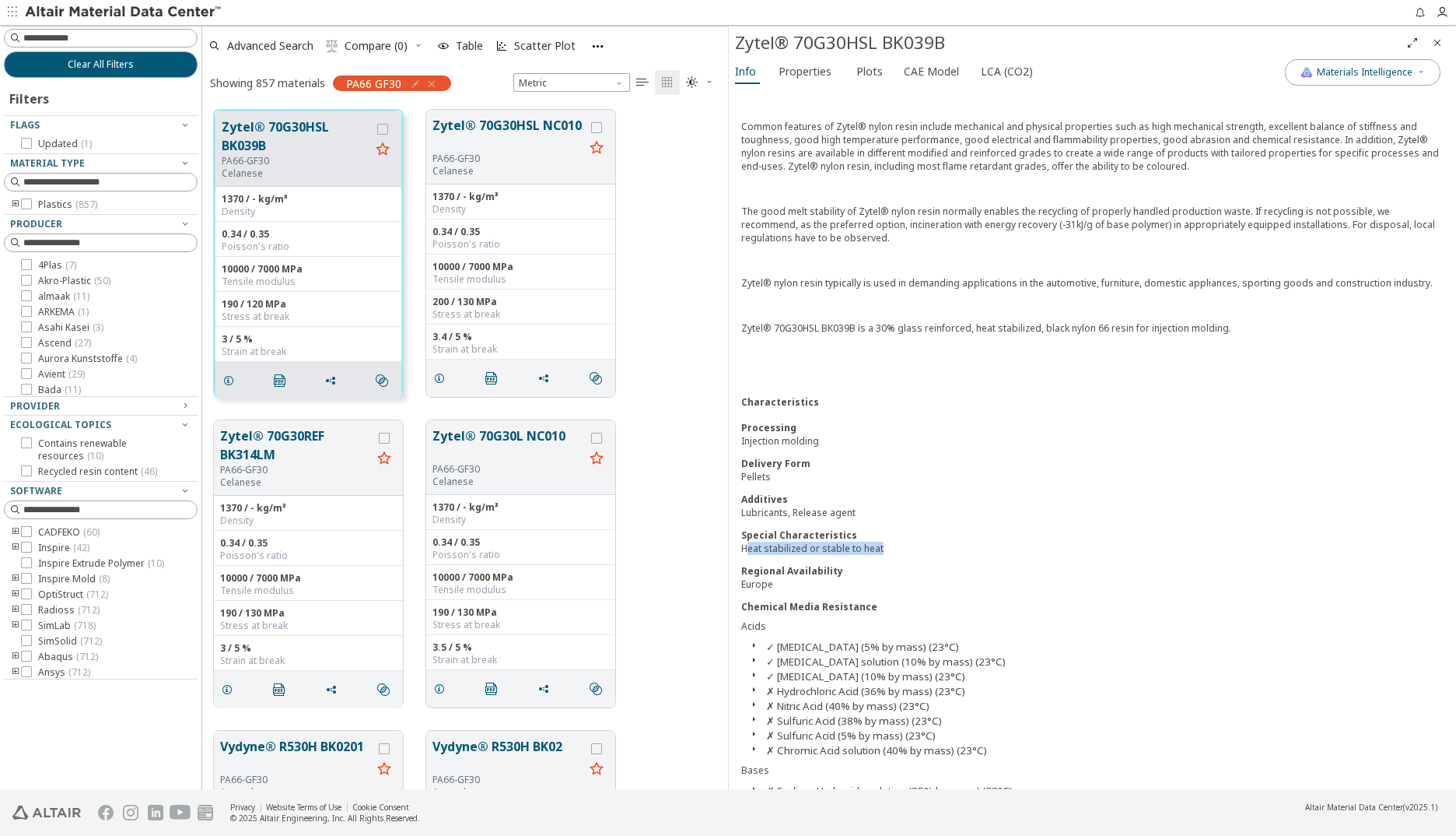
scroll to position [392, 0]
click at [868, 551] on div "Heat stabilized or stable to heat" at bounding box center [1092, 552] width 702 height 13
click at [830, 552] on div "Heat stabilized or stable to heat" at bounding box center [1092, 552] width 702 height 13
click at [490, 130] on button "Zytel® 70G30HSL NC010" at bounding box center [509, 133] width 152 height 36
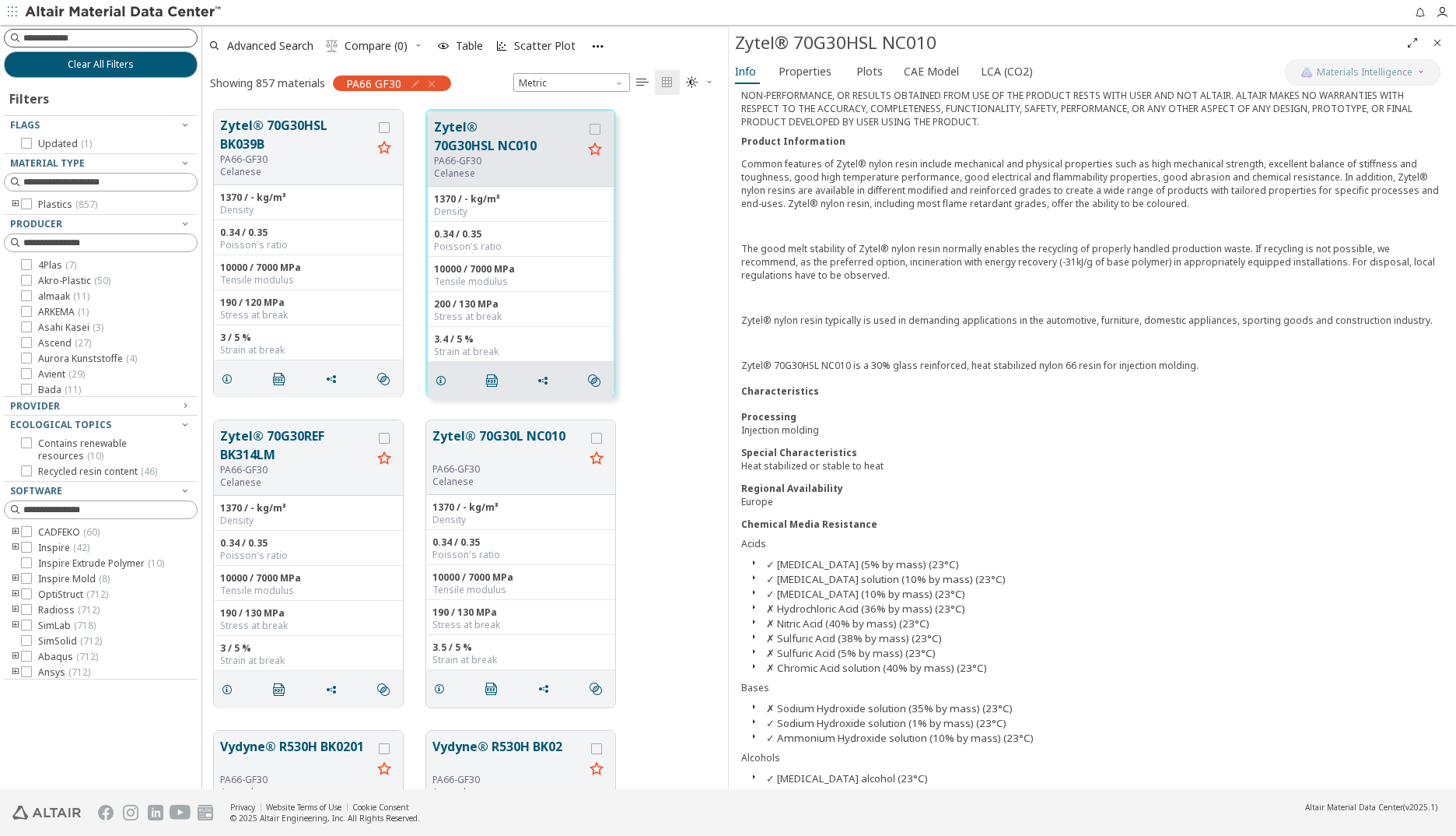
click at [78, 38] on input at bounding box center [109, 38] width 174 height 16
type input "******"
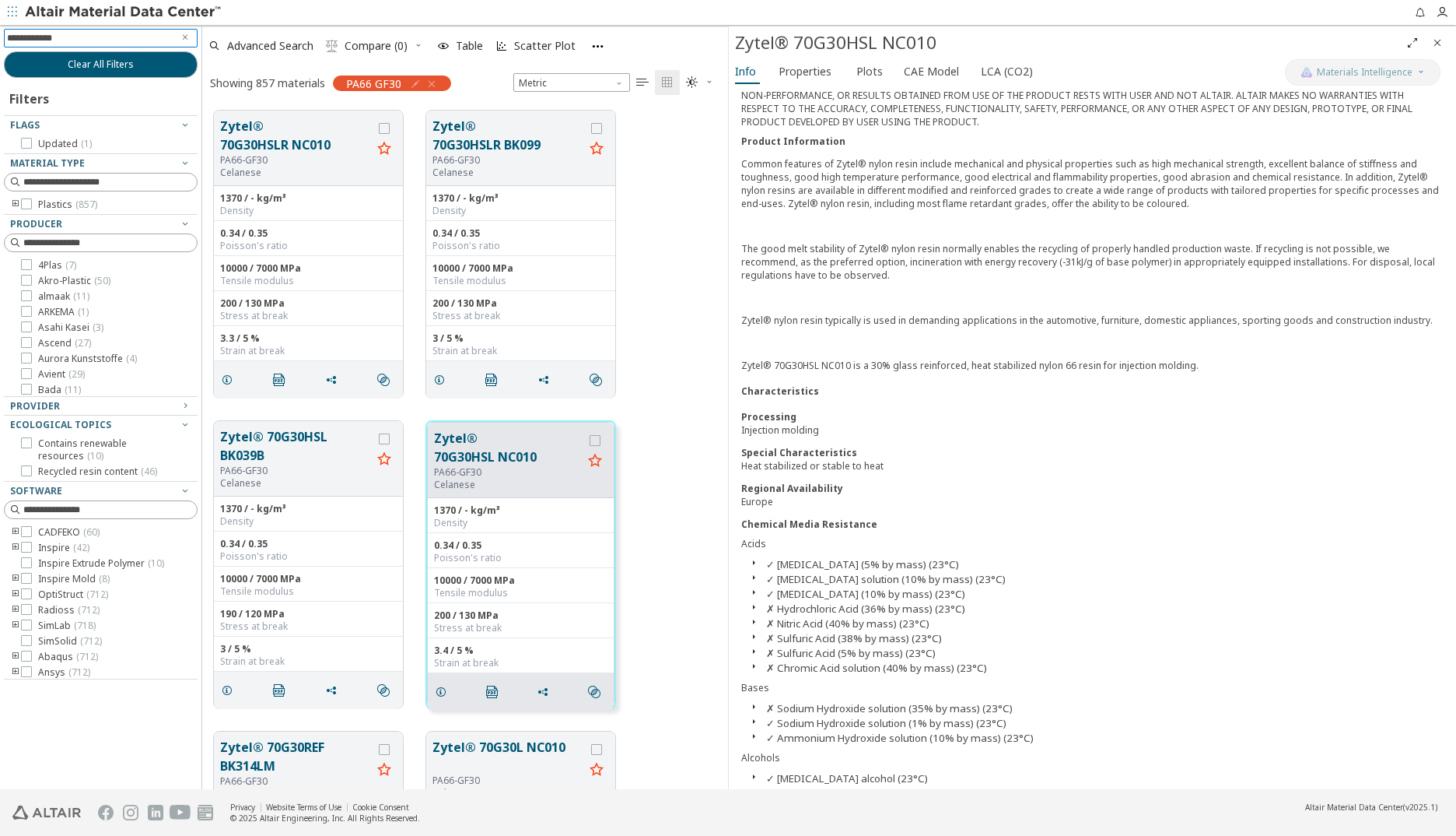
scroll to position [12, 12]
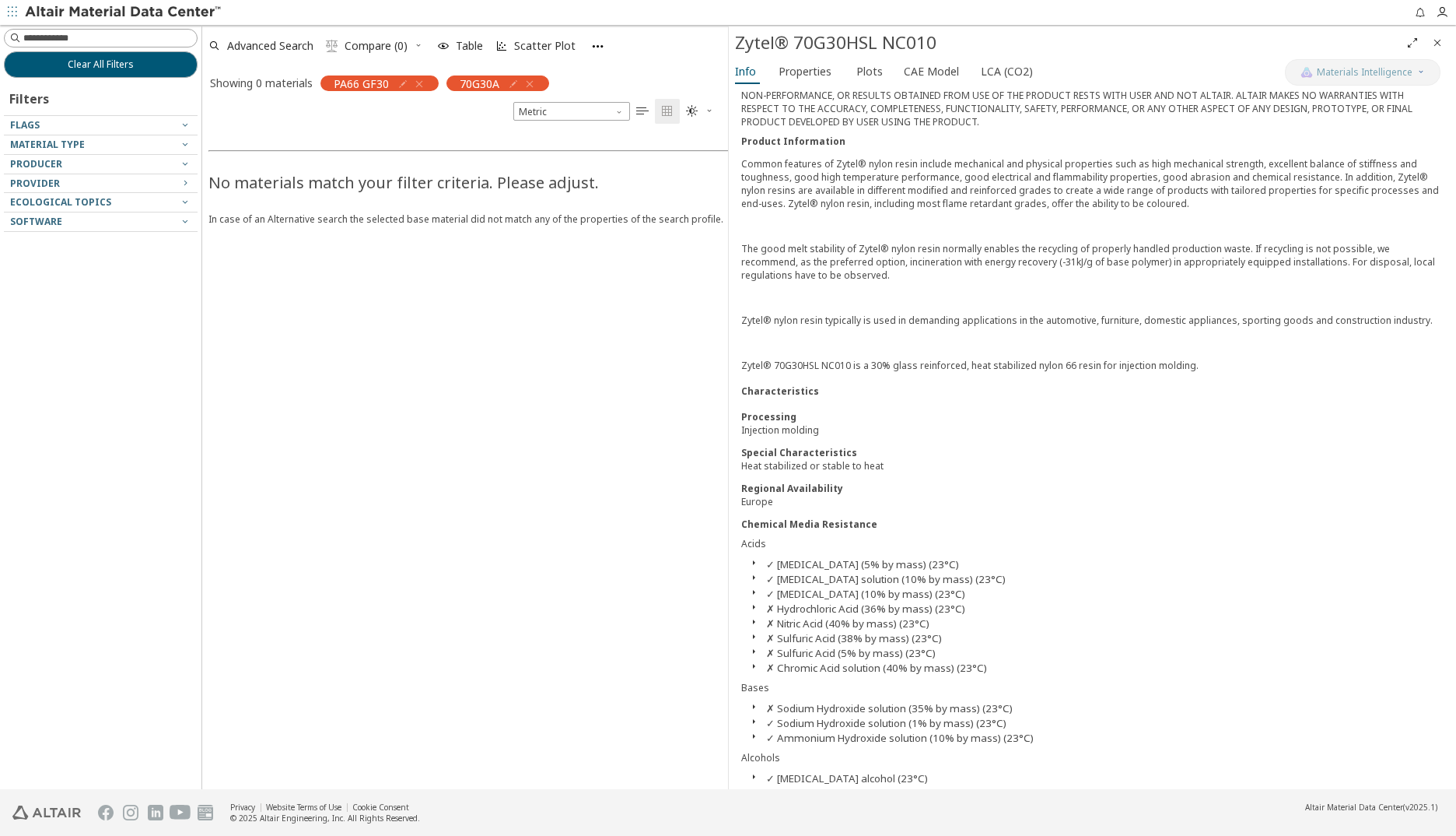
click at [530, 81] on icon "button" at bounding box center [530, 84] width 12 height 12
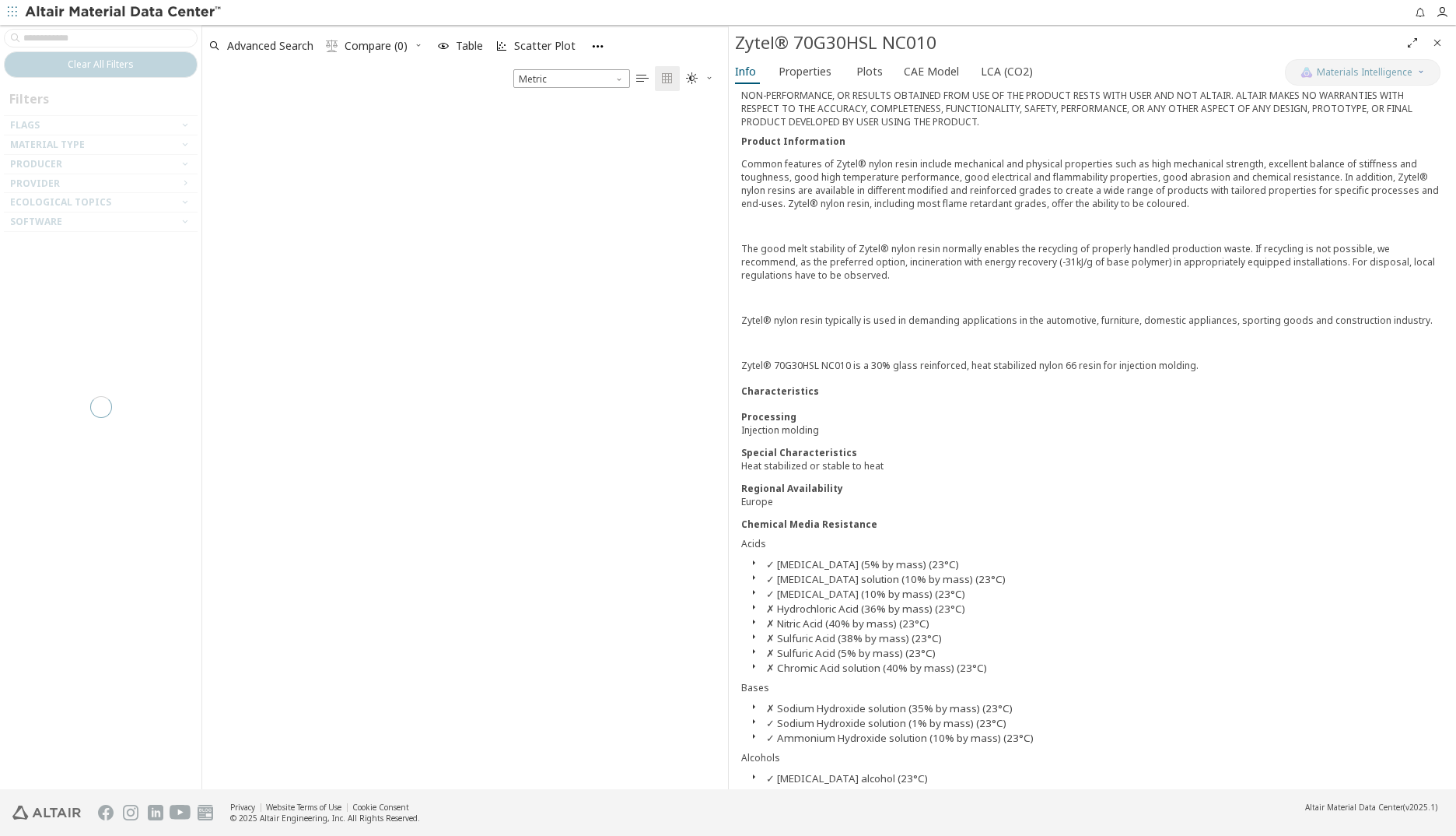
click at [51, 37] on div at bounding box center [100, 407] width 202 height 764
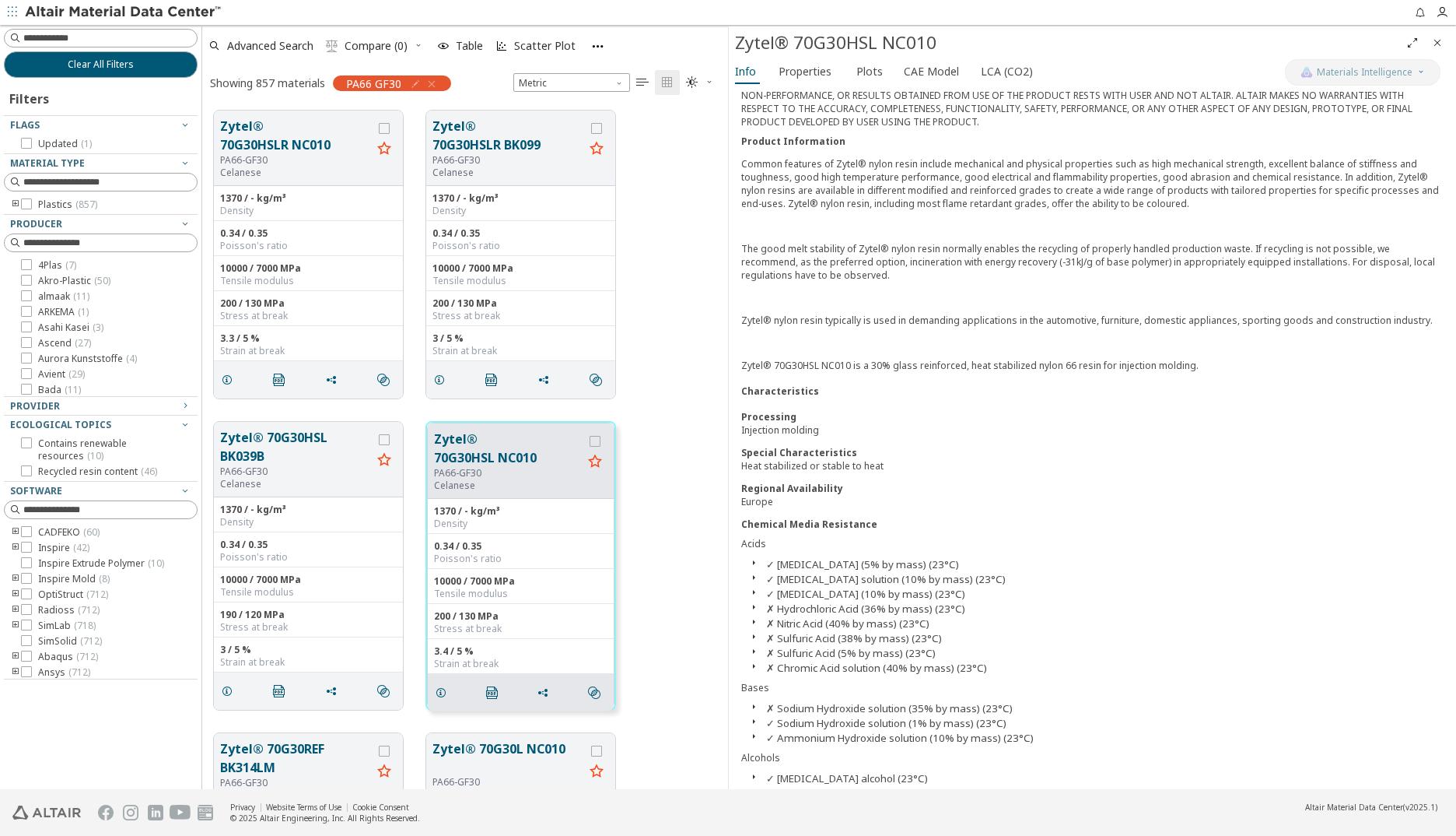
scroll to position [678, 514]
click at [54, 34] on input at bounding box center [109, 38] width 174 height 16
type input "******"
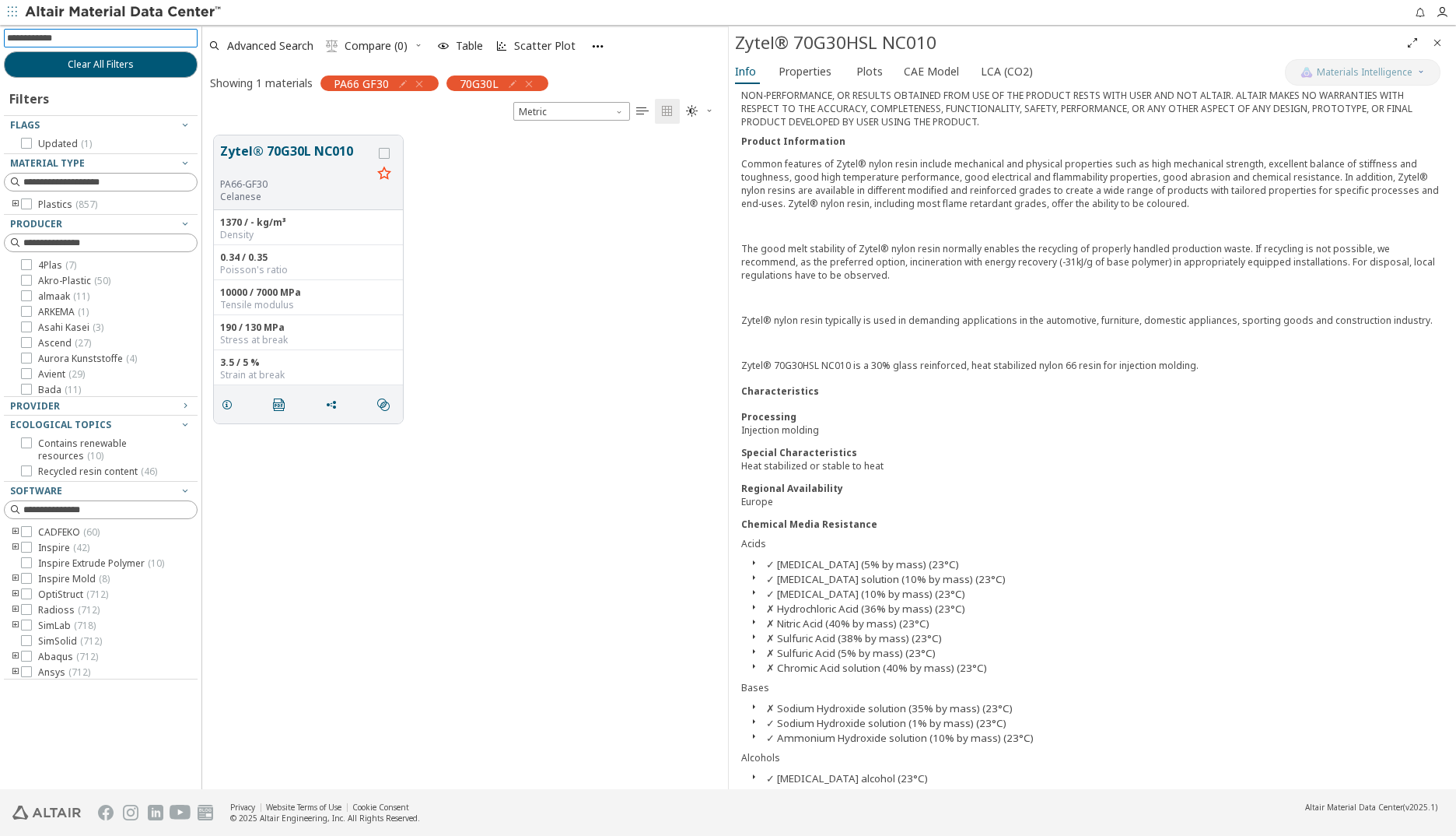
scroll to position [653, 514]
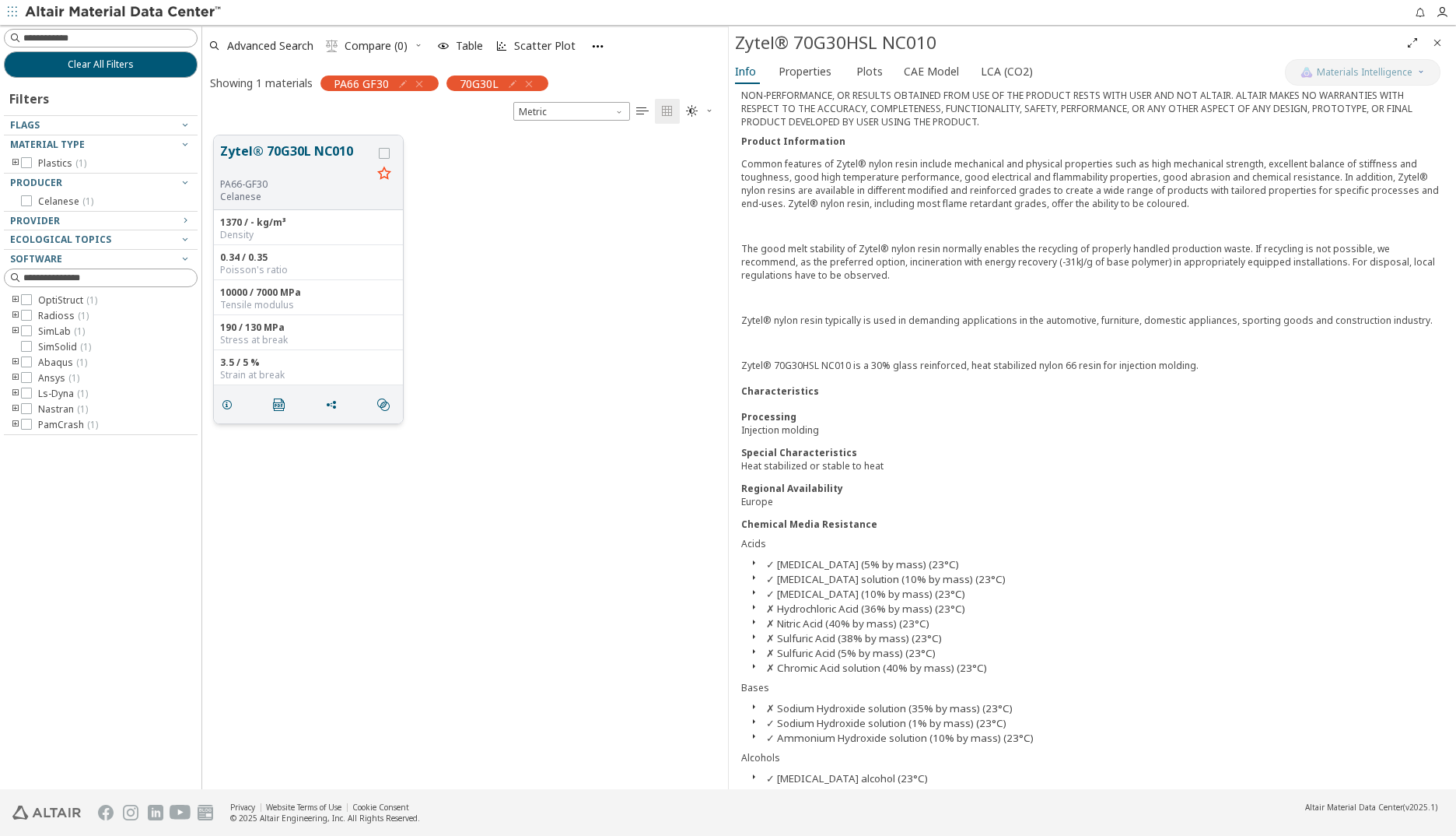
click at [289, 152] on button "Zytel® 70G30L NC010" at bounding box center [296, 160] width 152 height 36
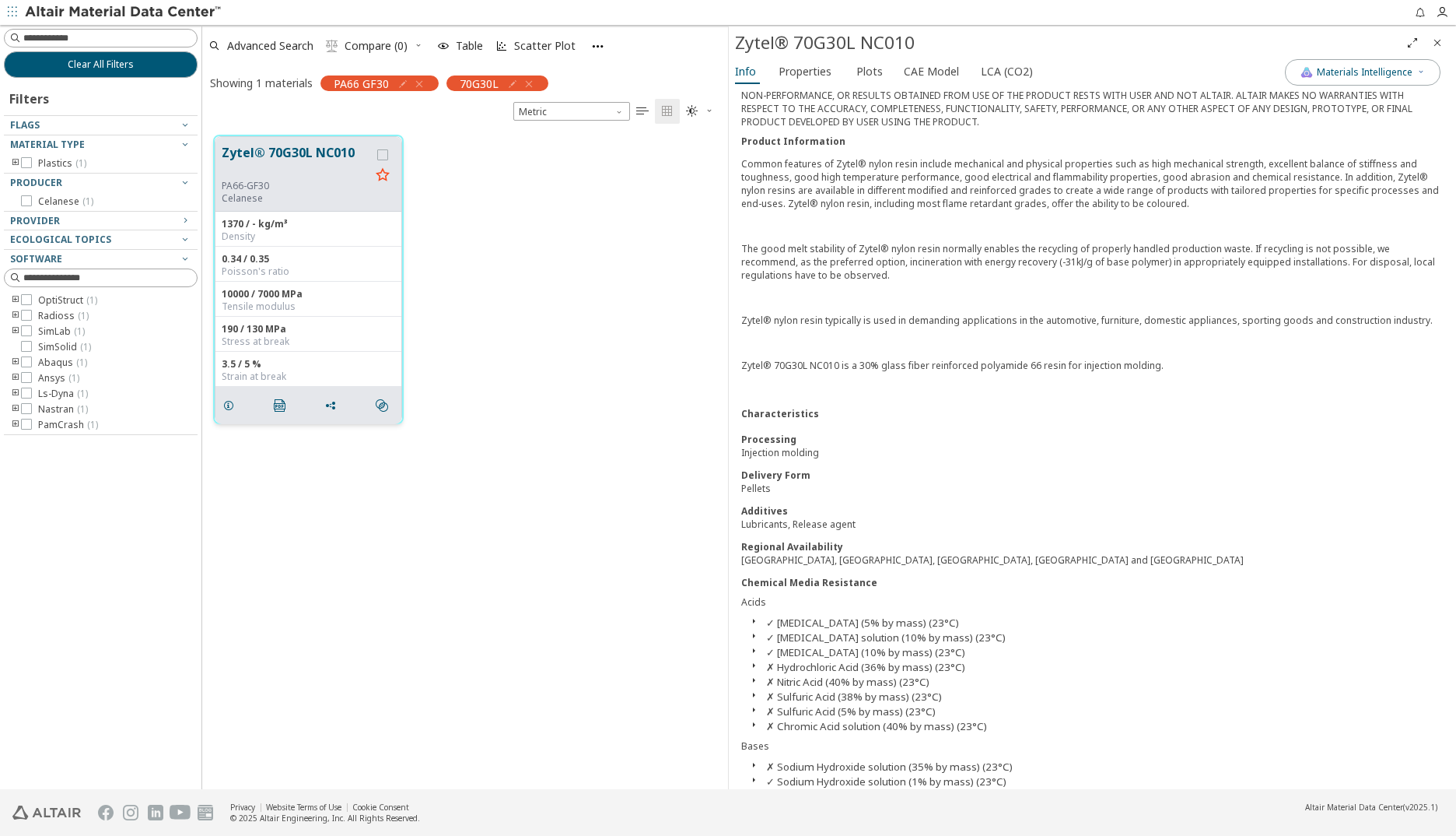
click at [289, 152] on button "Zytel® 70G30L NC010" at bounding box center [295, 160] width 149 height 36
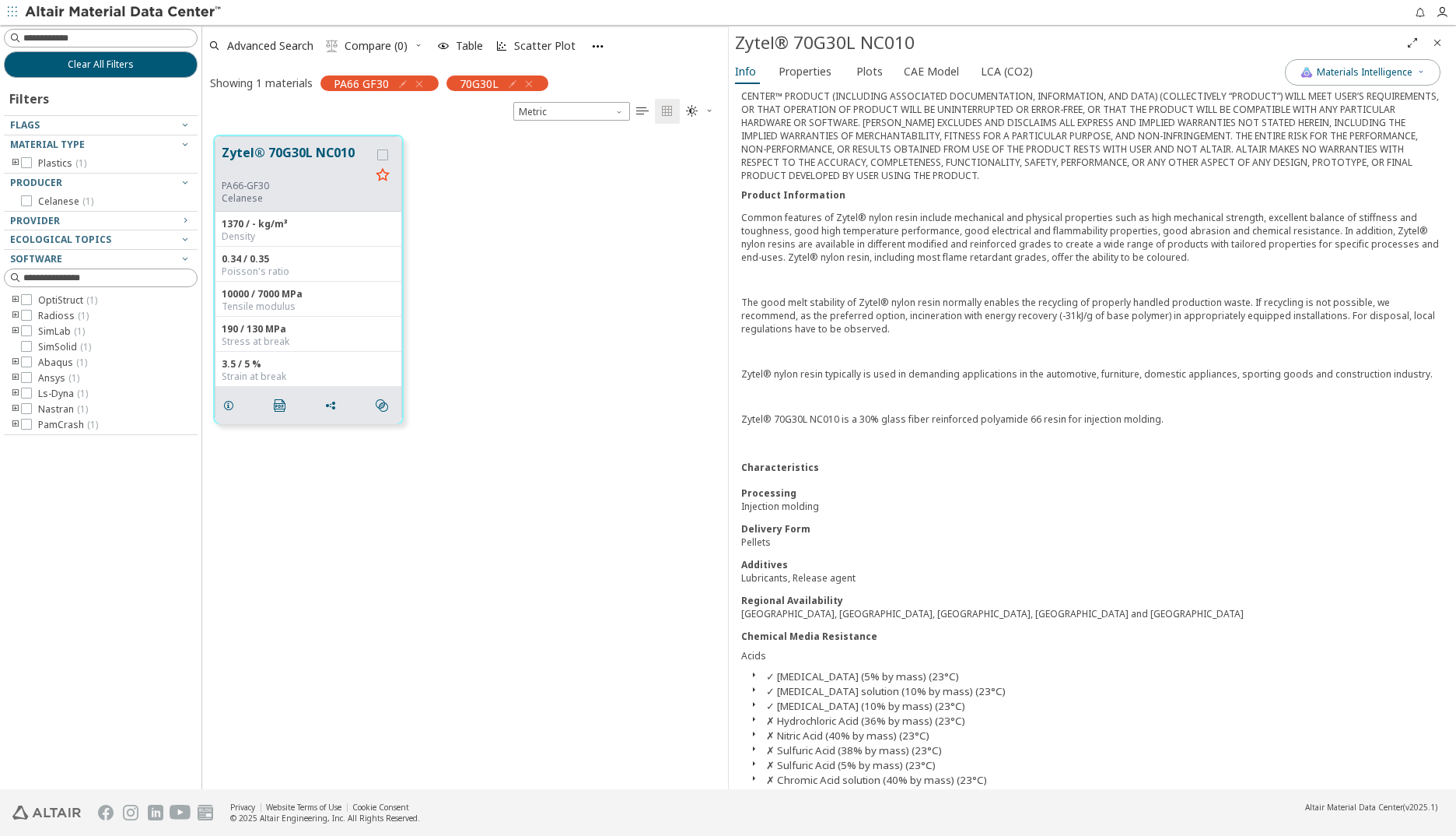
scroll to position [363, 0]
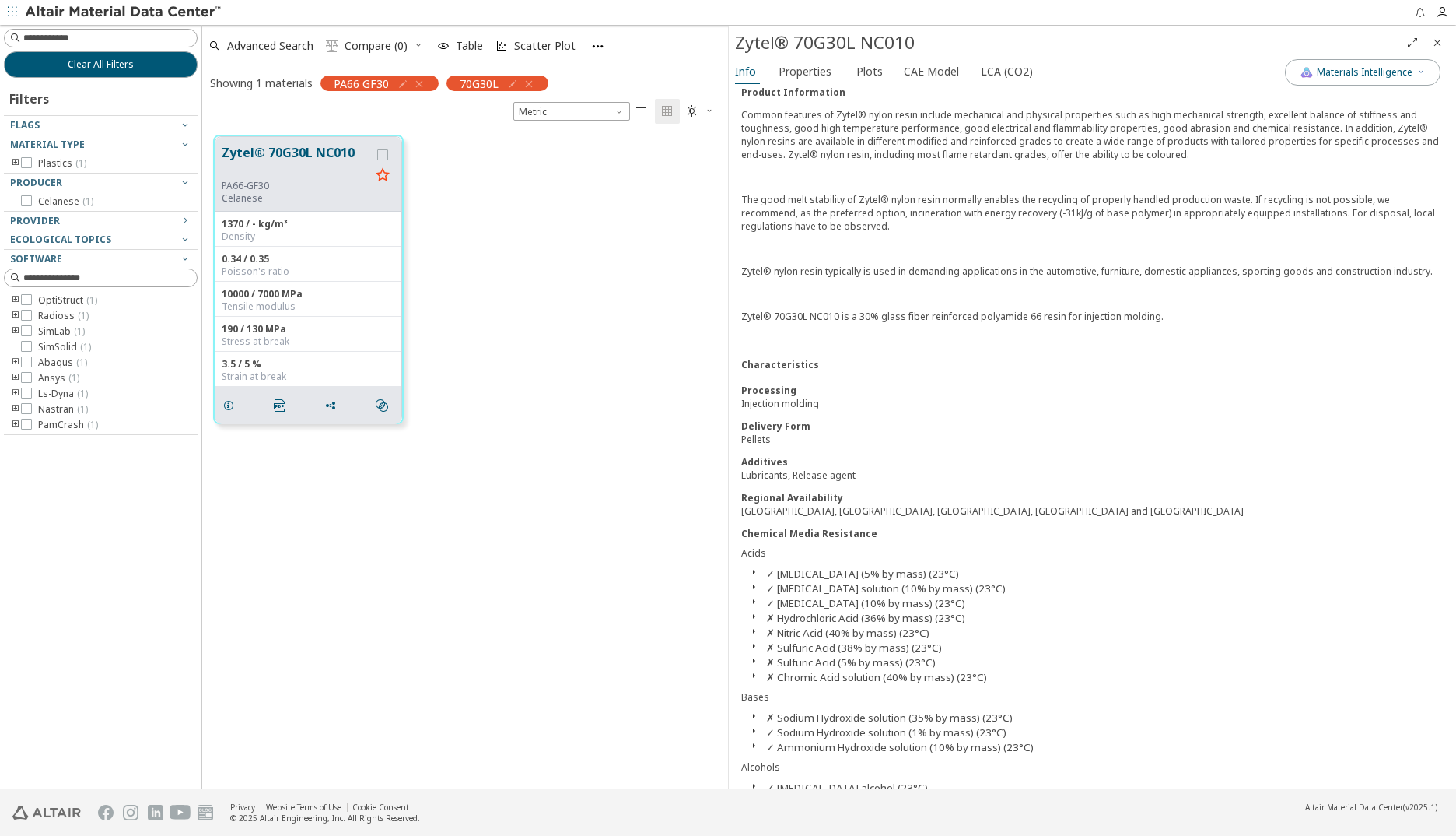
click at [757, 478] on div "Lubricants, Release agent" at bounding box center [1092, 474] width 702 height 13
drag, startPoint x: 794, startPoint y: 473, endPoint x: 852, endPoint y: 475, distance: 58.0
click at [852, 475] on div "Lubricants, Release agent" at bounding box center [1092, 474] width 702 height 13
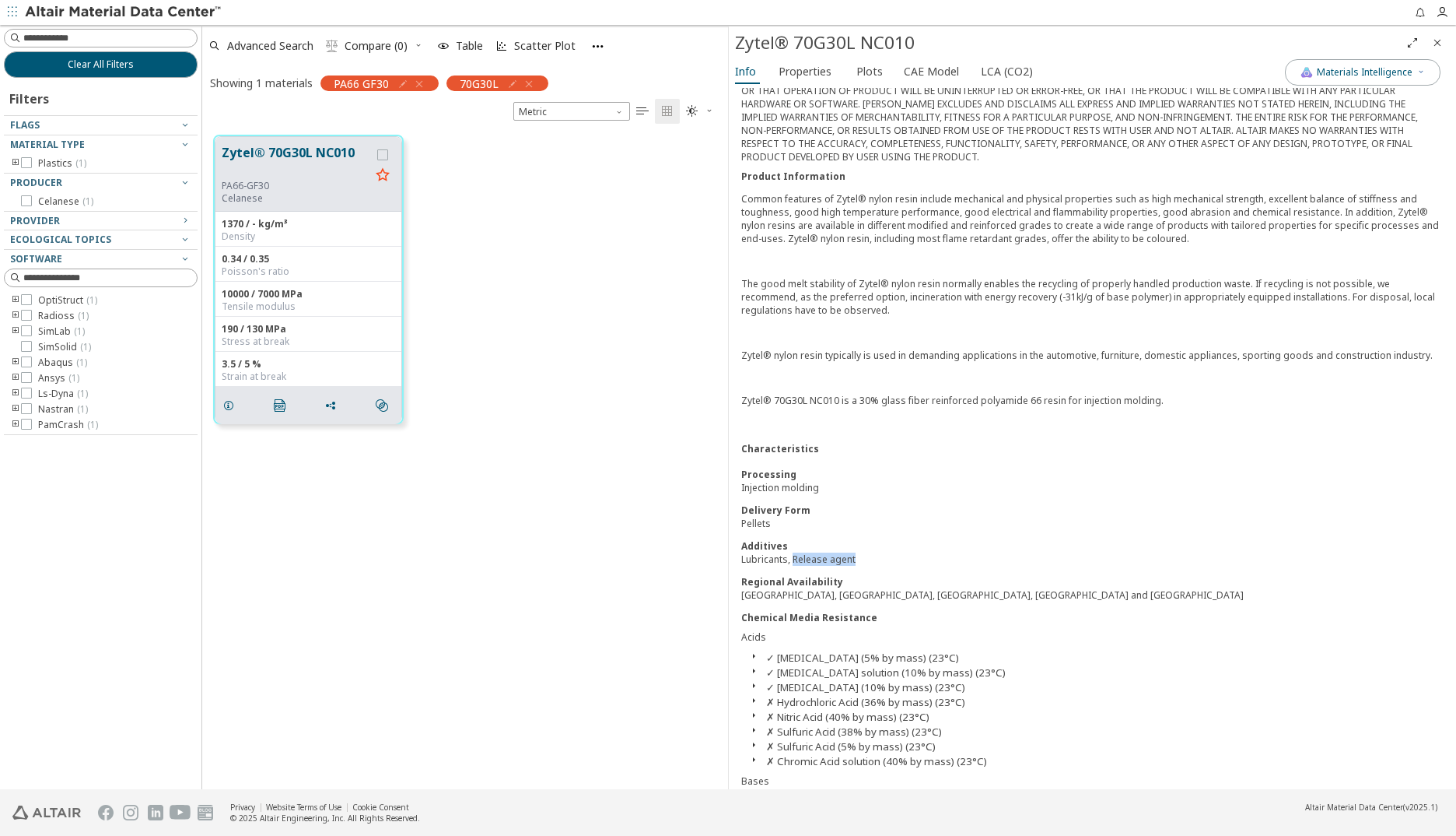
scroll to position [130, 0]
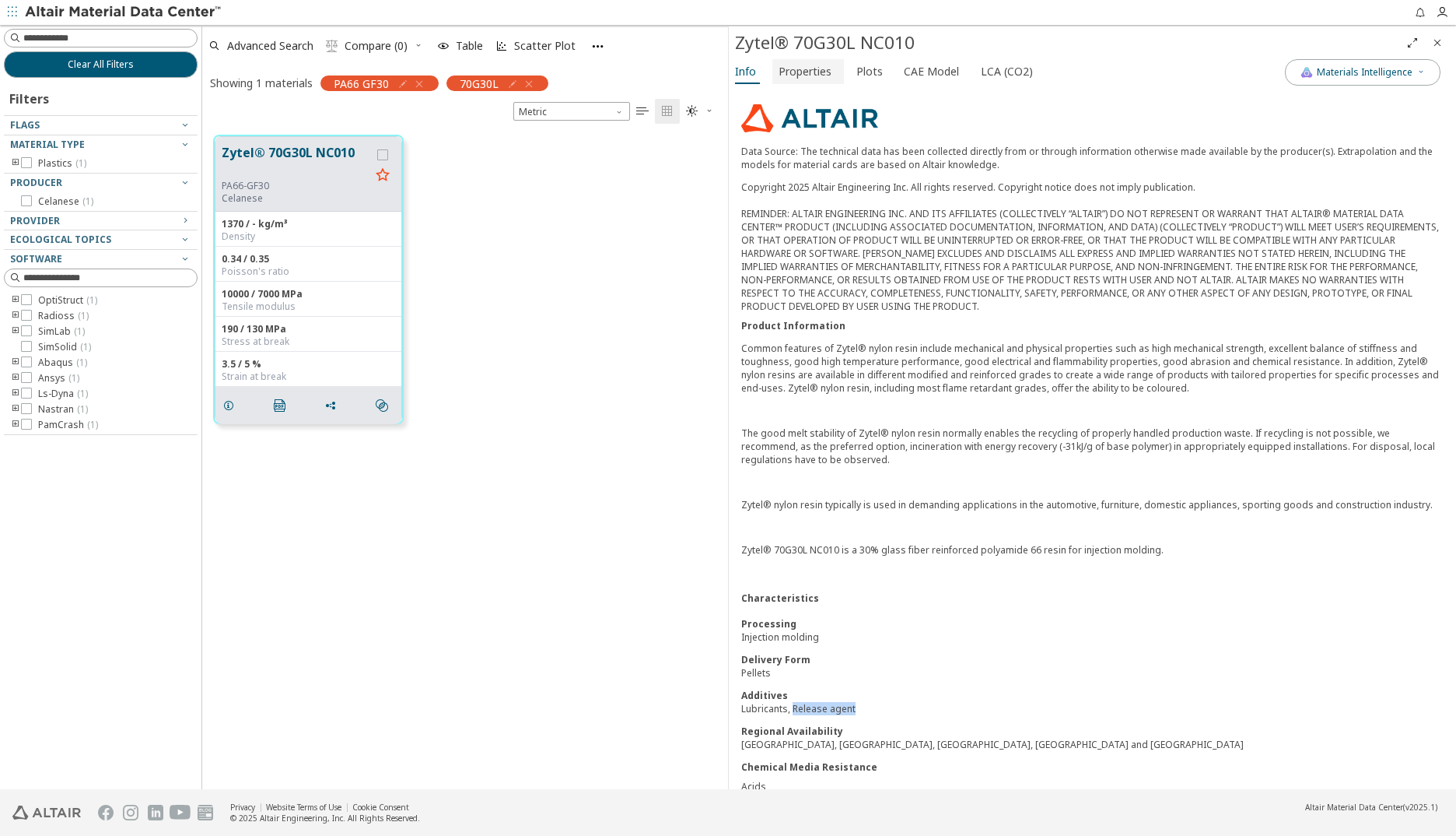
click at [803, 71] on span "Properties" at bounding box center [805, 71] width 53 height 25
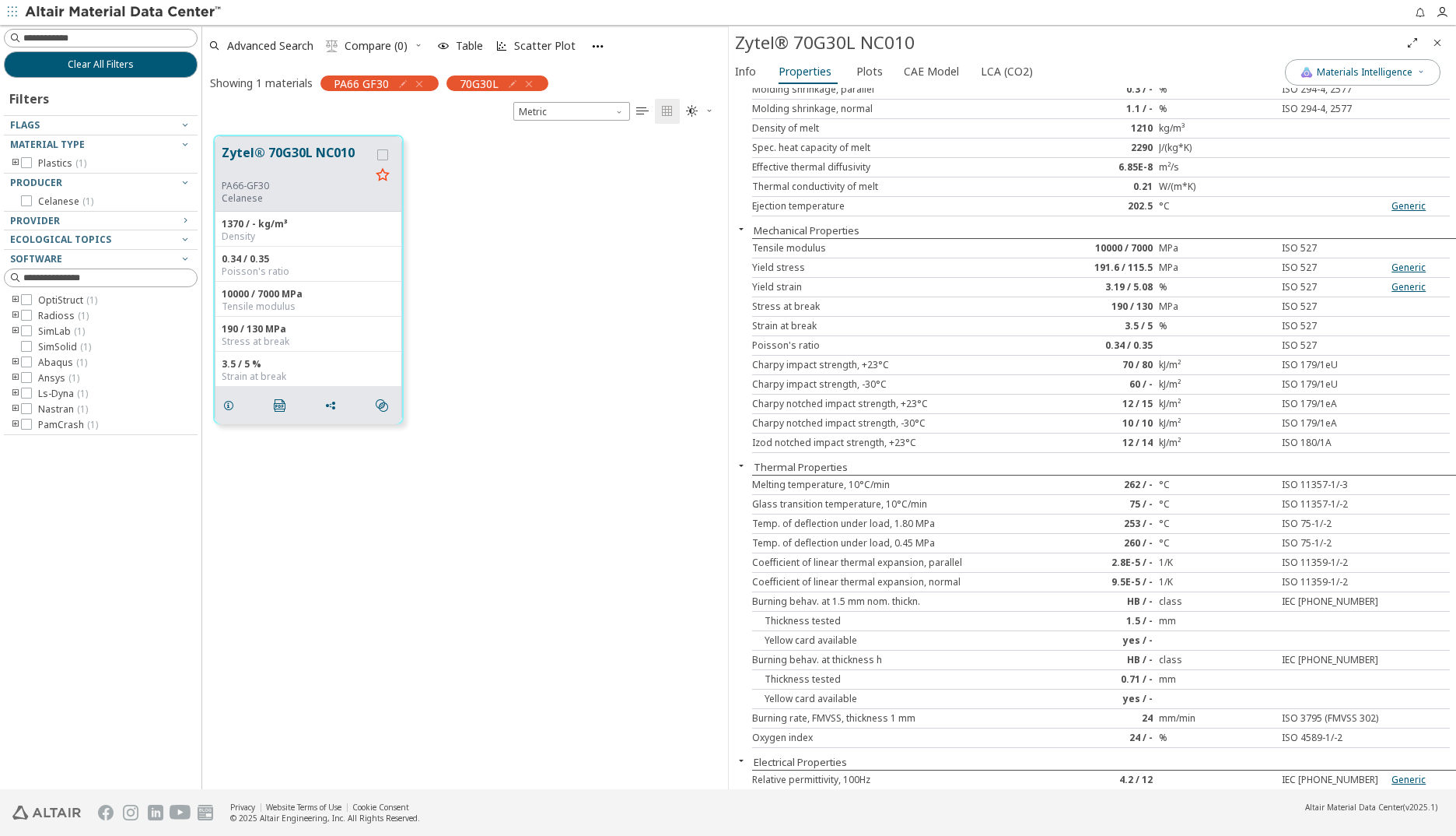
scroll to position [78, 0]
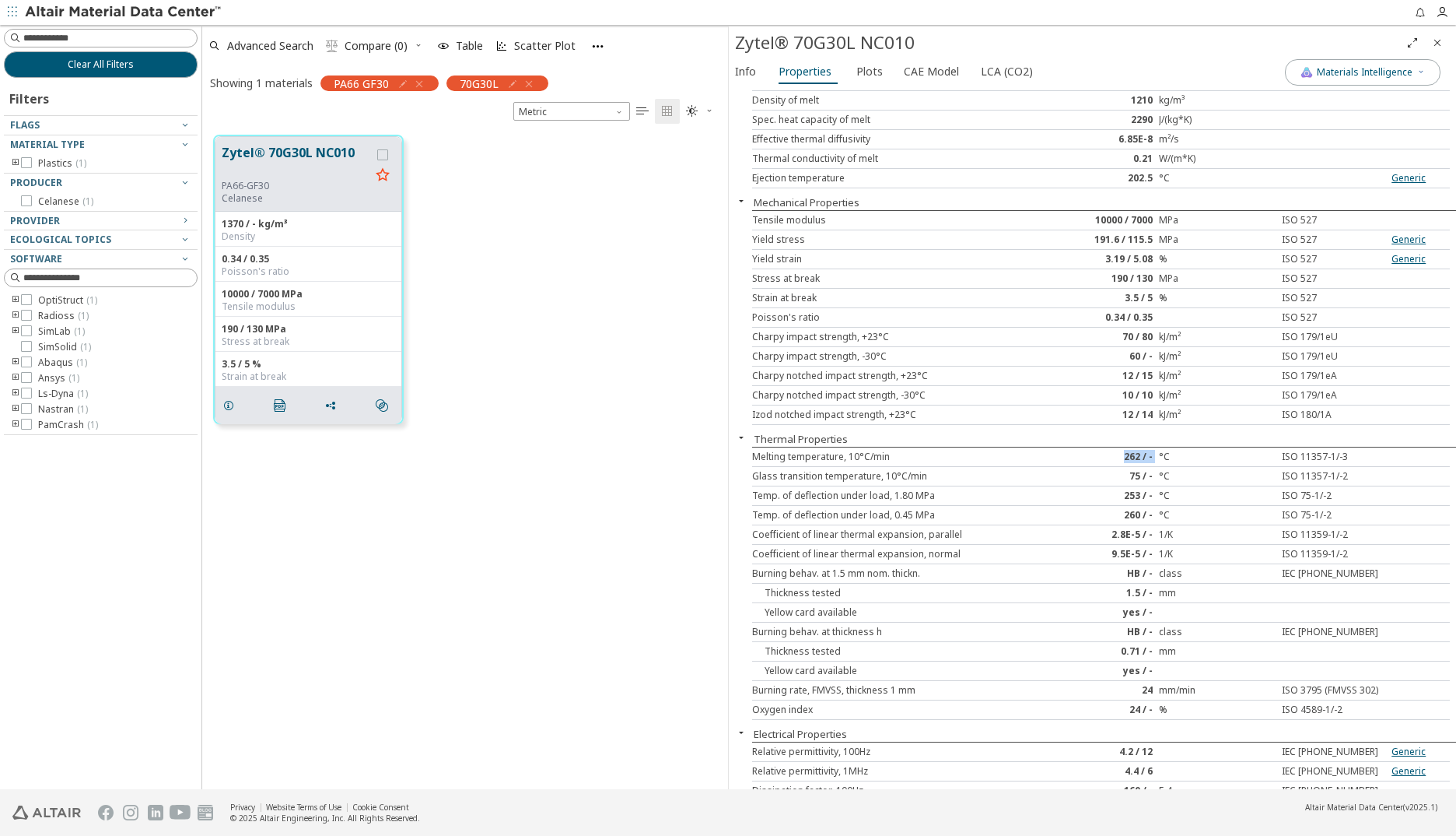
drag, startPoint x: 1118, startPoint y: 453, endPoint x: 1153, endPoint y: 456, distance: 35.1
click at [1147, 456] on div "Melting temperature, 10°C/min 262 / - °C ISO 11357-1/-3" at bounding box center [1100, 457] width 697 height 19
drag, startPoint x: 1153, startPoint y: 456, endPoint x: 1125, endPoint y: 478, distance: 35.6
click at [1125, 478] on div "75 / -" at bounding box center [1101, 476] width 116 height 12
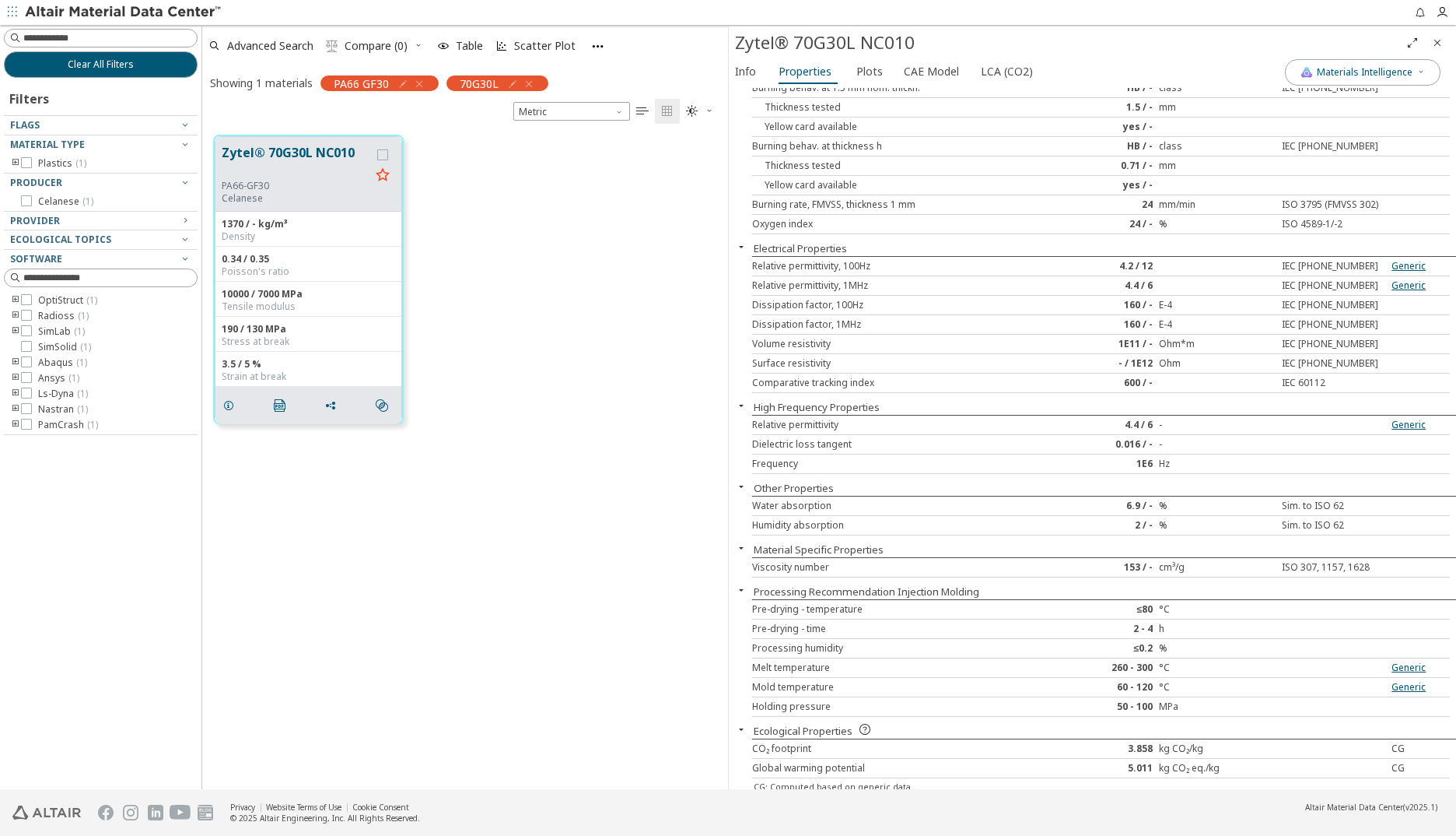
scroll to position [573, 0]
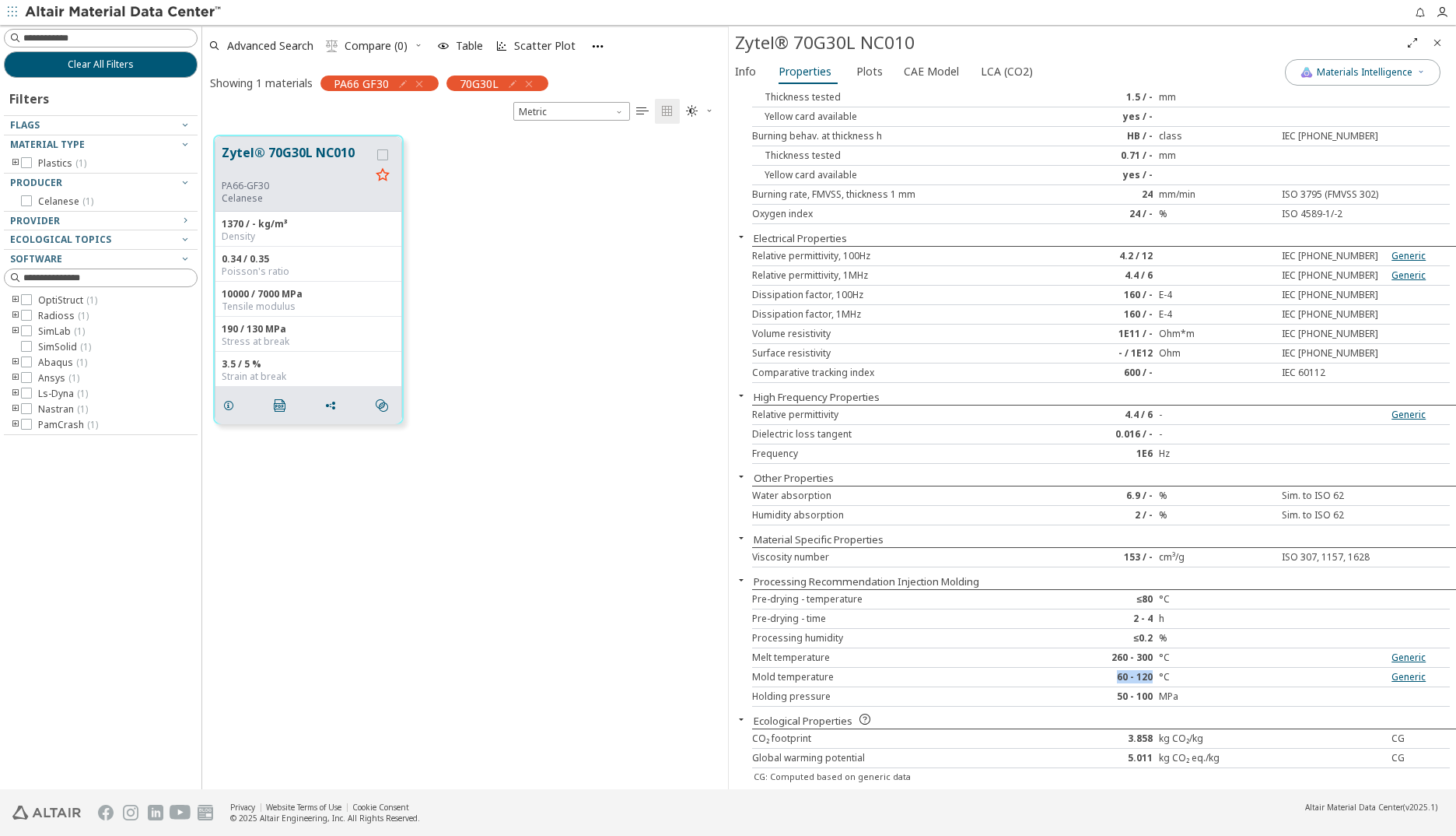
drag, startPoint x: 1145, startPoint y: 676, endPoint x: 1112, endPoint y: 675, distance: 33.0
click at [1112, 560] on div "60 - 120" at bounding box center [1101, 677] width 116 height 12
click at [1003, 560] on div "Mold temperature 60 - 120 °C Generic" at bounding box center [1100, 677] width 697 height 19
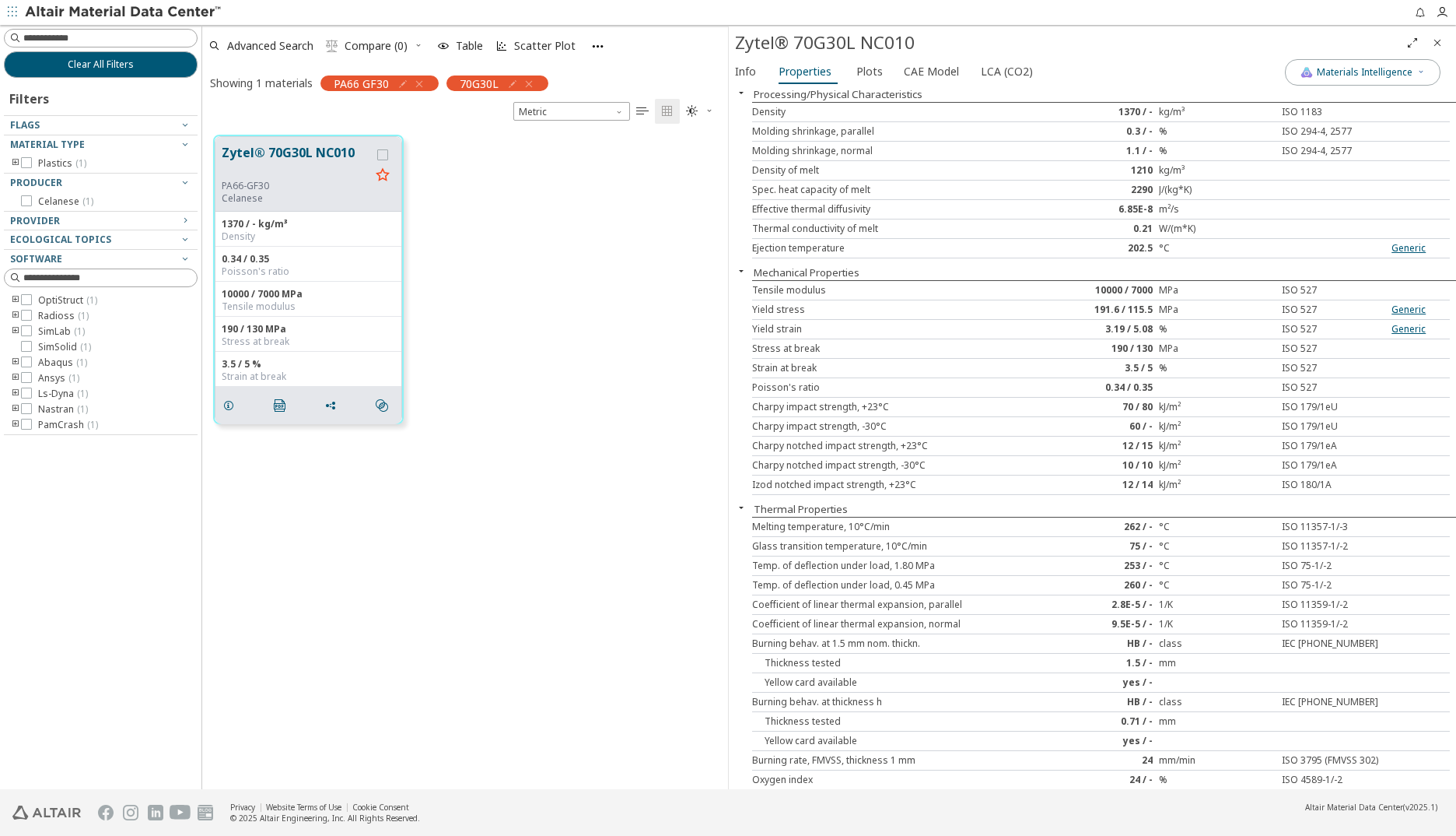
scroll to position [0, 0]
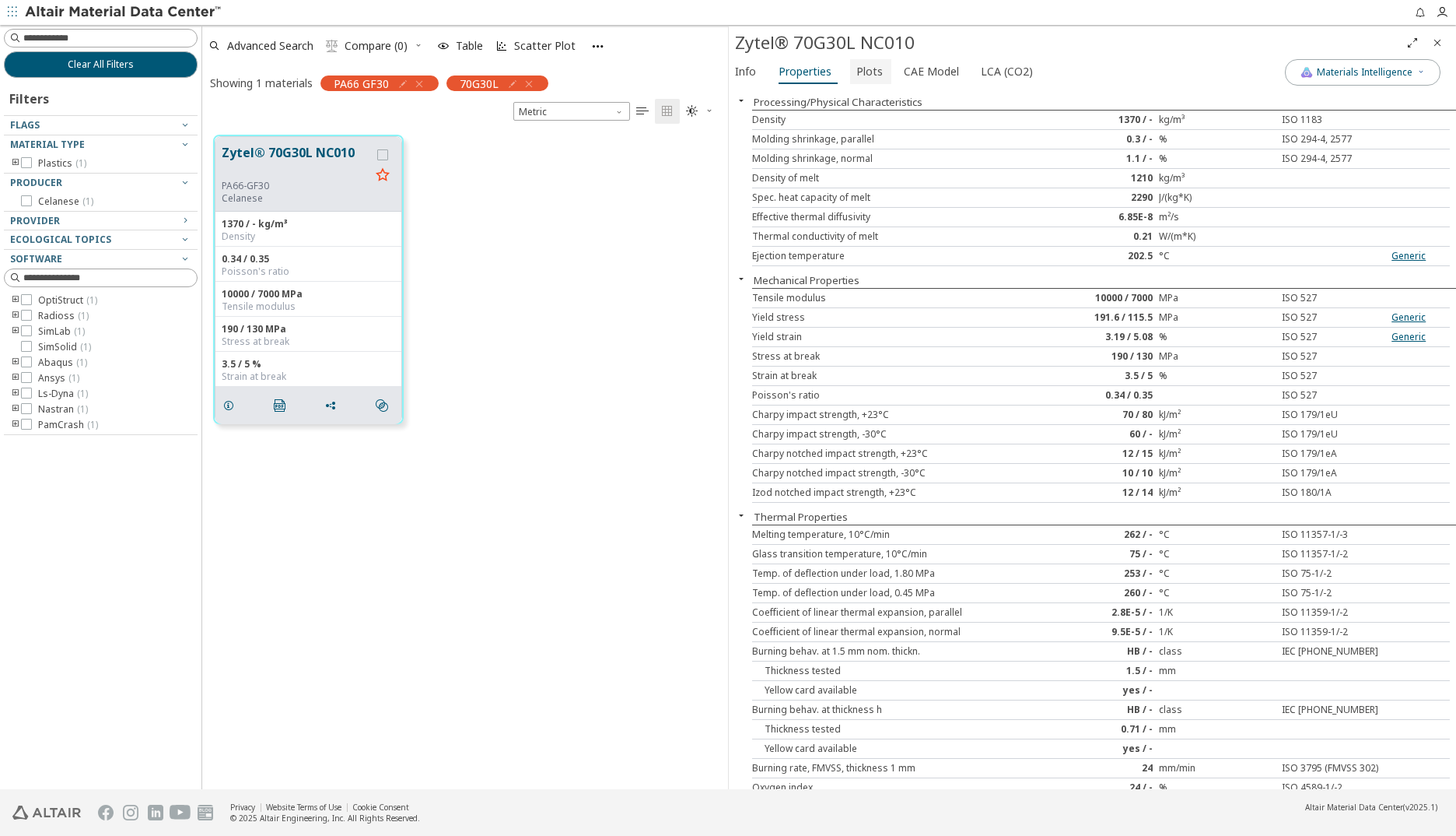
click at [870, 70] on span "Plots" at bounding box center [869, 71] width 26 height 25
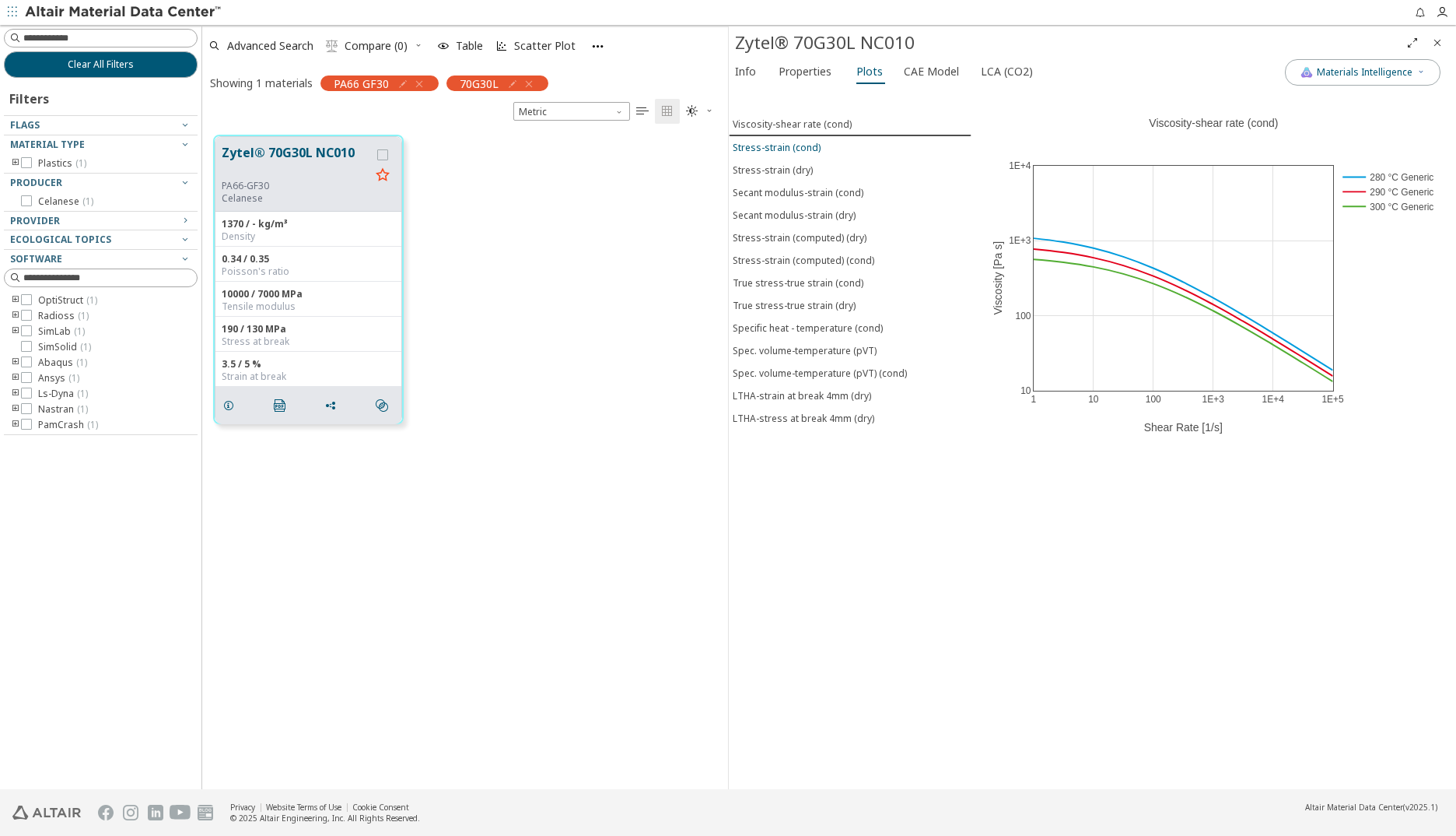
click at [763, 148] on div "Stress-strain (cond)" at bounding box center [776, 147] width 88 height 13
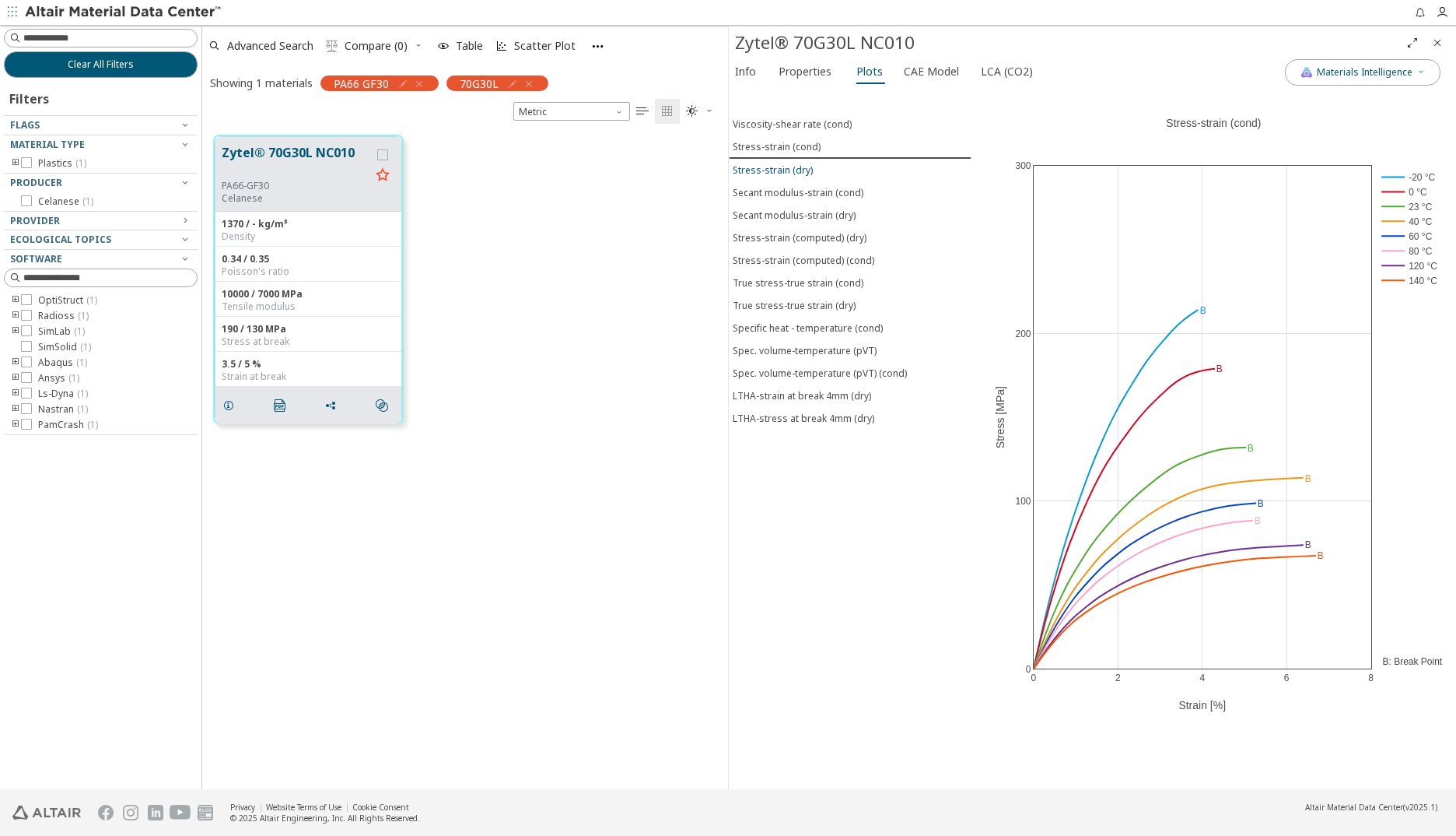
click at [795, 168] on div "Stress-strain (dry)" at bounding box center [772, 169] width 80 height 13
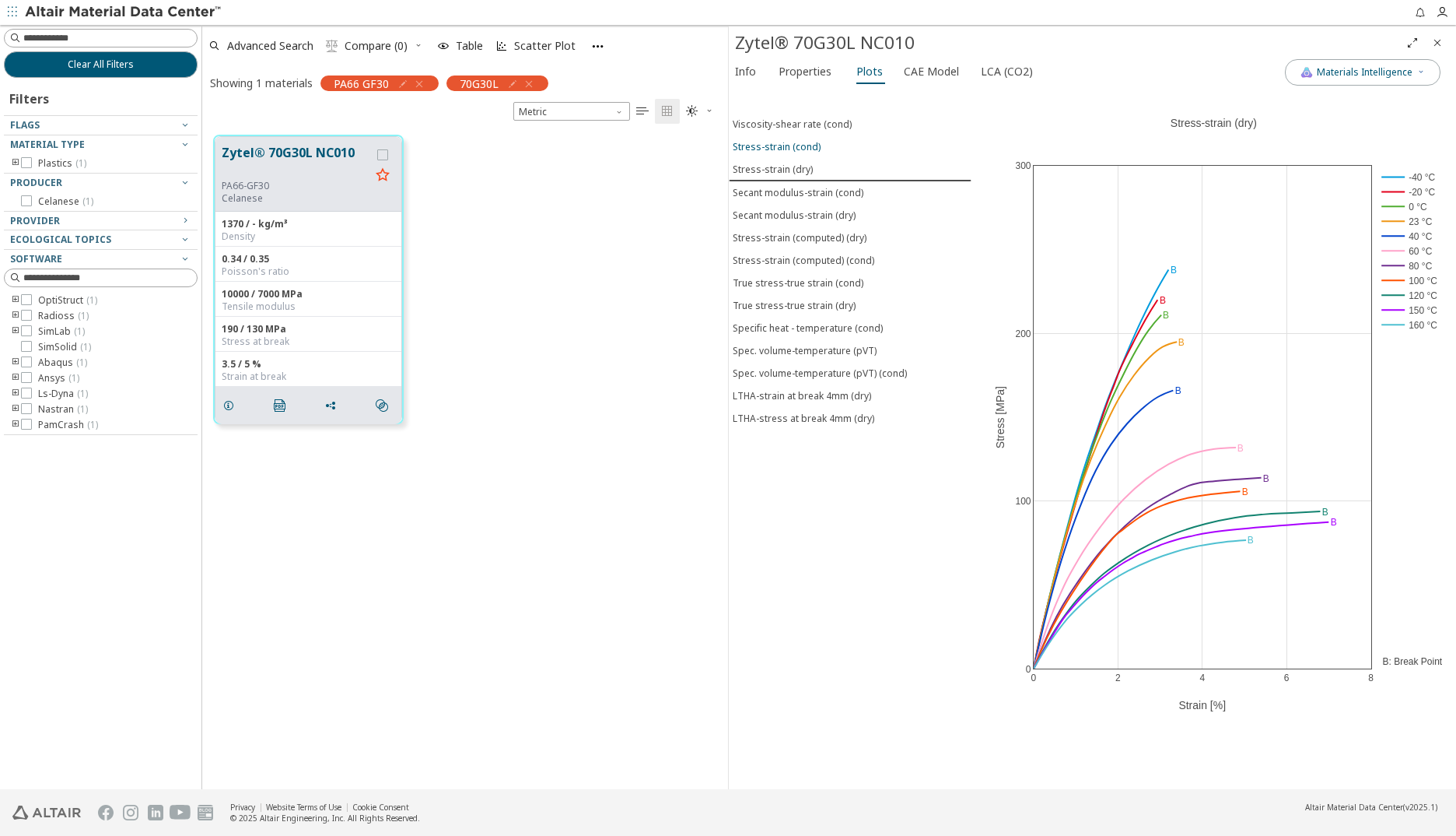
click at [783, 142] on div "Stress-strain (cond)" at bounding box center [776, 146] width 88 height 13
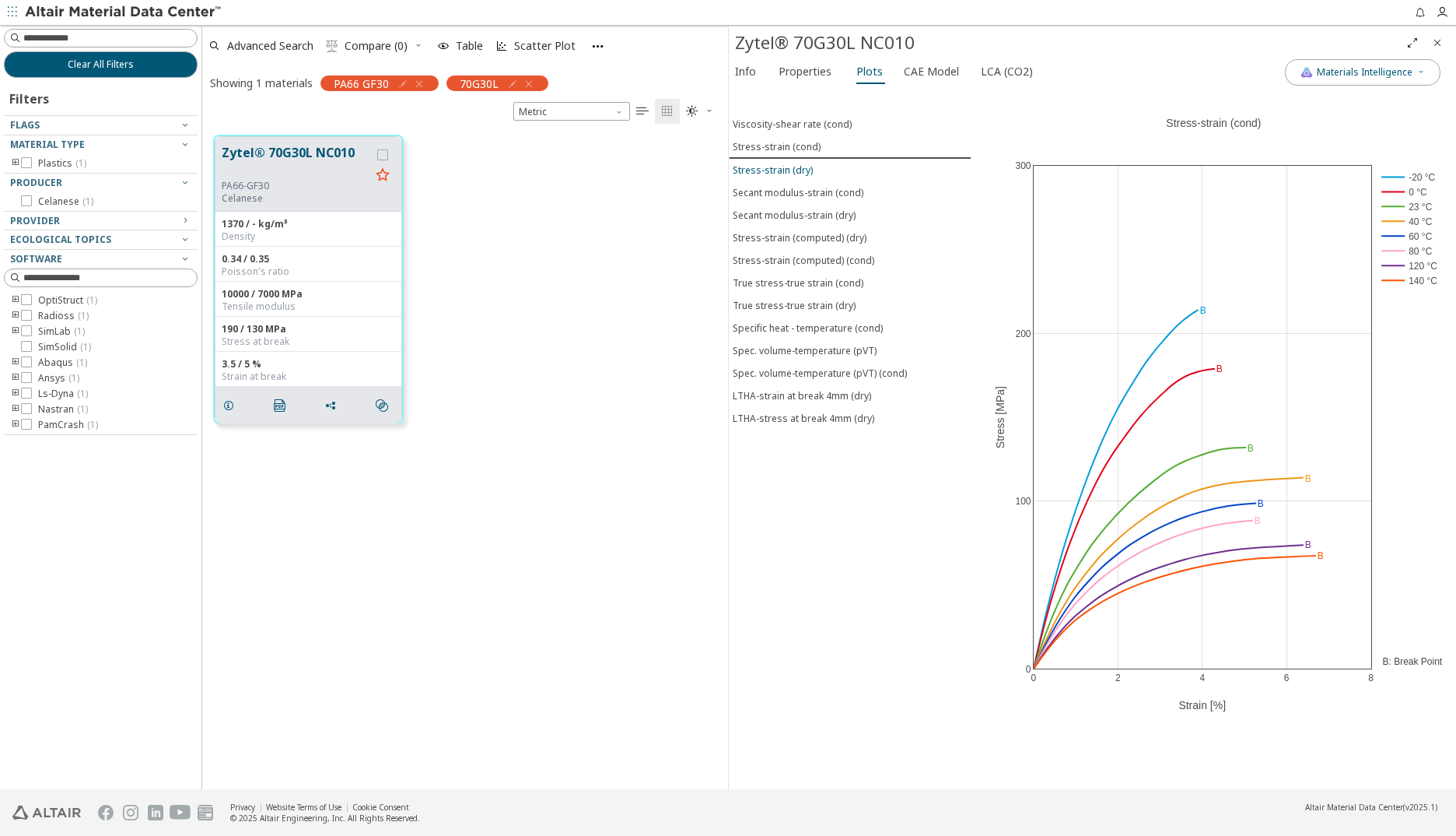
click at [784, 168] on div "Stress-strain (dry)" at bounding box center [772, 169] width 80 height 13
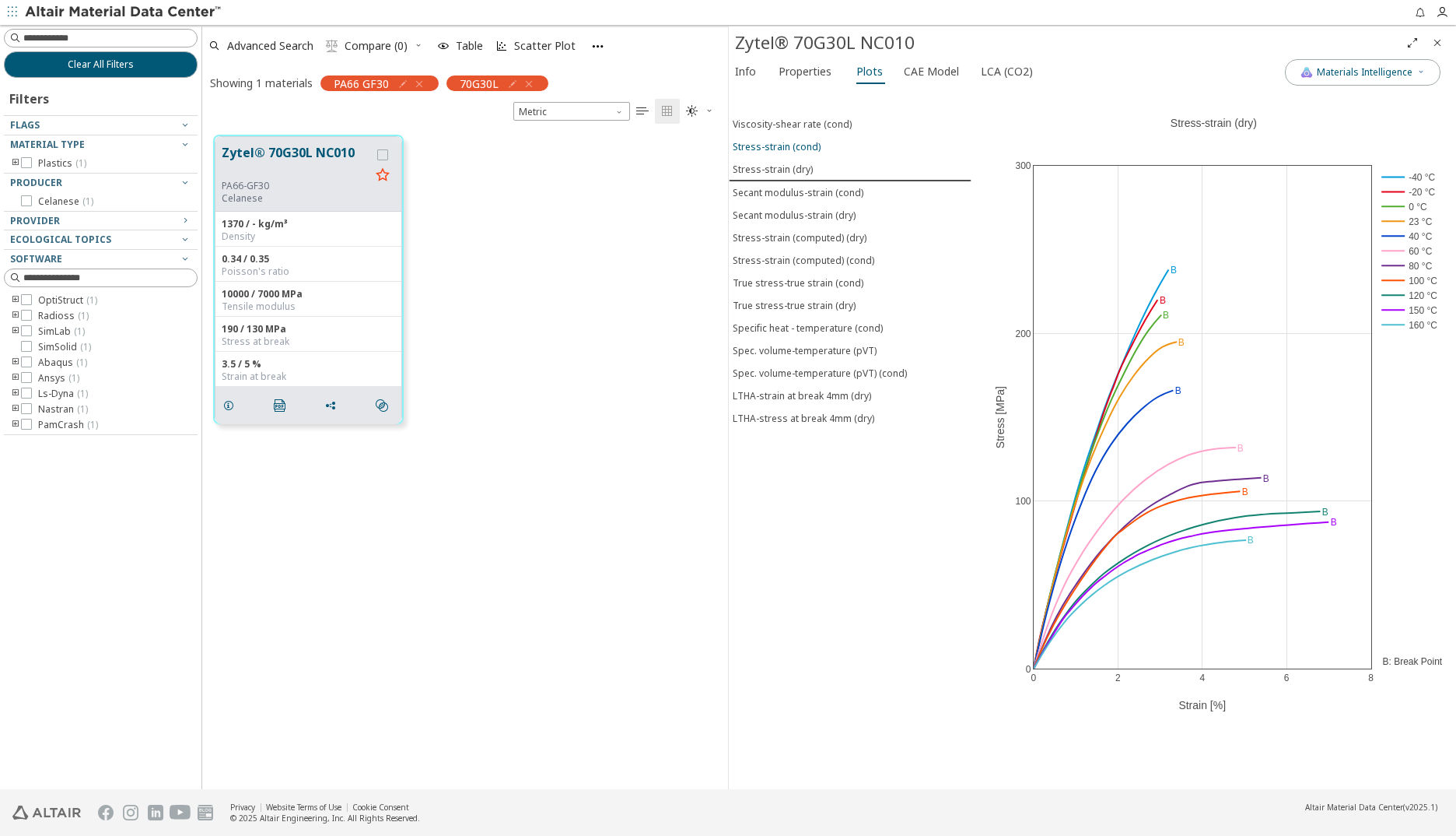
click at [790, 146] on div "Stress-strain (cond)" at bounding box center [776, 146] width 88 height 13
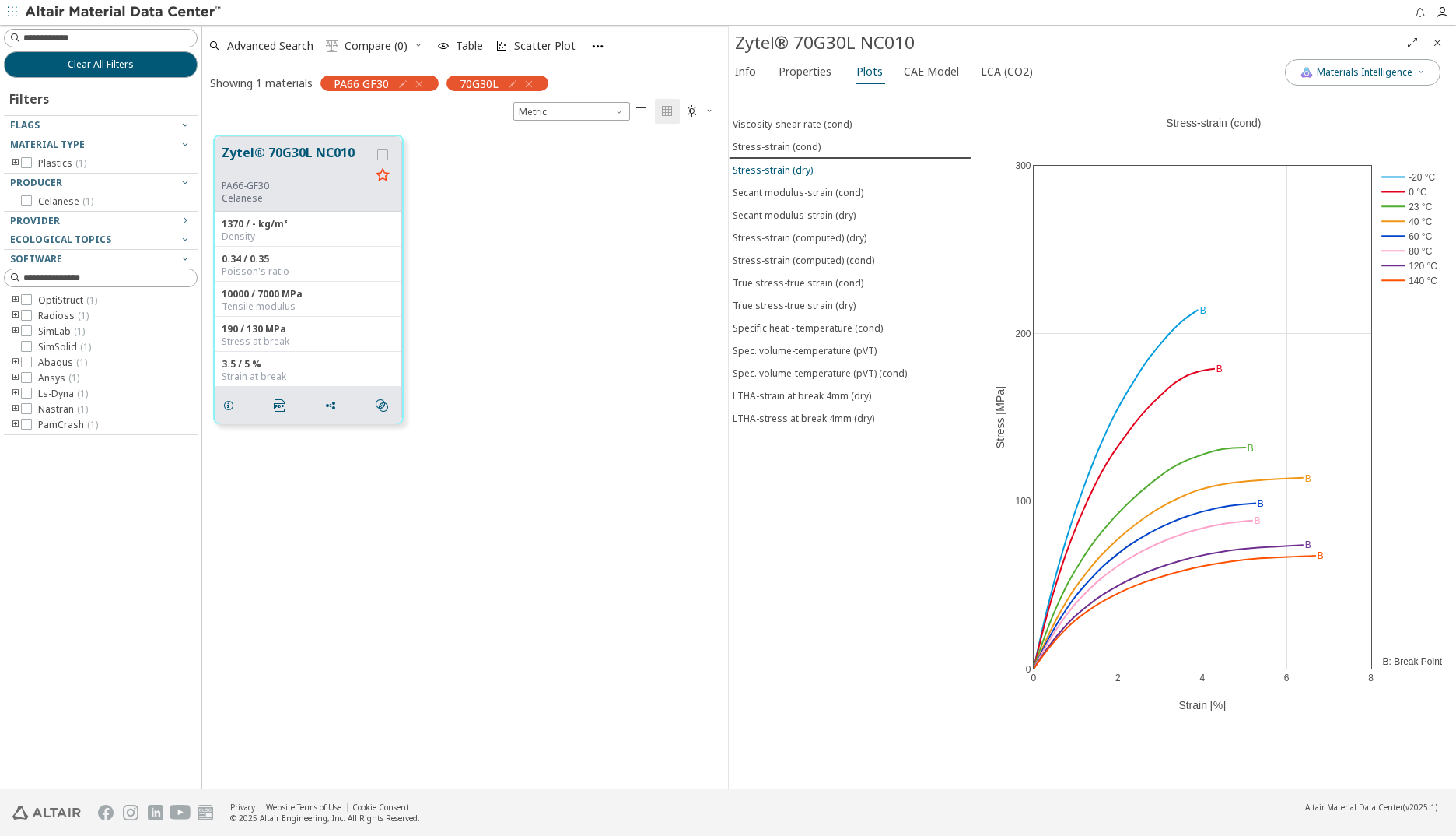
click at [791, 168] on div "Stress-strain (dry)" at bounding box center [772, 169] width 80 height 13
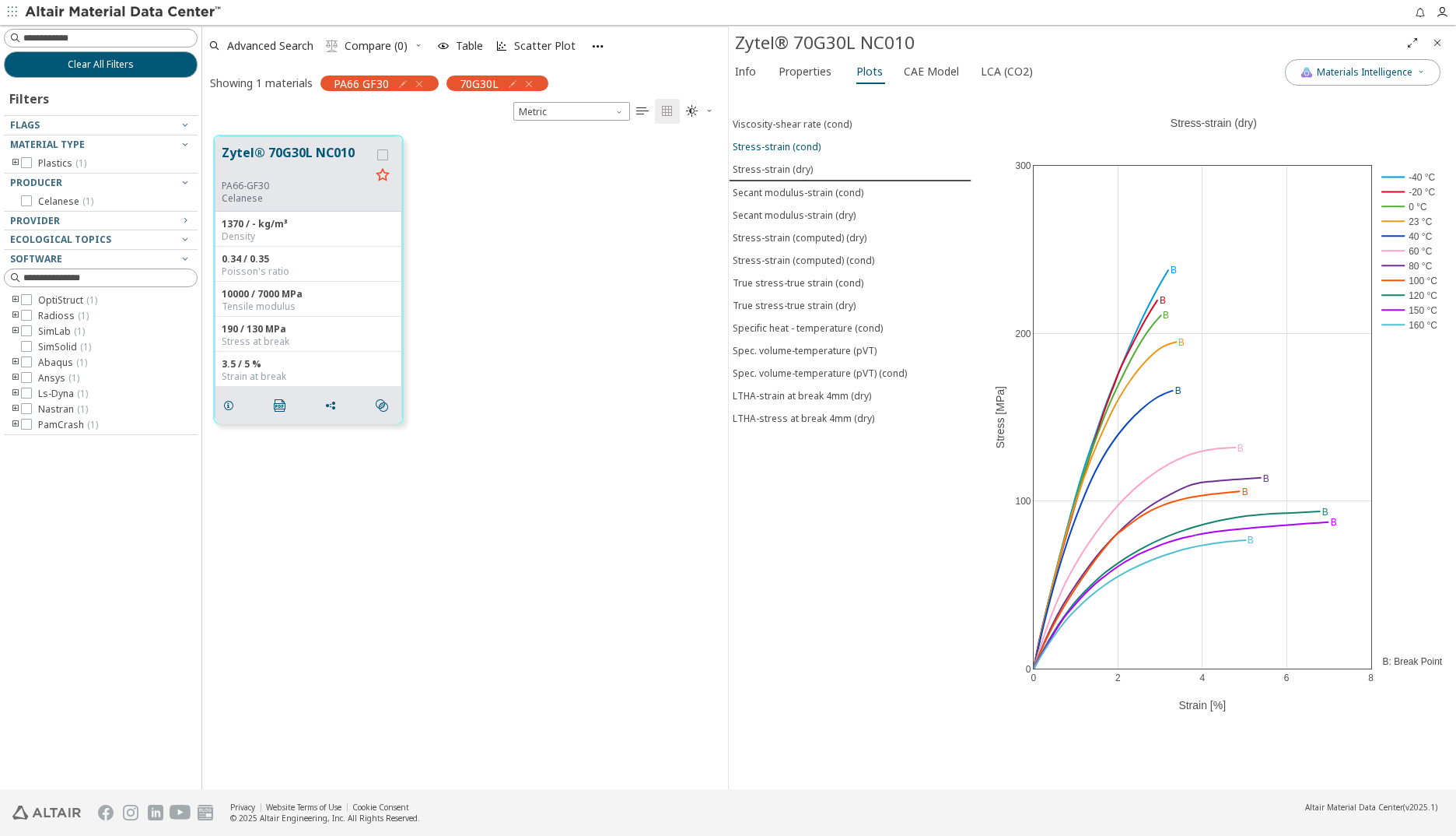
click at [798, 143] on div "Stress-strain (cond)" at bounding box center [776, 146] width 88 height 13
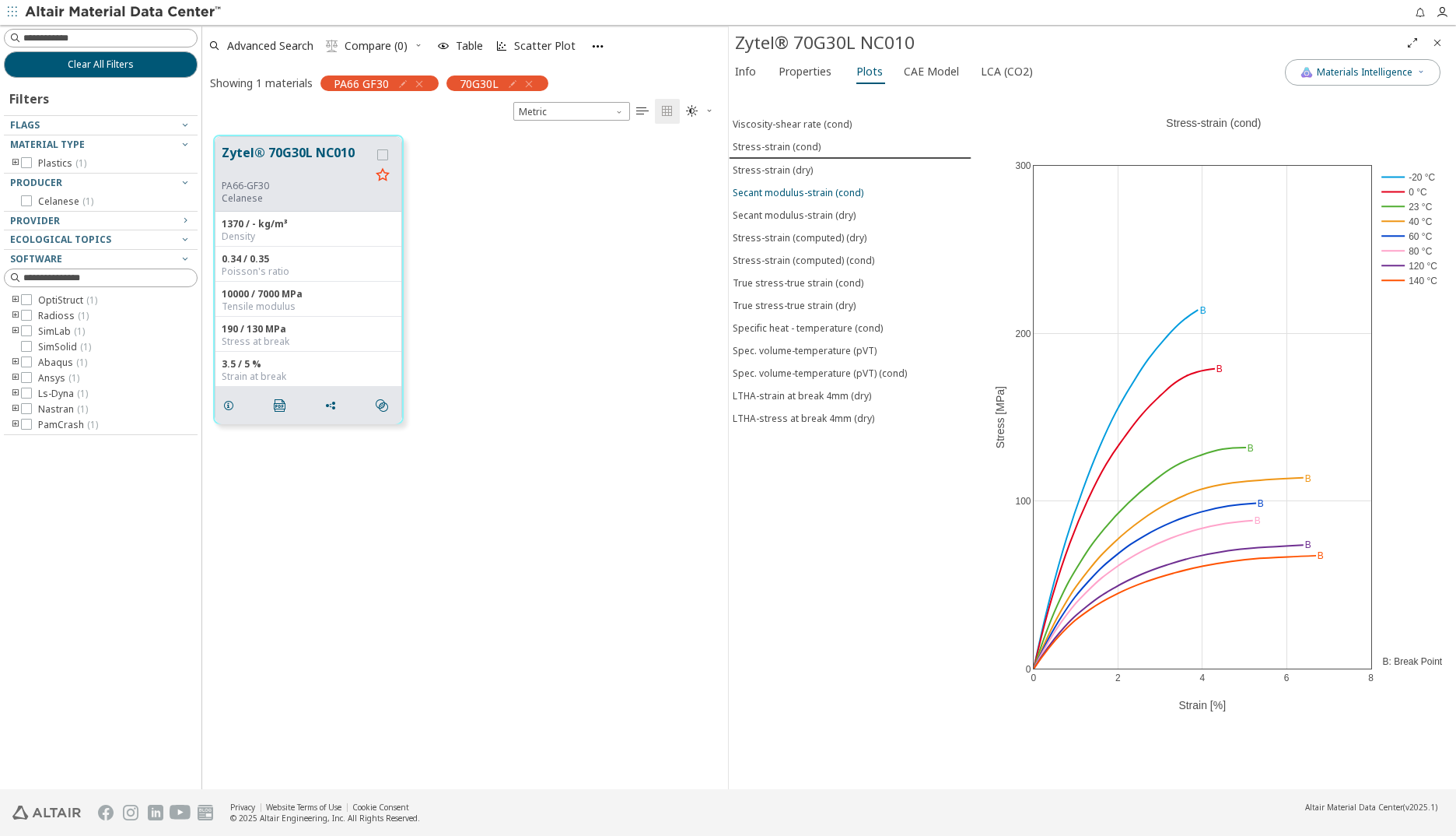
click at [763, 192] on div "Secant modulus-strain (cond)" at bounding box center [798, 192] width 130 height 13
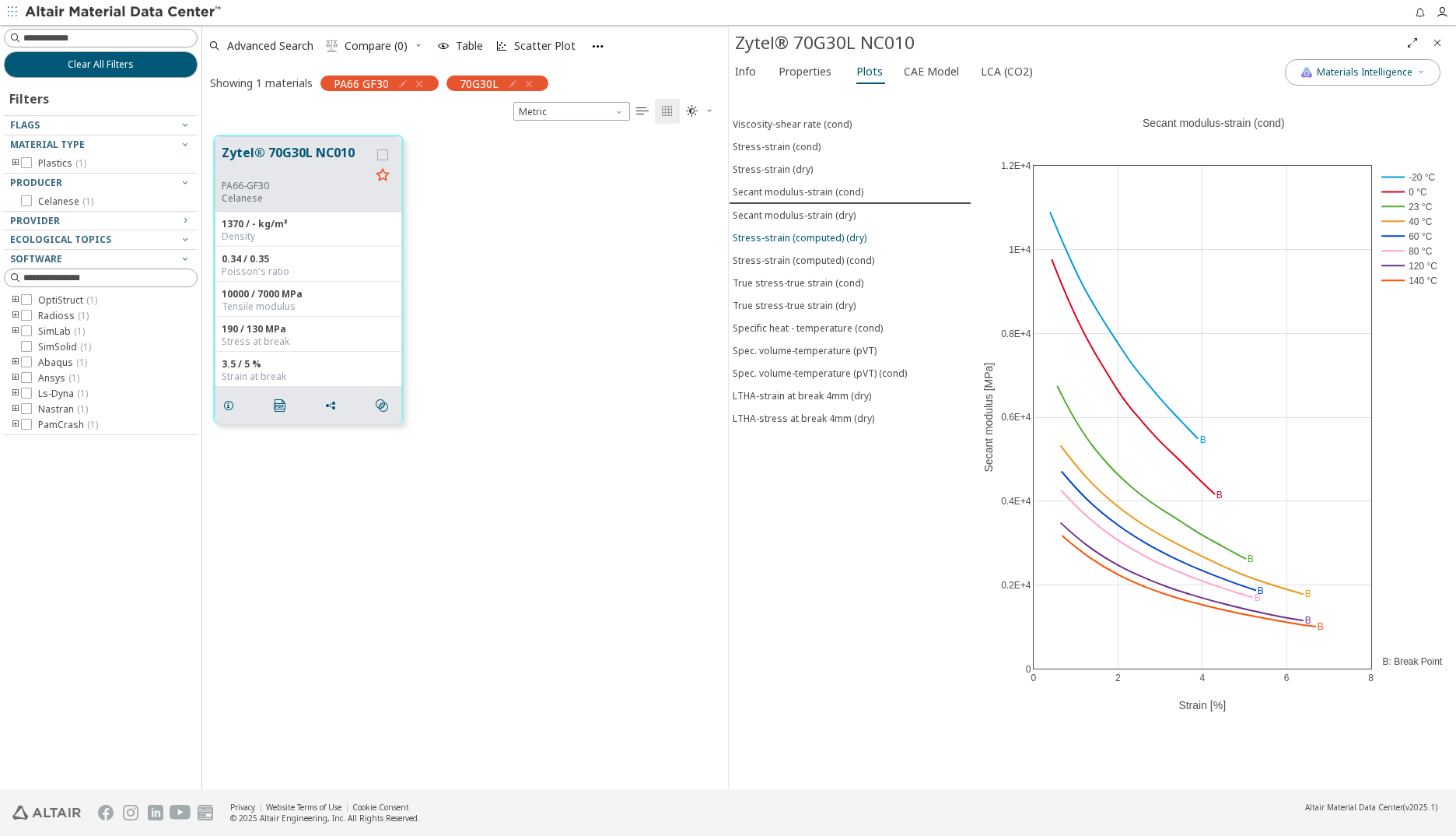
click at [786, 236] on div "Stress-strain (computed) (dry)" at bounding box center [799, 237] width 134 height 13
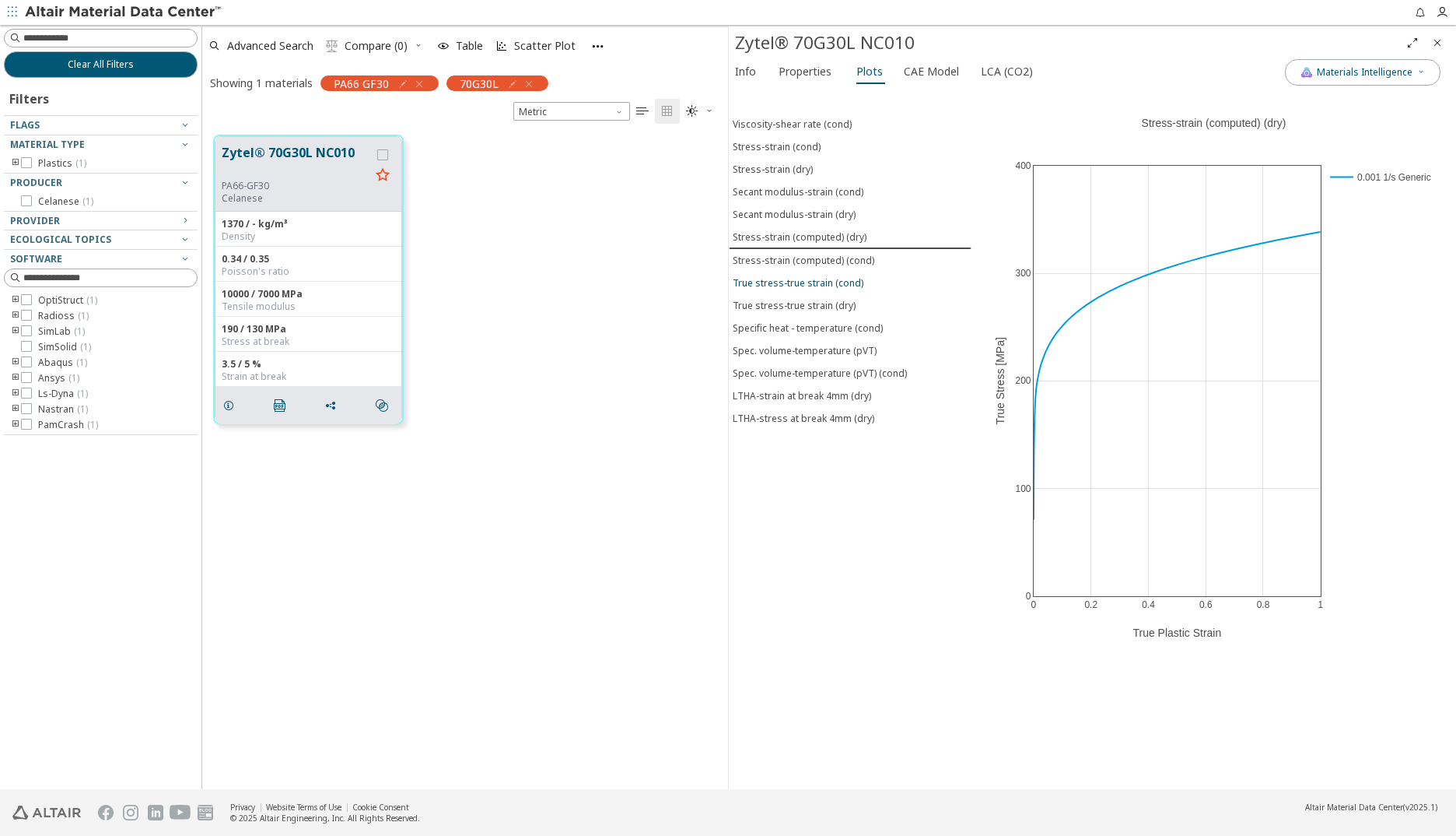
click at [789, 283] on div "True stress-true strain (cond)" at bounding box center [798, 282] width 130 height 13
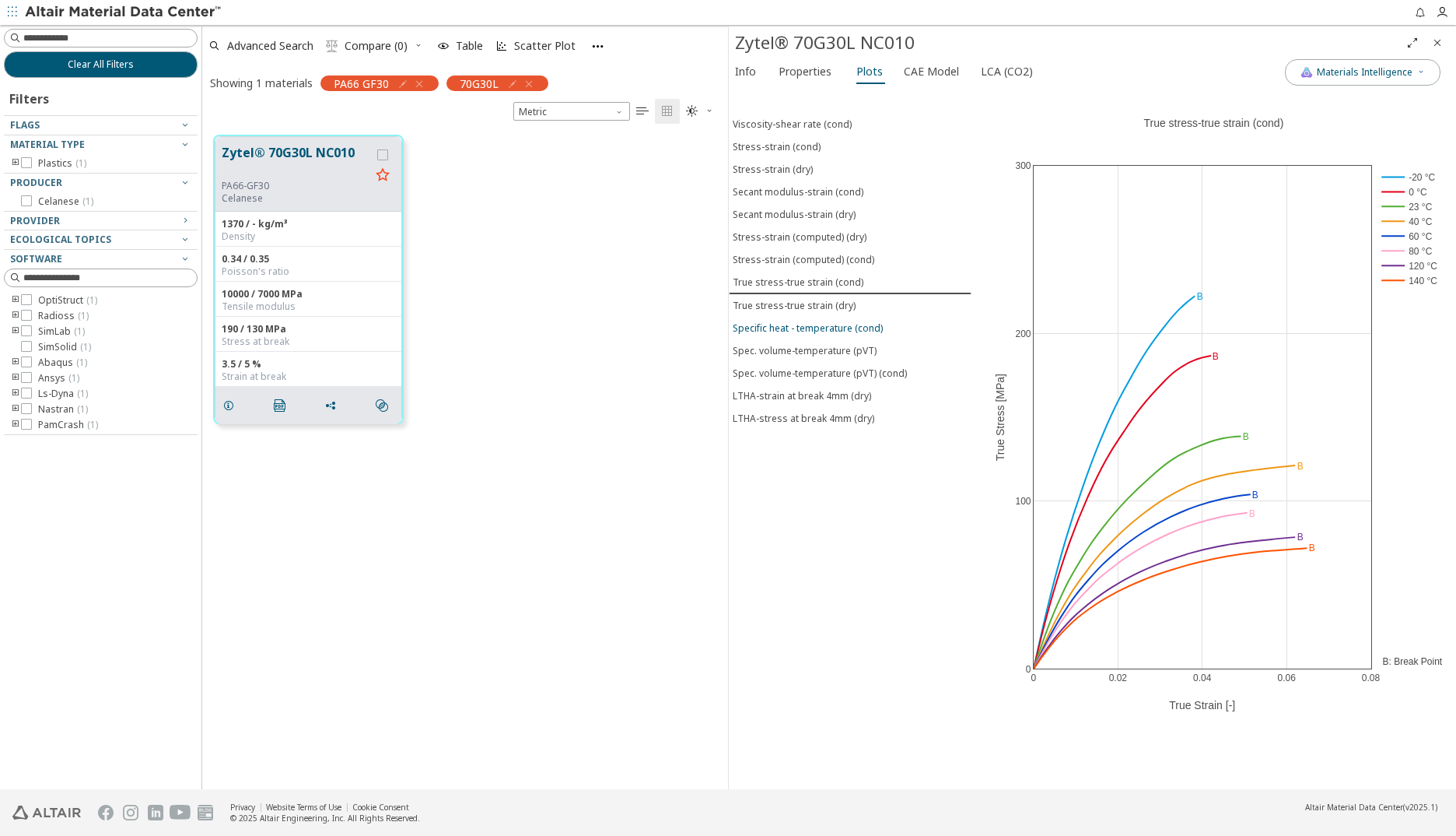
click at [797, 327] on div "Specific heat - temperature (cond)" at bounding box center [807, 327] width 150 height 13
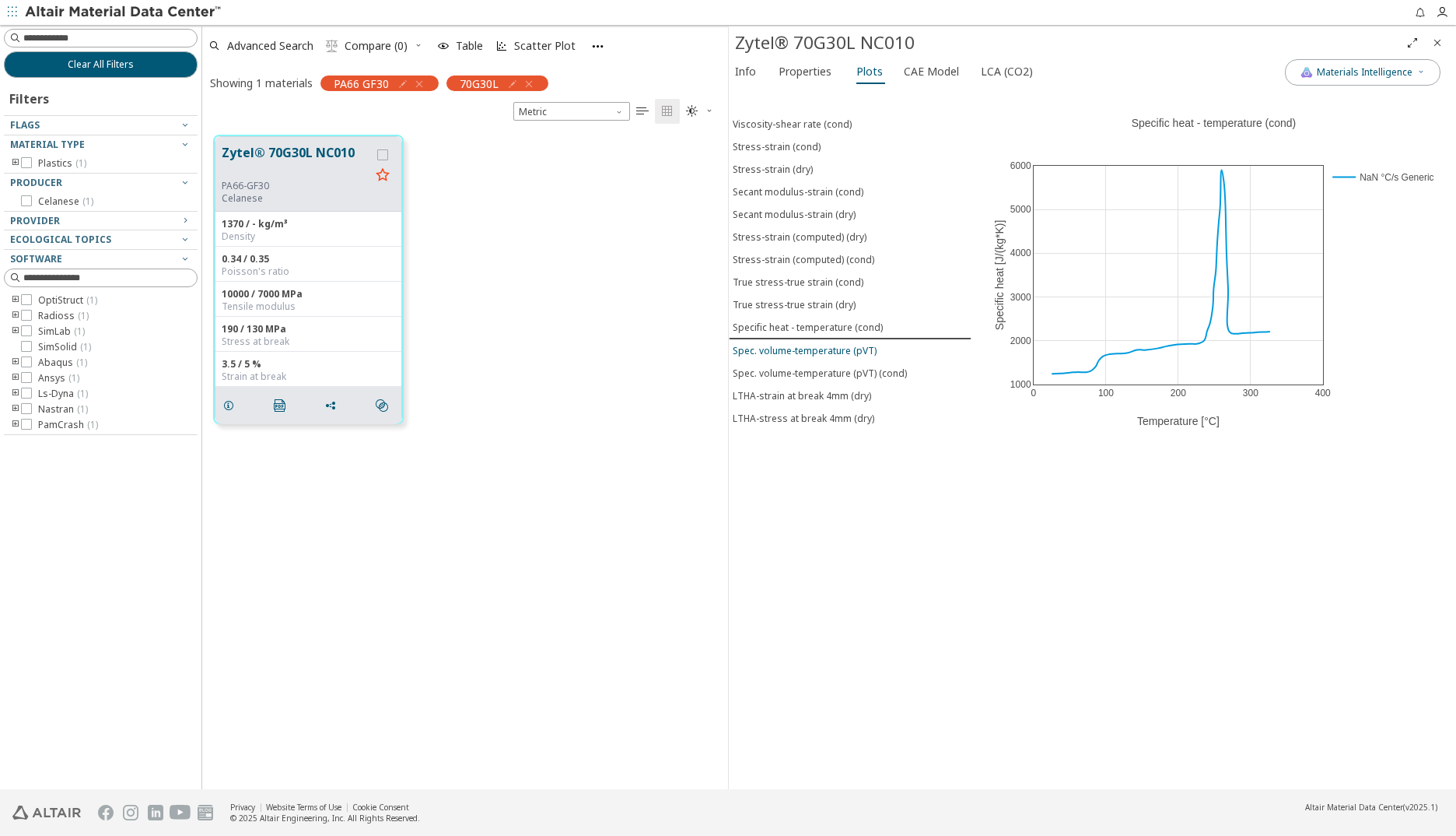
click at [799, 348] on div "Spec. volume-temperature (pVT)" at bounding box center [804, 350] width 144 height 13
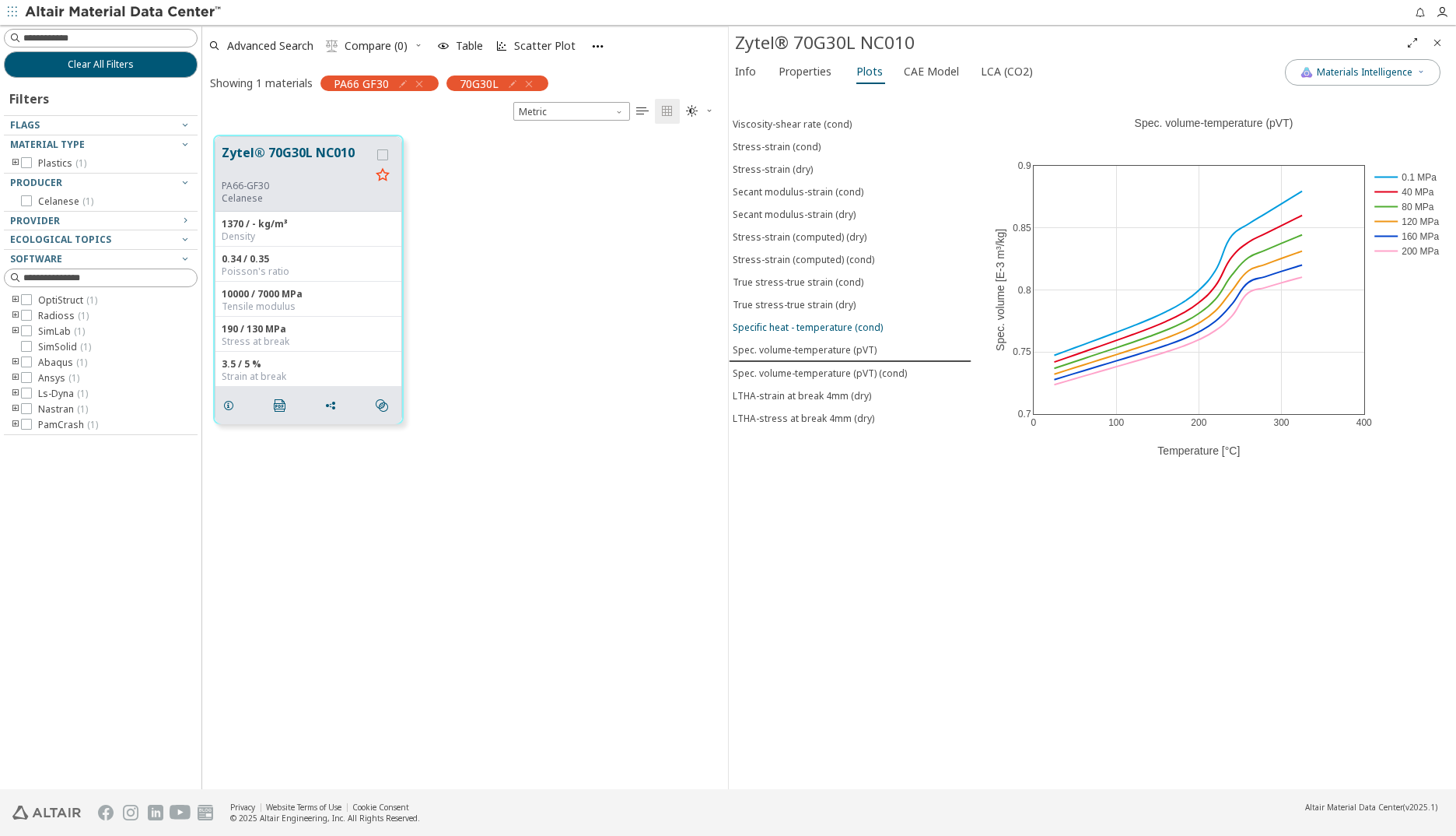
click at [799, 326] on div "Specific heat - temperature (cond)" at bounding box center [807, 326] width 150 height 13
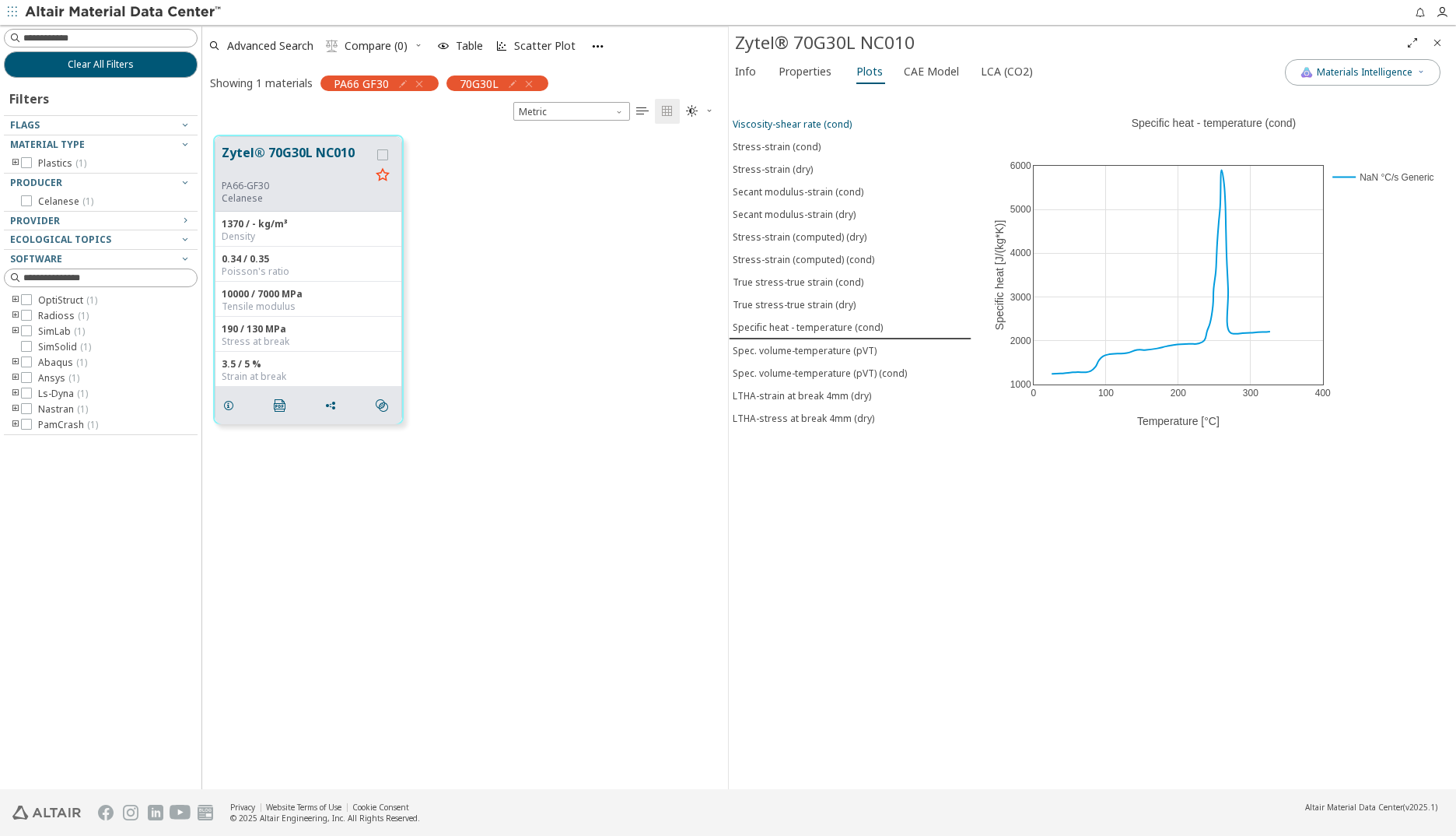
click at [773, 121] on div "Viscosity-shear rate (cond)" at bounding box center [791, 123] width 119 height 13
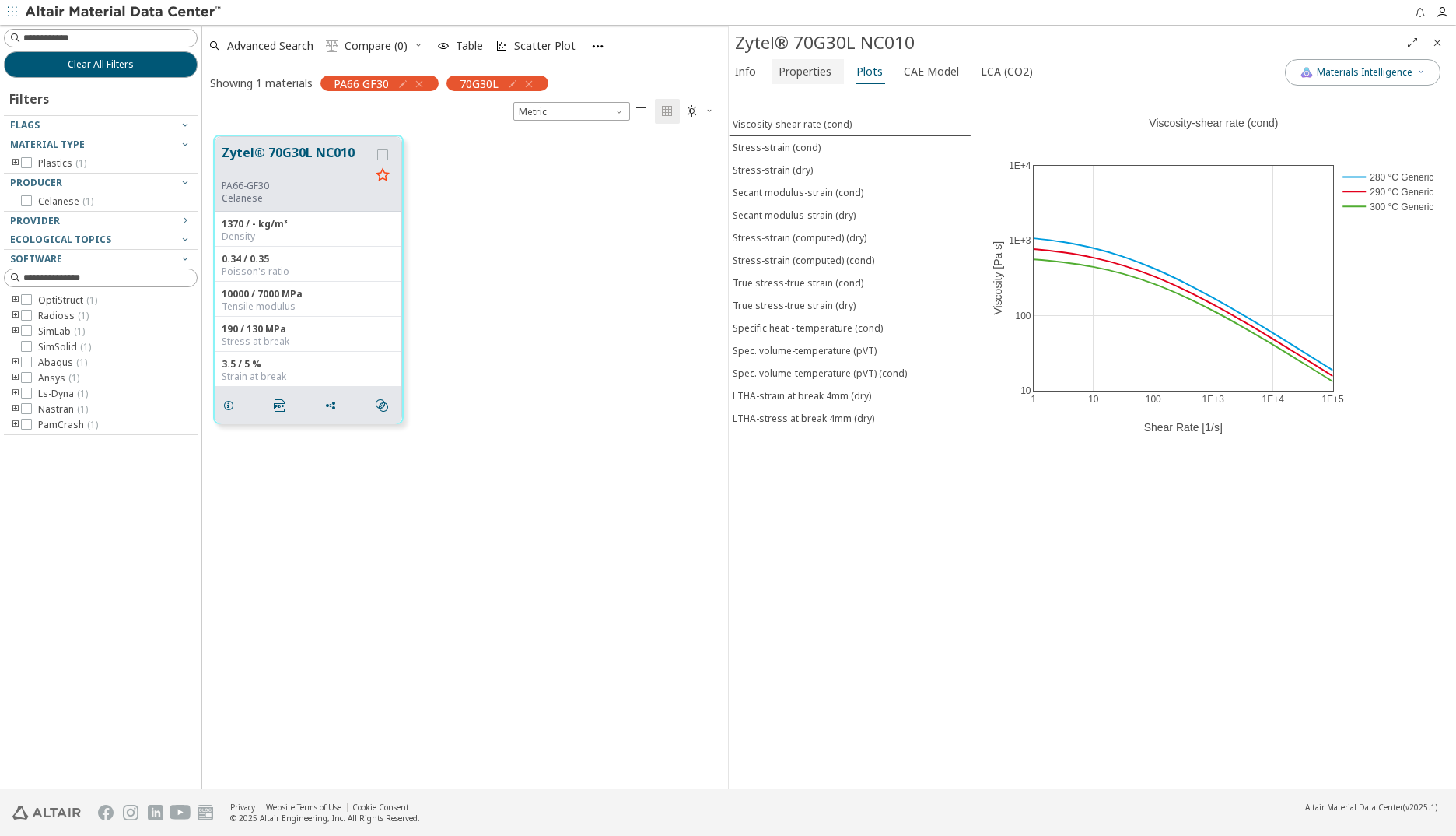
click at [798, 71] on span "Properties" at bounding box center [805, 71] width 53 height 25
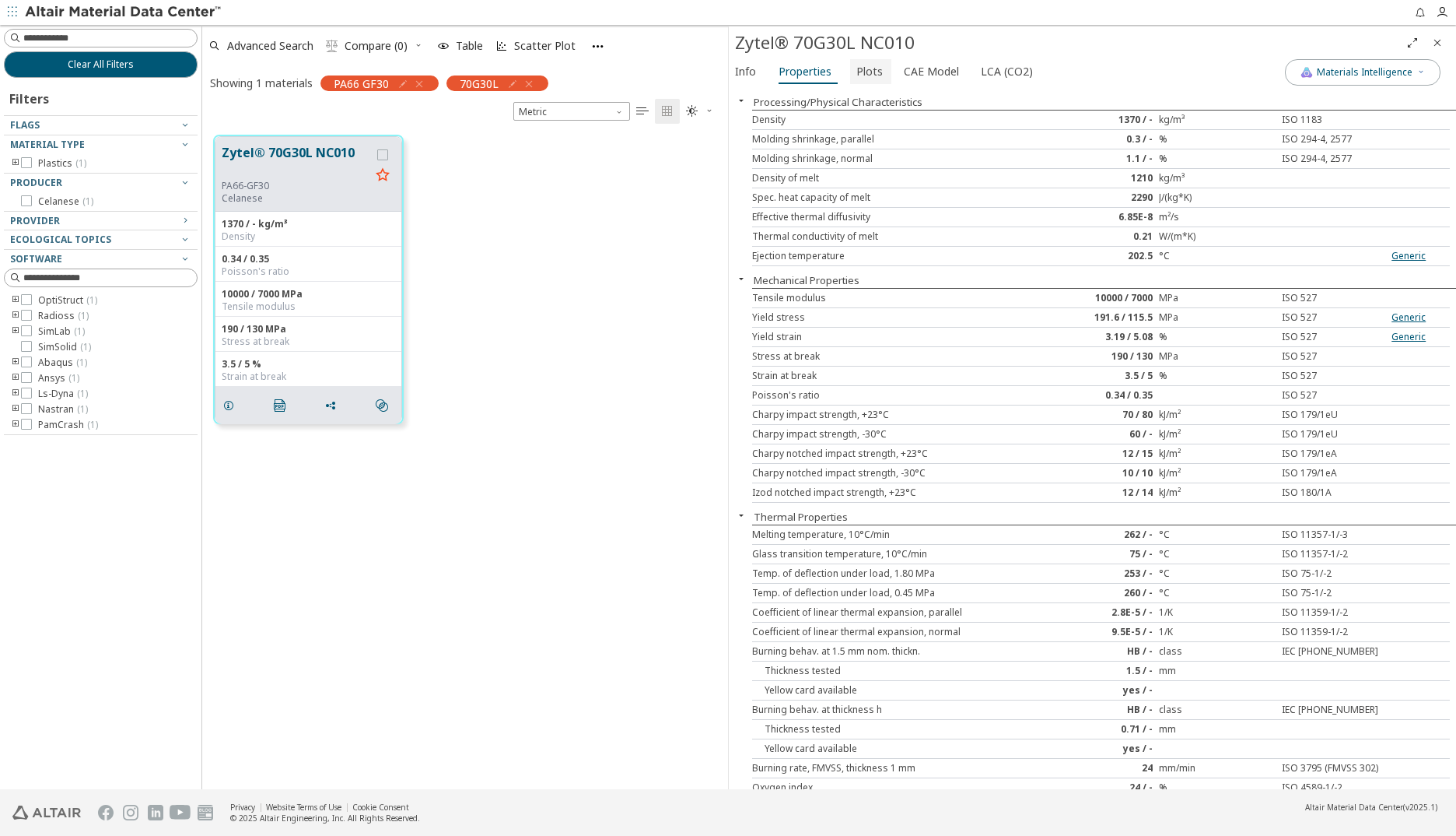
click at [860, 71] on span "Plots" at bounding box center [869, 71] width 26 height 25
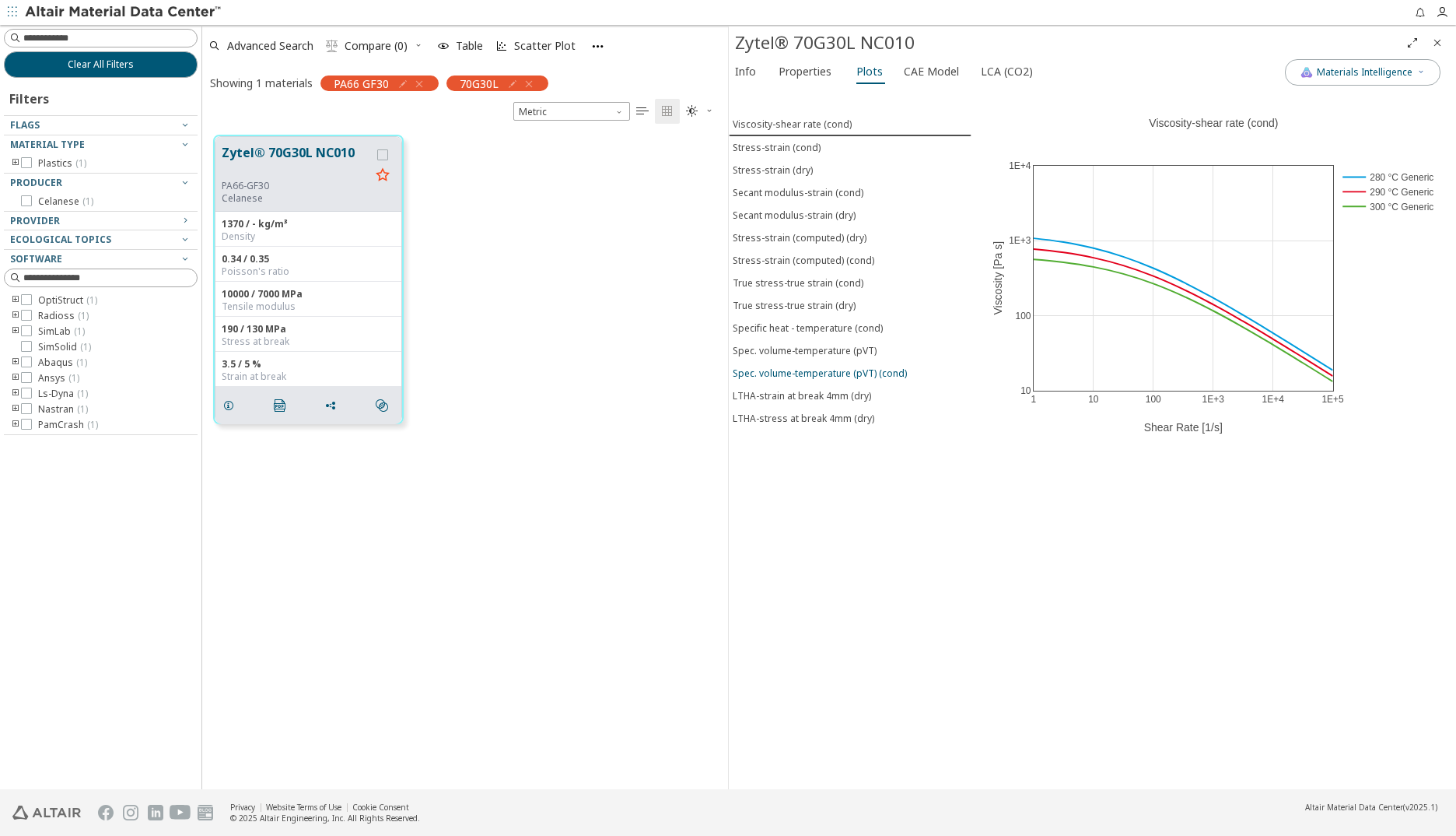
click at [852, 377] on div "Spec. volume-temperature (pVT) (cond)" at bounding box center [820, 373] width 175 height 13
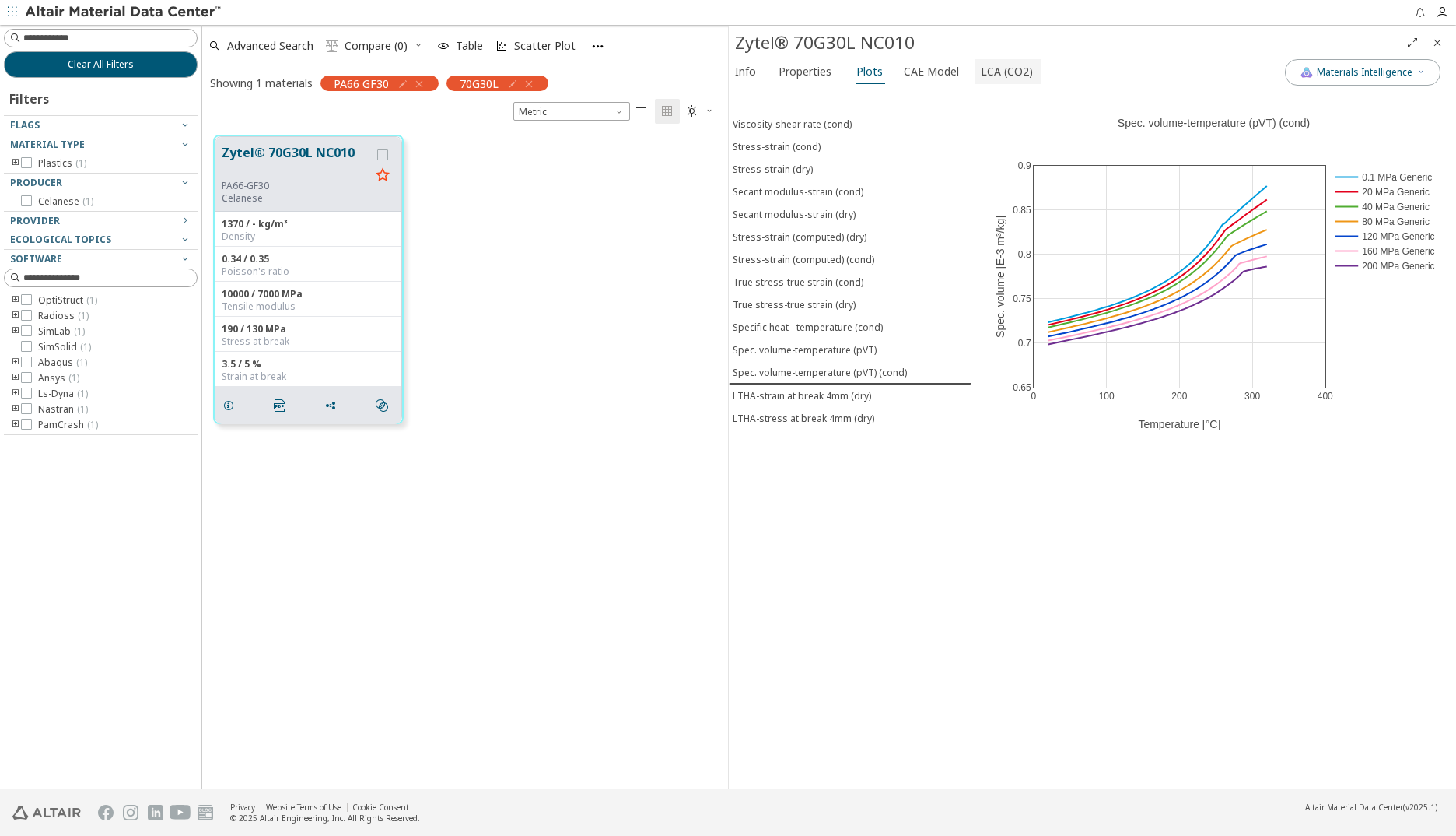
click at [986, 71] on span "LCA (CO2)" at bounding box center [1007, 71] width 52 height 25
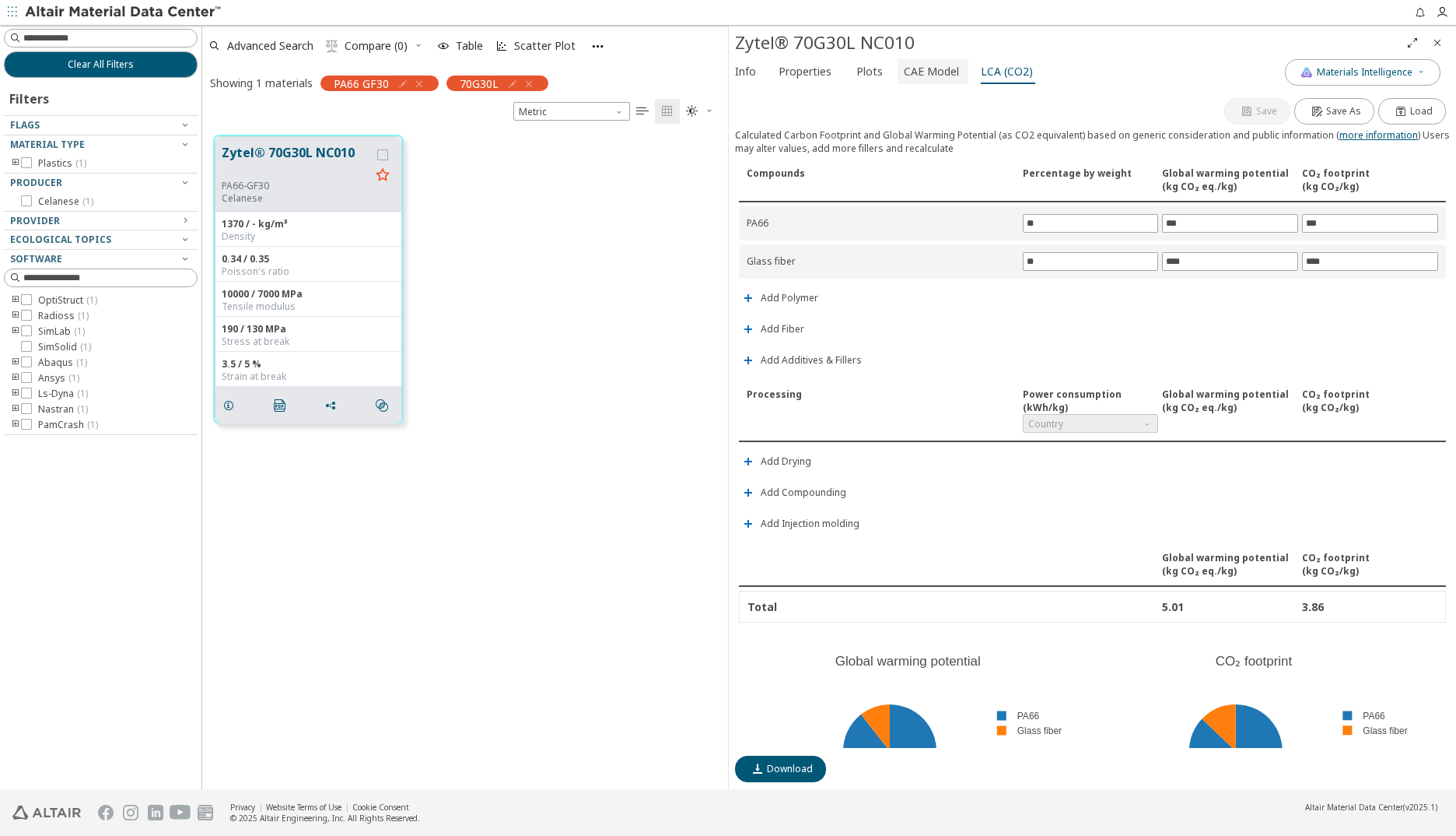
click at [919, 73] on span "CAE Model" at bounding box center [931, 71] width 56 height 25
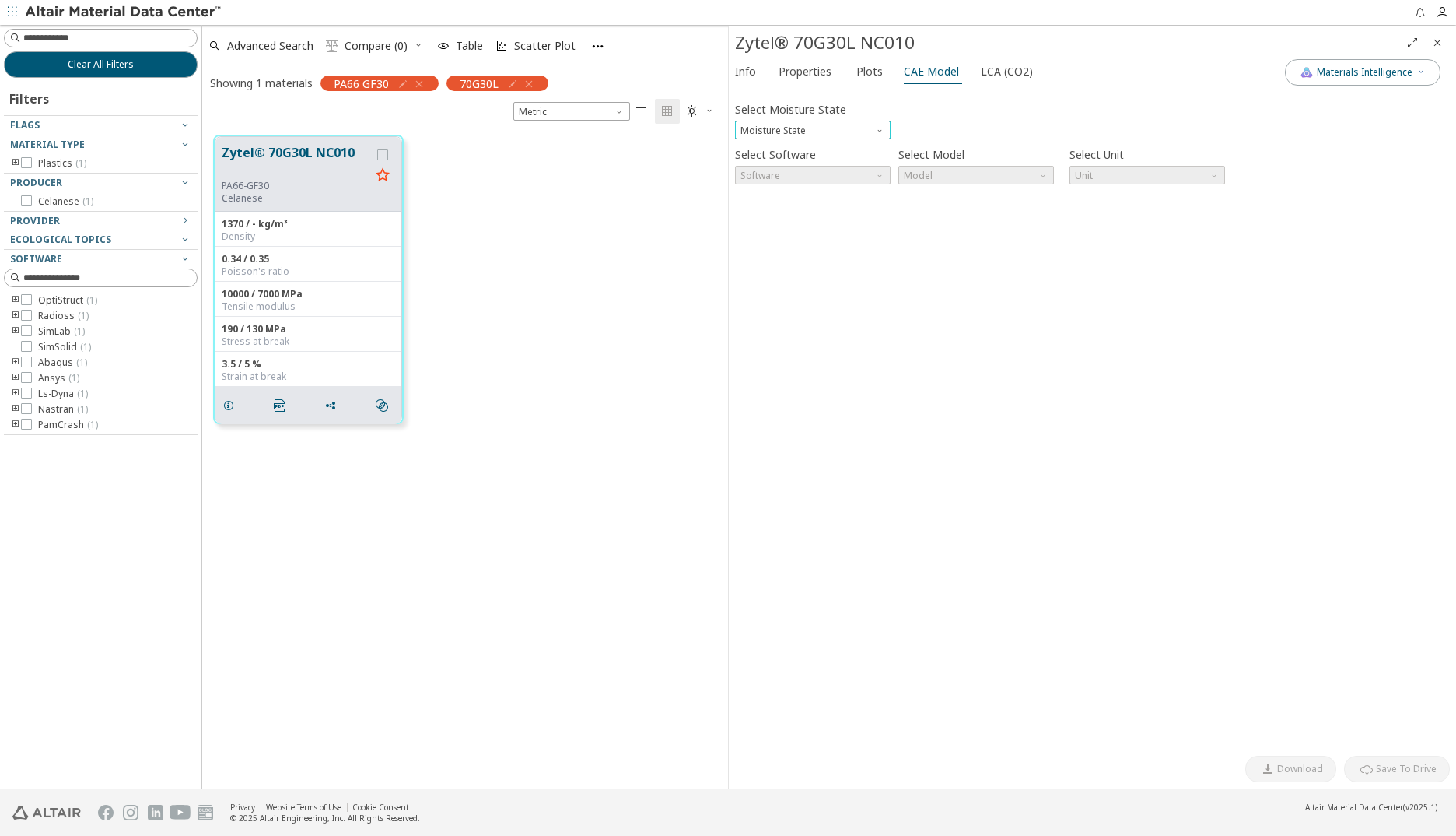
click at [883, 128] on span "Moisture State" at bounding box center [881, 127] width 12 height 12
click at [764, 162] on span "Conditioned" at bounding box center [769, 168] width 56 height 12
click at [880, 175] on span "Software" at bounding box center [881, 172] width 12 height 12
click at [761, 214] on span "SimLab" at bounding box center [758, 213] width 33 height 12
click at [1045, 172] on span "Model" at bounding box center [1044, 172] width 12 height 12
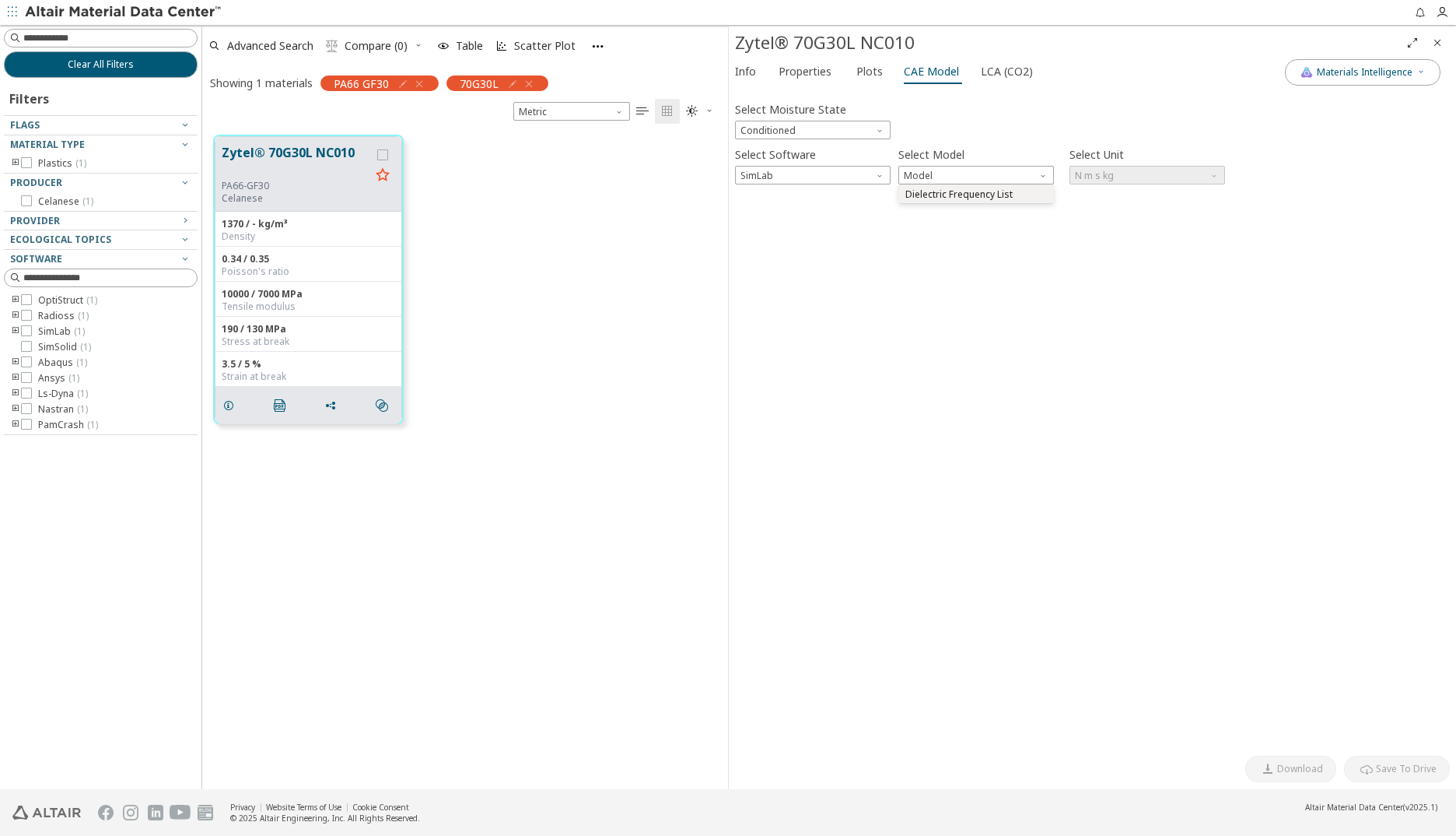
click at [998, 198] on span "Dielectric Frequency List" at bounding box center [959, 195] width 108 height 12
click at [1147, 560] on span "Download" at bounding box center [1300, 769] width 46 height 12
click at [1147, 402] on div "Select Moisture State Conditioned Select Software SimLab Select Model Dielectri…" at bounding box center [1092, 421] width 715 height 653
click at [1147, 560] on span "Download" at bounding box center [1300, 769] width 46 height 12
click at [880, 175] on span "Software" at bounding box center [881, 172] width 12 height 12
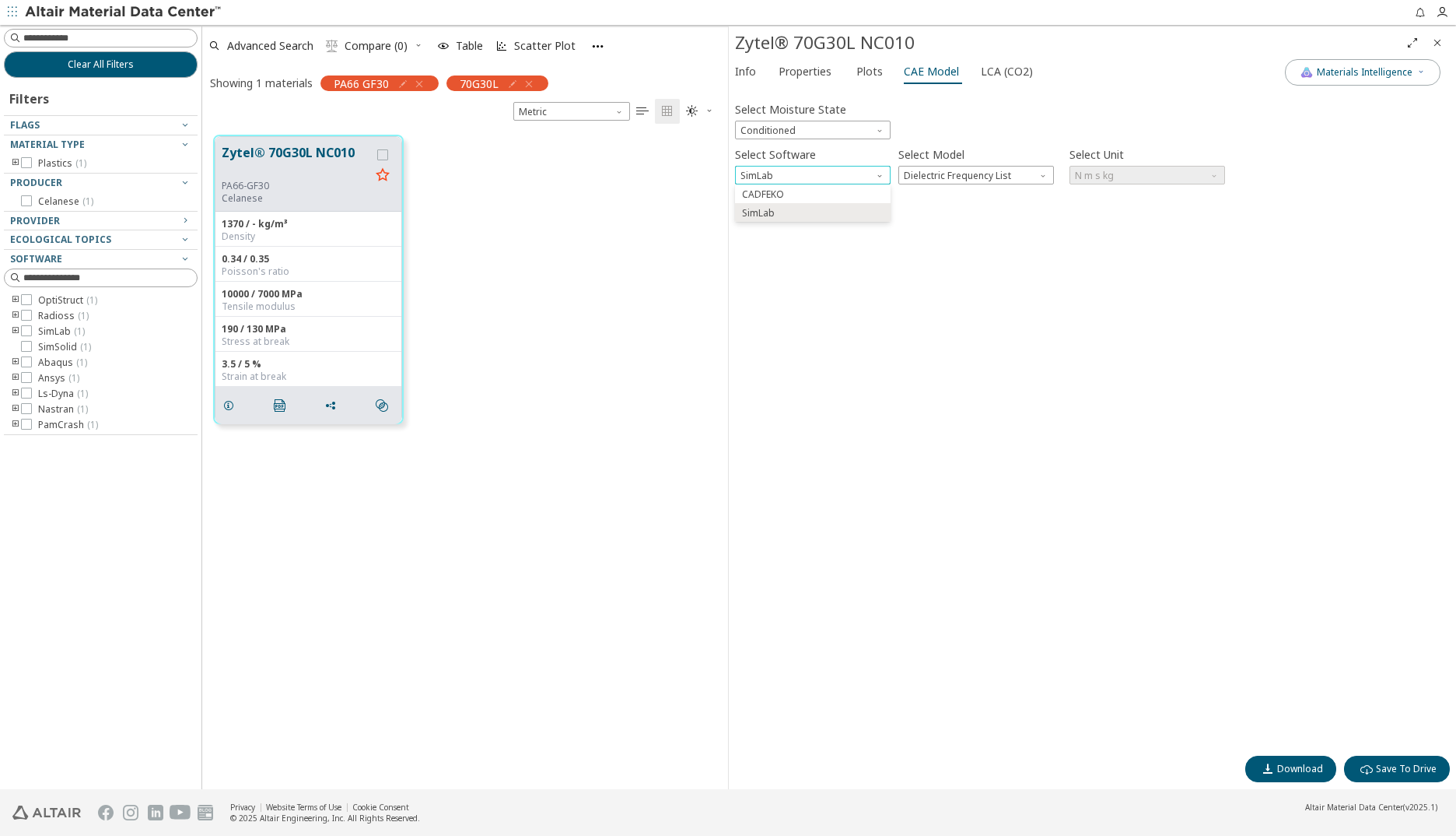
click at [884, 175] on span "Software" at bounding box center [881, 172] width 12 height 12
